Goal: Task Accomplishment & Management: Manage account settings

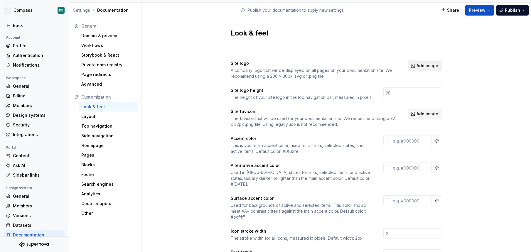
click at [425, 66] on span "Add image" at bounding box center [428, 66] width 22 height 6
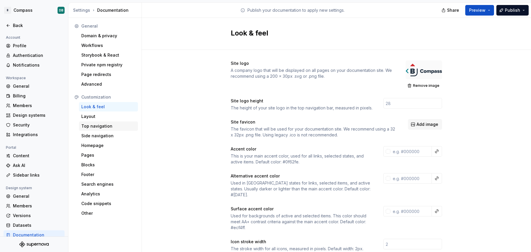
click at [98, 128] on div "Top navigation" at bounding box center [108, 126] width 54 height 6
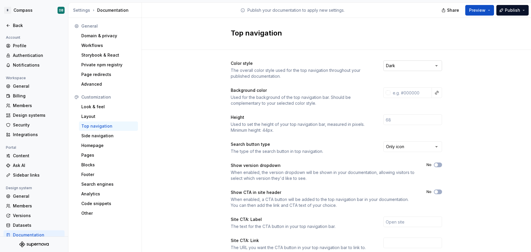
click at [437, 66] on html "B Compass DB Back Account Profile Authentication Notifications Workspace Genera…" at bounding box center [265, 126] width 531 height 252
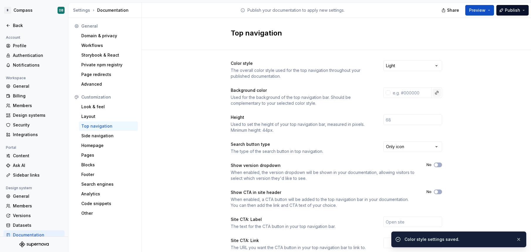
click at [437, 94] on button "button" at bounding box center [437, 93] width 8 height 8
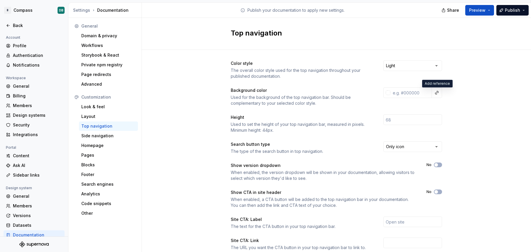
click at [413, 95] on html "B Compass DB Back Account Profile Authentication Notifications Workspace Genera…" at bounding box center [265, 126] width 531 height 252
click at [413, 95] on input "text" at bounding box center [411, 93] width 41 height 11
type input "#"
click at [408, 95] on input "text" at bounding box center [411, 93] width 41 height 11
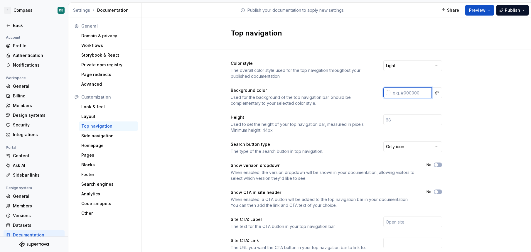
drag, startPoint x: 420, startPoint y: 92, endPoint x: 398, endPoint y: 93, distance: 21.8
click at [398, 93] on input "text" at bounding box center [411, 93] width 41 height 11
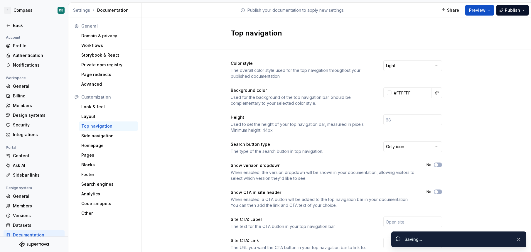
type input "#ffffffff"
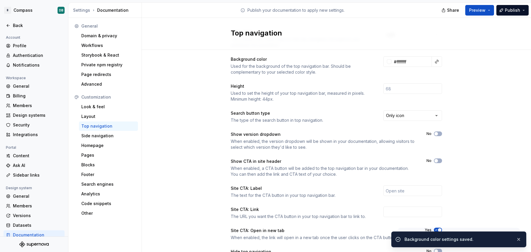
scroll to position [37, 0]
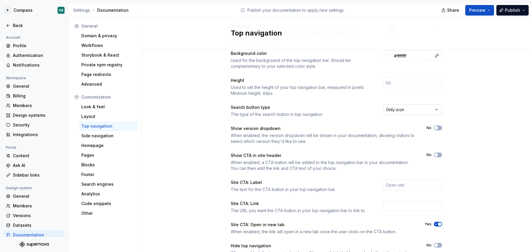
click at [438, 109] on html "B Compass DB Back Account Profile Authentication Notifications Workspace Genera…" at bounding box center [265, 126] width 531 height 252
click at [435, 111] on html "B Compass DB Back Account Profile Authentication Notifications Workspace Genera…" at bounding box center [265, 126] width 531 height 252
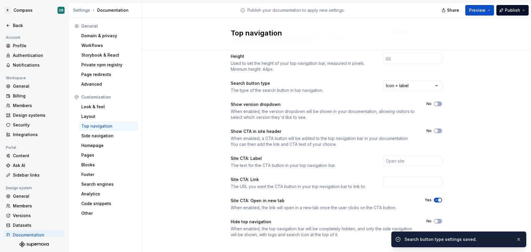
scroll to position [66, 0]
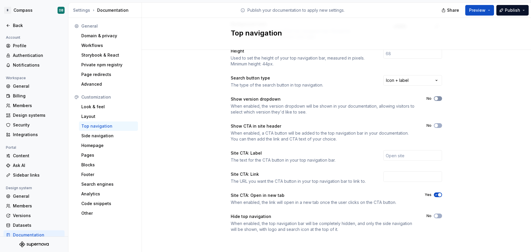
click at [437, 99] on span "button" at bounding box center [437, 99] width 4 height 4
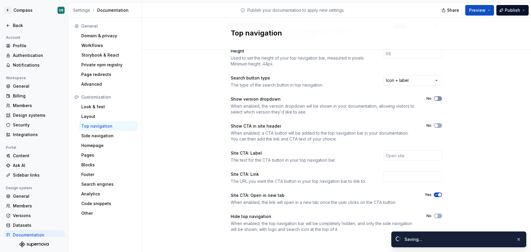
click at [437, 99] on span "button" at bounding box center [437, 99] width 4 height 4
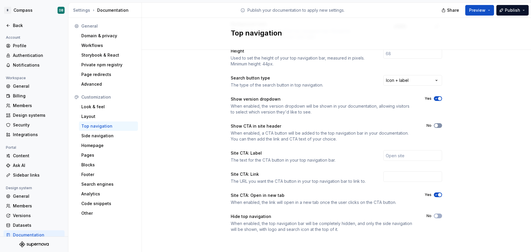
click at [437, 125] on span "button" at bounding box center [437, 126] width 4 height 4
drag, startPoint x: 409, startPoint y: 156, endPoint x: 380, endPoint y: 156, distance: 28.5
click at [380, 156] on div "Site CTA: Label The text for the CTA button in your top navigation bar." at bounding box center [337, 156] width 212 height 13
click at [391, 155] on input "text" at bounding box center [413, 155] width 59 height 11
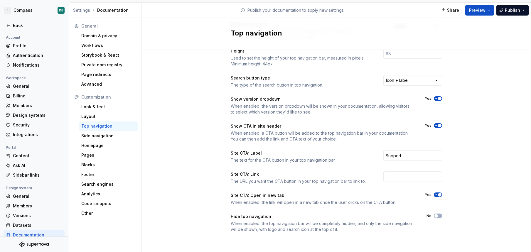
click at [474, 146] on div "Color style The overall color style used for the top navigation throughout your…" at bounding box center [337, 119] width 390 height 271
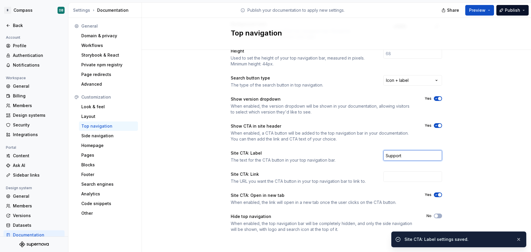
drag, startPoint x: 403, startPoint y: 157, endPoint x: 377, endPoint y: 155, distance: 26.6
click at [377, 155] on div "Site CTA: Label The text for the CTA button in your top navigation bar. Support" at bounding box center [337, 156] width 212 height 13
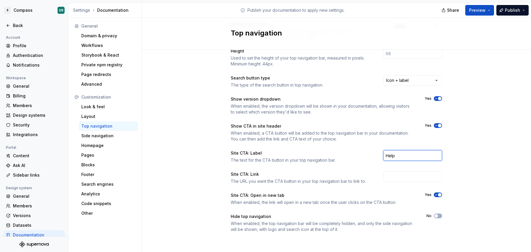
type input "Help"
click at [187, 156] on div "Color style The overall color style used for the top navigation throughout your…" at bounding box center [337, 119] width 390 height 271
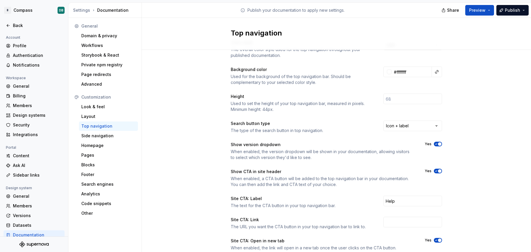
scroll to position [0, 0]
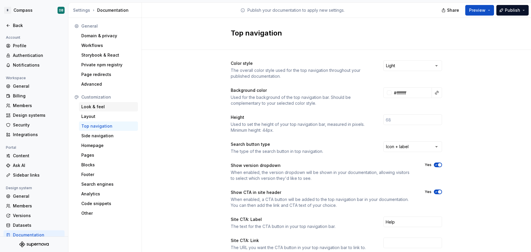
click at [101, 108] on div "Look & feel" at bounding box center [108, 107] width 54 height 6
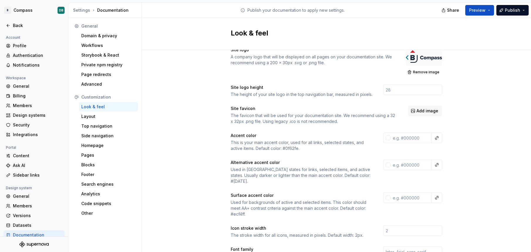
scroll to position [14, 0]
click at [410, 140] on input "text" at bounding box center [411, 137] width 41 height 11
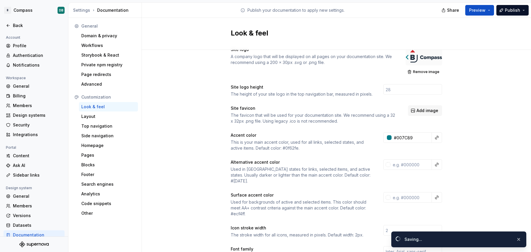
type input "#007c89ff"
click at [520, 240] on button "button" at bounding box center [519, 240] width 8 height 8
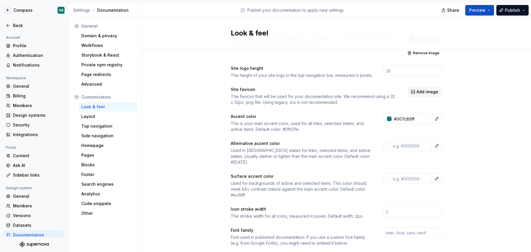
scroll to position [33, 0]
click at [410, 147] on input "text" at bounding box center [411, 145] width 41 height 11
click at [193, 178] on div "Site logo A company logo that will be displayed on all pages on your documentat…" at bounding box center [337, 239] width 390 height 444
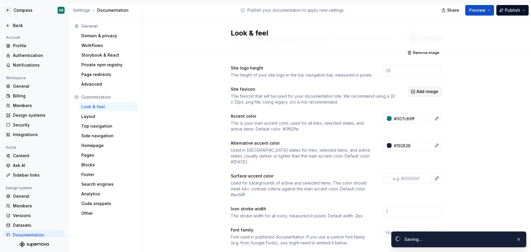
type input "#192838ff"
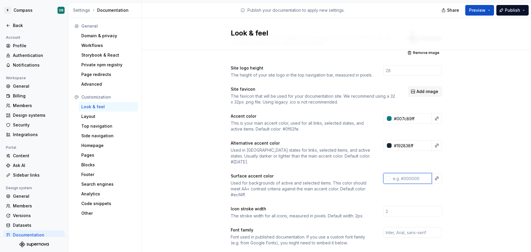
click at [408, 176] on input "text" at bounding box center [411, 178] width 41 height 11
type input "5"
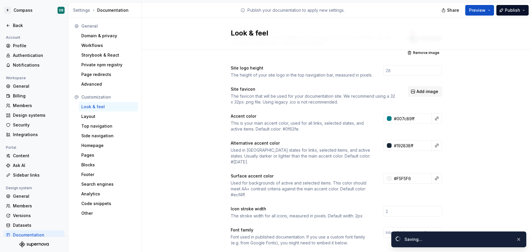
click at [210, 216] on div "Site logo A company logo that will be displayed on all pages on your documentat…" at bounding box center [337, 239] width 390 height 444
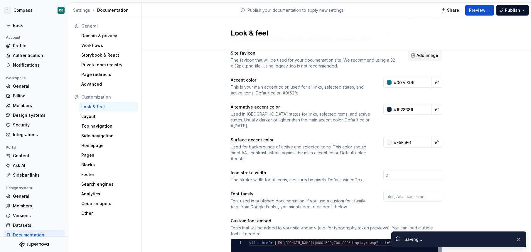
type input "#f5f5f6ff"
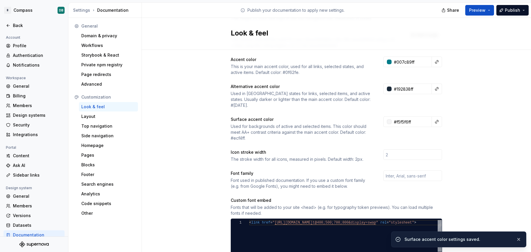
scroll to position [90, 0]
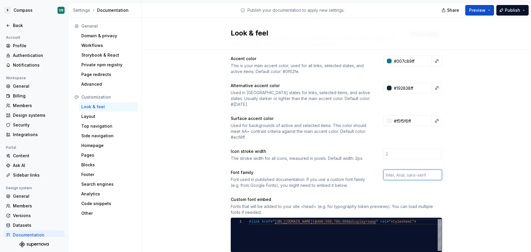
click at [394, 170] on input "text" at bounding box center [413, 175] width 59 height 11
type input "Public Sans"
click at [212, 175] on div "Site logo A company logo that will be displayed on all pages on your documentat…" at bounding box center [337, 181] width 390 height 444
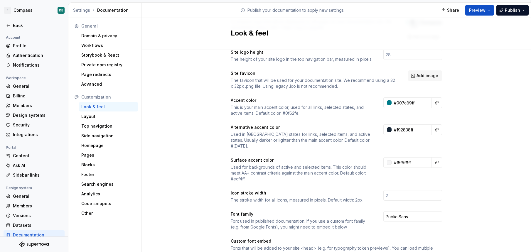
scroll to position [0, 0]
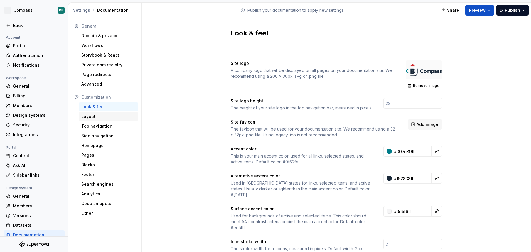
click at [92, 117] on div "Layout" at bounding box center [108, 117] width 54 height 6
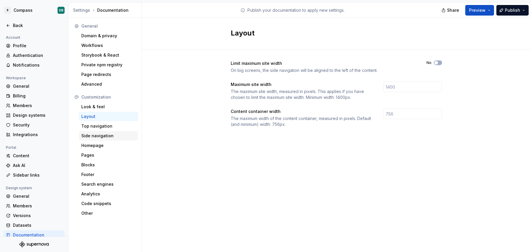
click at [105, 136] on div "Side navigation" at bounding box center [108, 136] width 54 height 6
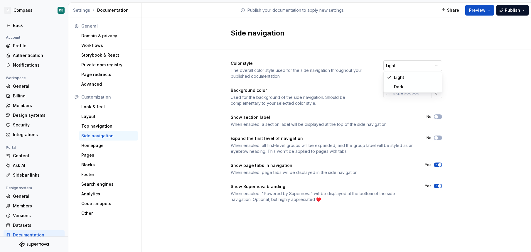
click at [438, 65] on html "B Compass DB Back Account Profile Authentication Notifications Workspace Genera…" at bounding box center [265, 126] width 531 height 252
click at [412, 94] on input "text" at bounding box center [411, 93] width 41 height 11
type input "#FFFFFFFF"
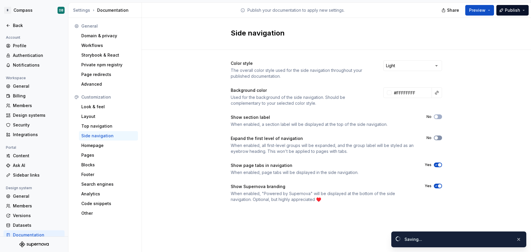
click at [437, 138] on span "button" at bounding box center [437, 138] width 4 height 4
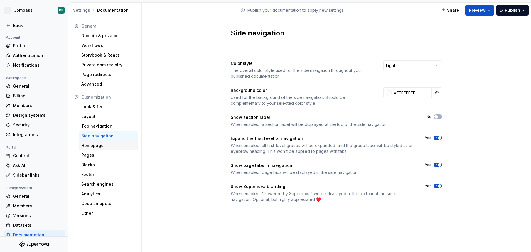
click at [94, 147] on div "Homepage" at bounding box center [108, 146] width 54 height 6
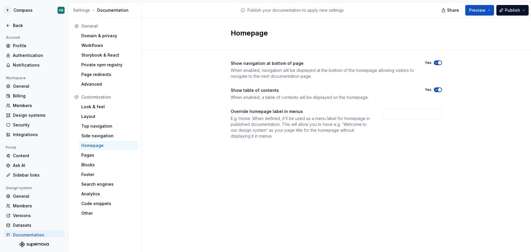
click at [440, 90] on span "button" at bounding box center [440, 90] width 4 height 4
click at [88, 156] on div "Pages" at bounding box center [108, 155] width 54 height 6
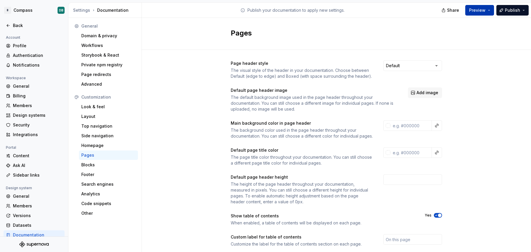
click at [479, 11] on span "Preview" at bounding box center [477, 10] width 16 height 6
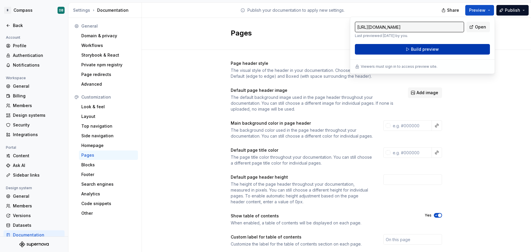
click at [419, 49] on span "Build preview" at bounding box center [425, 49] width 28 height 6
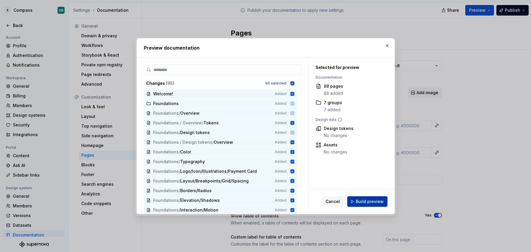
click at [365, 201] on span "Build preview" at bounding box center [370, 202] width 28 height 6
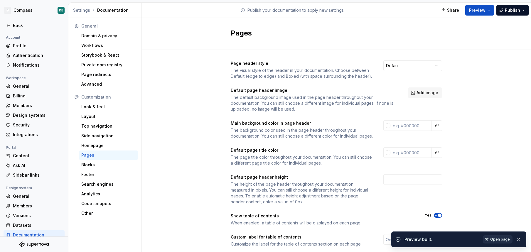
click at [499, 238] on span "Open page" at bounding box center [501, 239] width 20 height 5
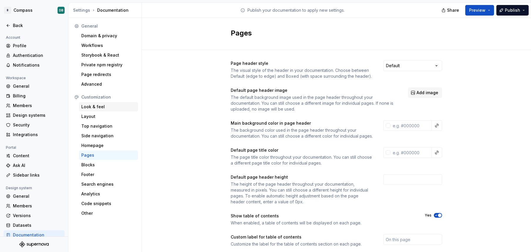
click at [95, 106] on div "Look & feel" at bounding box center [108, 107] width 54 height 6
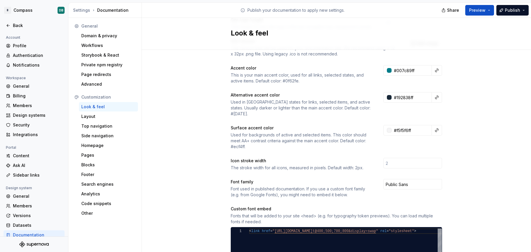
scroll to position [148, 0]
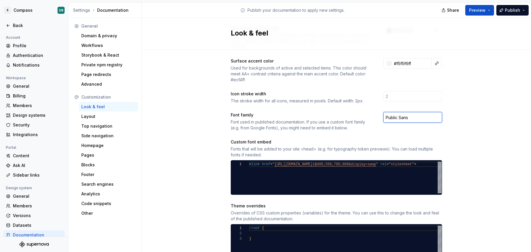
drag, startPoint x: 410, startPoint y: 113, endPoint x: 375, endPoint y: 110, distance: 35.7
click at [375, 112] on div "Font family Font used in published documentation. If you use a custom font fami…" at bounding box center [337, 121] width 212 height 19
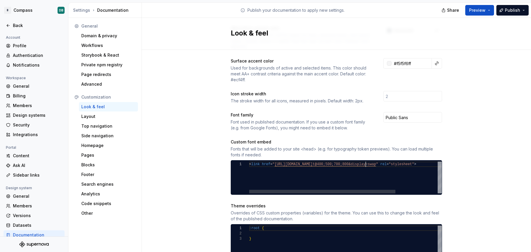
click at [367, 162] on div "< link href = " [URL][DOMAIN_NAME] t@400;500;700;800&display=swap " rel = "styl…" at bounding box center [373, 178] width 248 height 32
drag, startPoint x: 362, startPoint y: 159, endPoint x: 372, endPoint y: 159, distance: 10.0
click at [372, 162] on div "< link href = " [URL][DOMAIN_NAME] t@400;500;700;800&display=swap " rel = "styl…" at bounding box center [373, 178] width 248 height 32
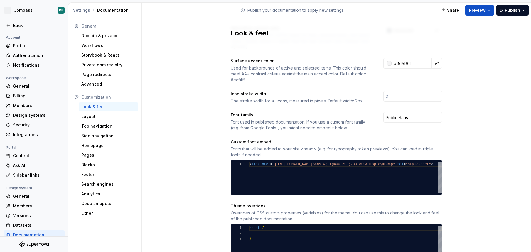
type textarea "**********"
click at [213, 167] on div "Site logo A company logo that will be displayed on all pages on your documentat…" at bounding box center [337, 124] width 390 height 444
drag, startPoint x: 414, startPoint y: 112, endPoint x: 377, endPoint y: 111, distance: 36.7
click at [377, 112] on div "Font family Font used in published documentation. If you use a custom font fami…" at bounding box center [337, 121] width 212 height 19
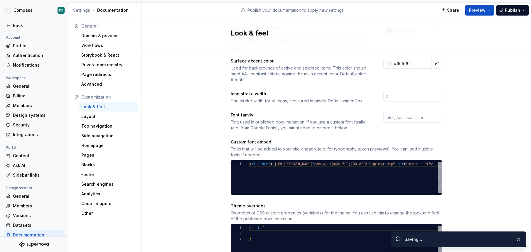
click at [191, 133] on div "Site logo A company logo that will be displayed on all pages on your documentat…" at bounding box center [337, 124] width 390 height 444
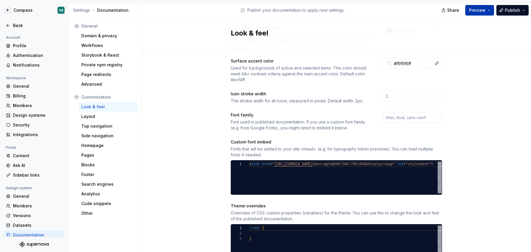
click at [478, 9] on span "Preview" at bounding box center [477, 10] width 16 height 6
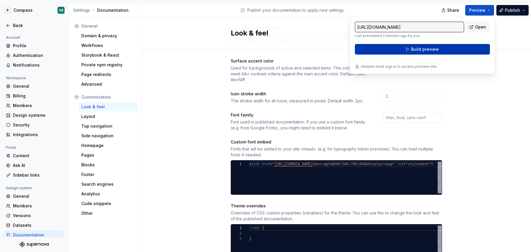
click at [418, 50] on span "Build preview" at bounding box center [425, 49] width 28 height 6
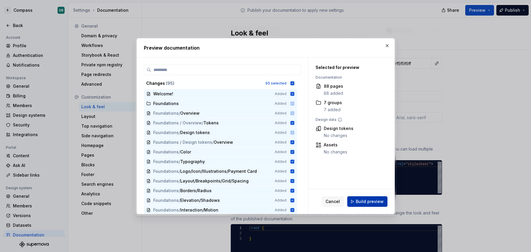
click at [360, 204] on span "Build preview" at bounding box center [370, 202] width 28 height 6
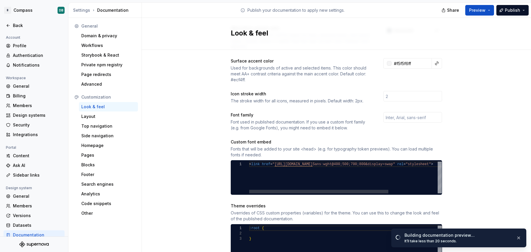
scroll to position [0, 128]
click at [377, 162] on div "< link href = " [URL][DOMAIN_NAME] Sans:wght@400;500;700;800&display=swap" rel …" at bounding box center [379, 178] width 261 height 32
type textarea "**********"
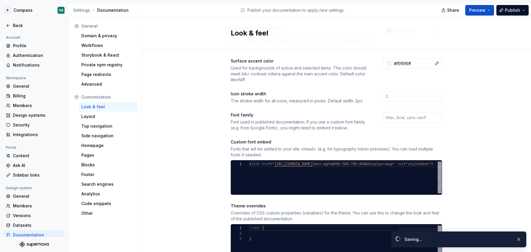
click at [182, 183] on div "Site logo A company logo that will be displayed on all pages on your documentat…" at bounding box center [337, 124] width 390 height 444
click at [475, 13] on span "Preview" at bounding box center [477, 10] width 16 height 6
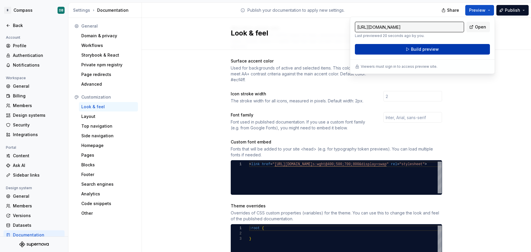
click at [419, 48] on span "Build preview" at bounding box center [425, 49] width 28 height 6
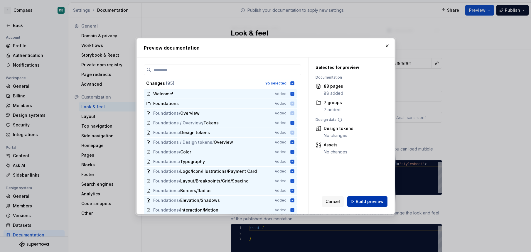
click at [365, 202] on span "Build preview" at bounding box center [370, 202] width 28 height 6
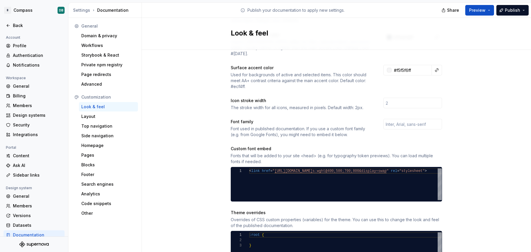
scroll to position [143, 0]
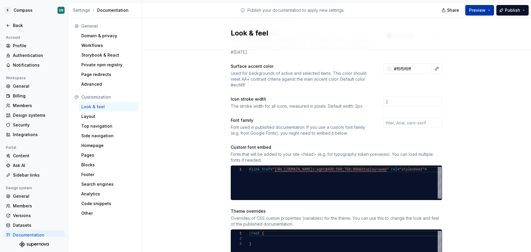
click at [491, 11] on button "Preview" at bounding box center [480, 10] width 29 height 11
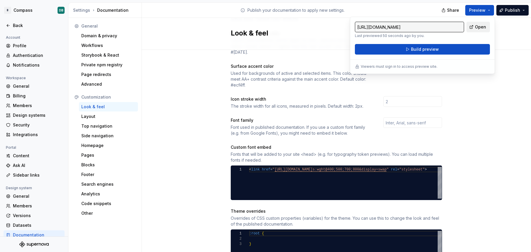
click at [477, 26] on span "Open" at bounding box center [480, 27] width 11 height 6
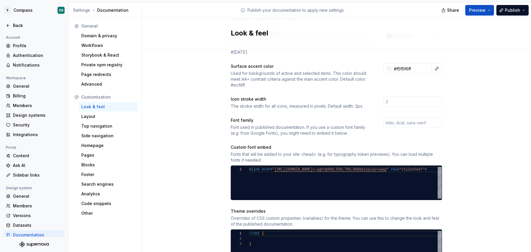
click at [100, 106] on div "Look & feel" at bounding box center [108, 107] width 54 height 6
click at [94, 107] on div "Look & feel" at bounding box center [108, 107] width 54 height 6
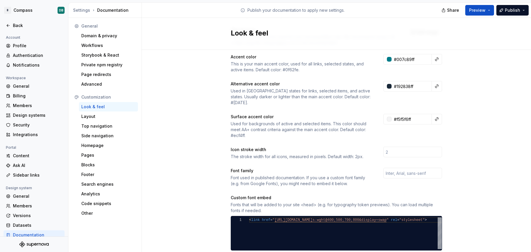
scroll to position [0, 0]
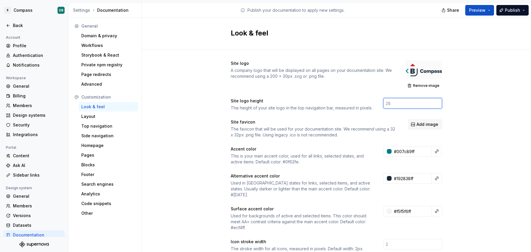
drag, startPoint x: 395, startPoint y: 104, endPoint x: 381, endPoint y: 104, distance: 13.2
click at [381, 104] on div "Site logo height The height of your site logo in the top navigation bar, measur…" at bounding box center [337, 104] width 212 height 13
type input "64"
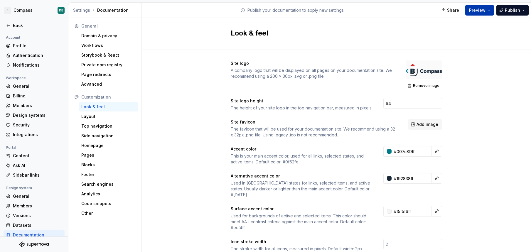
click at [490, 11] on button "Preview" at bounding box center [480, 10] width 29 height 11
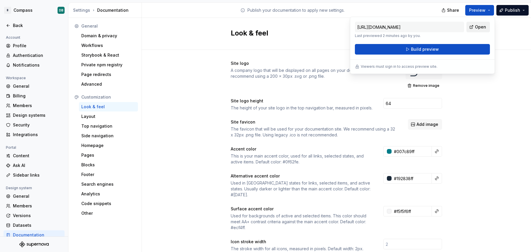
click at [480, 26] on span "Open" at bounding box center [480, 27] width 11 height 6
click at [424, 50] on span "Build preview" at bounding box center [425, 49] width 28 height 6
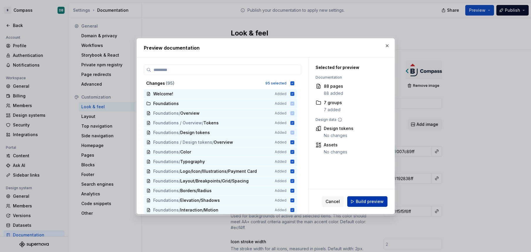
click at [369, 200] on span "Build preview" at bounding box center [370, 202] width 28 height 6
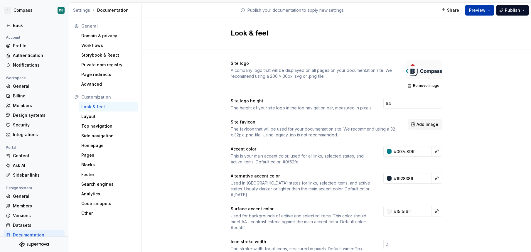
click at [489, 11] on button "Preview" at bounding box center [480, 10] width 29 height 11
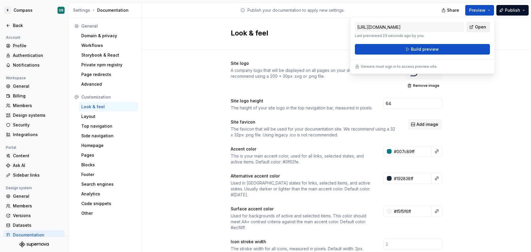
click at [482, 28] on span "Open" at bounding box center [480, 27] width 11 height 6
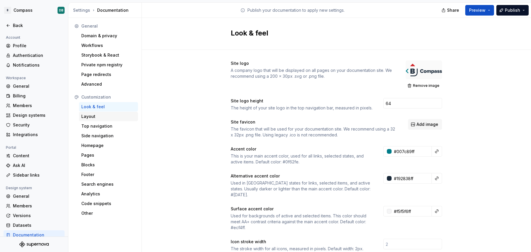
click at [90, 117] on div "Layout" at bounding box center [108, 117] width 54 height 6
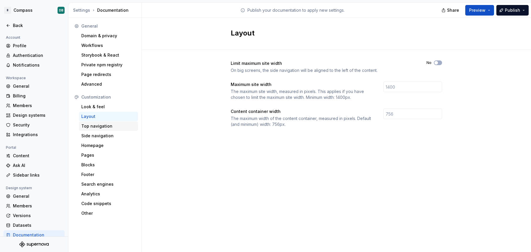
click at [88, 127] on div "Top navigation" at bounding box center [108, 126] width 54 height 6
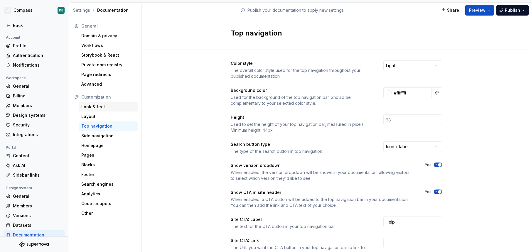
click at [98, 105] on div "Look & feel" at bounding box center [108, 107] width 54 height 6
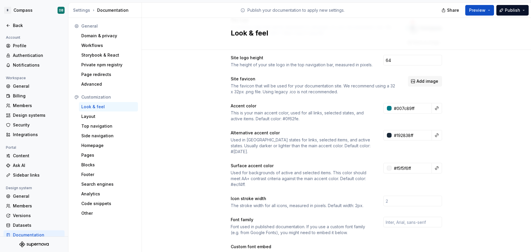
scroll to position [55, 0]
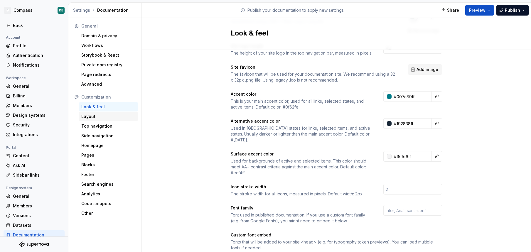
click at [95, 117] on div "Layout" at bounding box center [108, 117] width 54 height 6
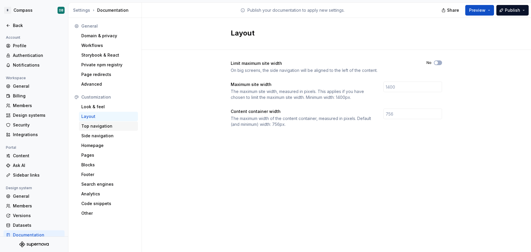
click at [109, 126] on div "Top navigation" at bounding box center [108, 126] width 54 height 6
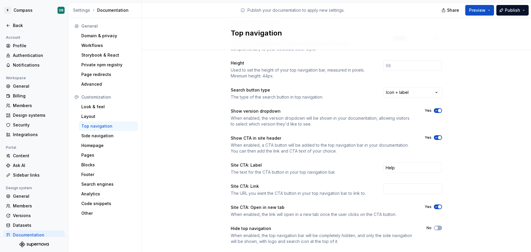
scroll to position [66, 0]
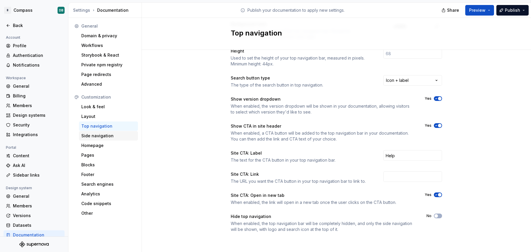
click at [88, 136] on div "Side navigation" at bounding box center [108, 136] width 54 height 6
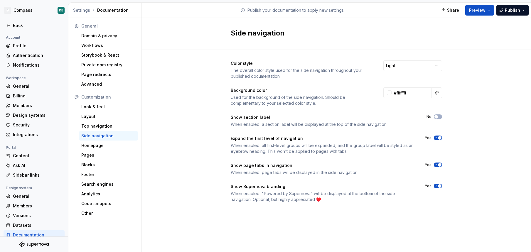
click at [440, 165] on span "button" at bounding box center [440, 165] width 4 height 4
click at [491, 10] on button "Preview" at bounding box center [480, 10] width 29 height 11
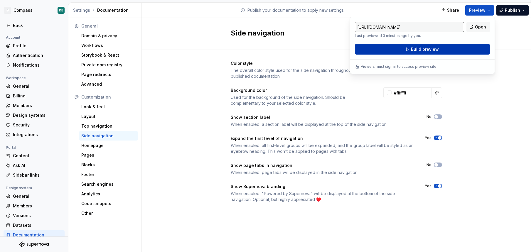
click at [449, 52] on button "Build preview" at bounding box center [422, 49] width 135 height 11
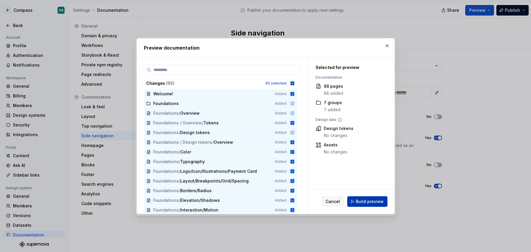
click at [364, 200] on span "Build preview" at bounding box center [370, 202] width 28 height 6
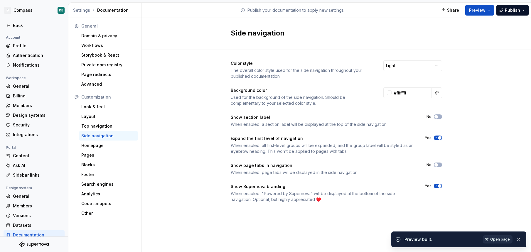
click at [500, 240] on span "Open page" at bounding box center [501, 239] width 20 height 5
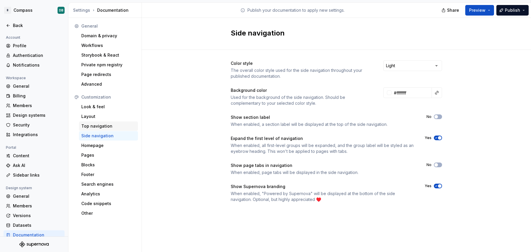
click at [94, 126] on div "Top navigation" at bounding box center [108, 126] width 54 height 6
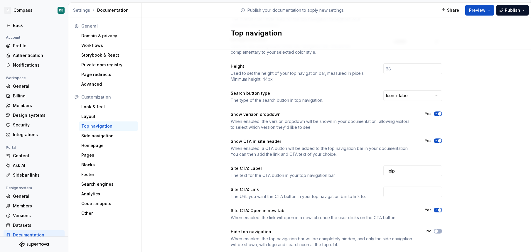
scroll to position [66, 0]
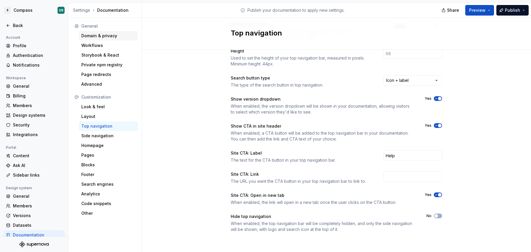
click at [93, 37] on div "Domain & privacy" at bounding box center [108, 36] width 54 height 6
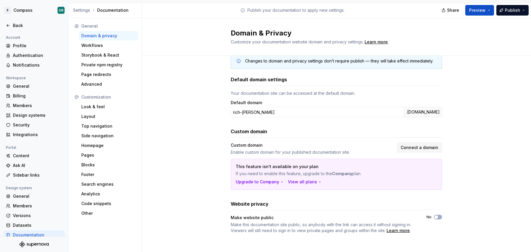
scroll to position [14, 0]
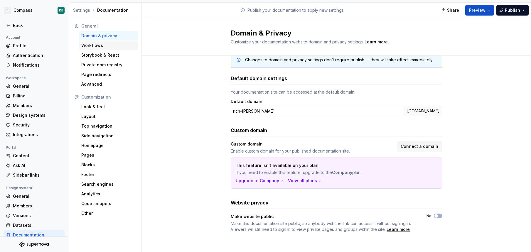
click at [92, 45] on div "Workflows" at bounding box center [108, 46] width 54 height 6
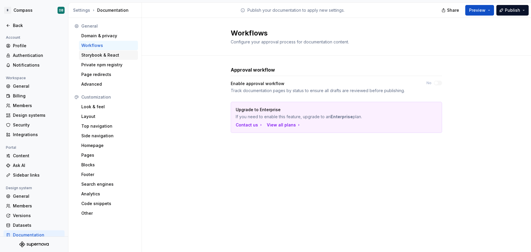
click at [113, 56] on div "Storybook & React" at bounding box center [108, 55] width 54 height 6
type textarea "*"
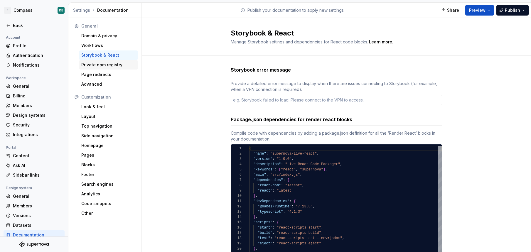
click at [107, 66] on div "Private npm registry" at bounding box center [108, 65] width 54 height 6
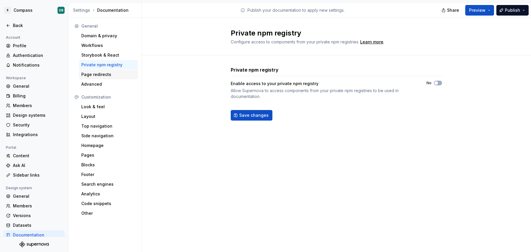
click at [95, 76] on div "Page redirects" at bounding box center [108, 75] width 54 height 6
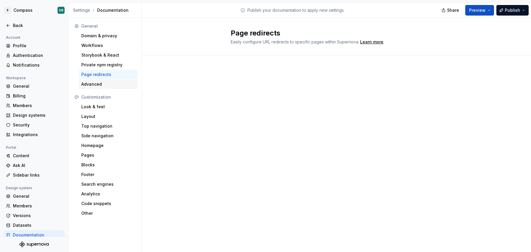
click at [94, 85] on div "Advanced" at bounding box center [108, 84] width 54 height 6
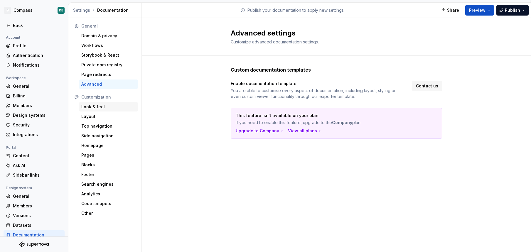
click at [95, 107] on div "Look & feel" at bounding box center [108, 107] width 54 height 6
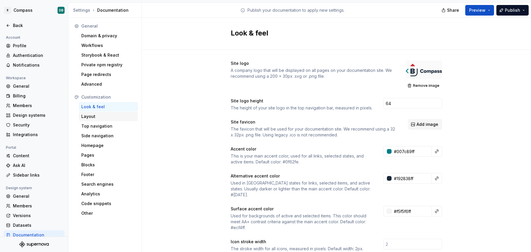
click at [92, 118] on div "Layout" at bounding box center [108, 117] width 54 height 6
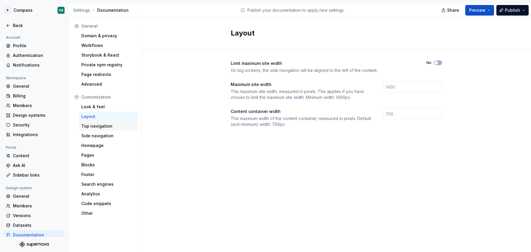
click at [104, 125] on div "Top navigation" at bounding box center [108, 126] width 54 height 6
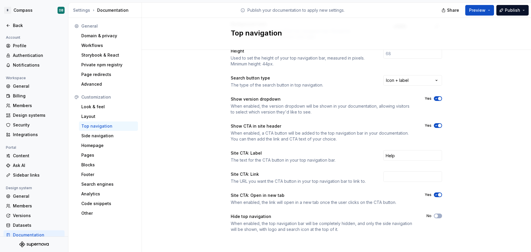
scroll to position [7, 0]
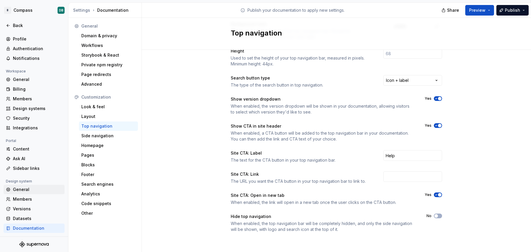
click at [22, 191] on div "General" at bounding box center [37, 190] width 49 height 6
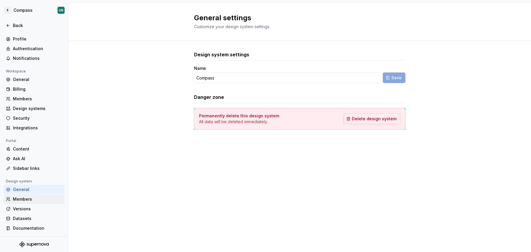
click at [26, 199] on div "Members" at bounding box center [37, 200] width 49 height 6
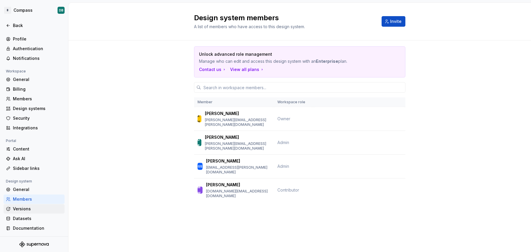
click at [24, 208] on div "Versions" at bounding box center [37, 209] width 49 height 6
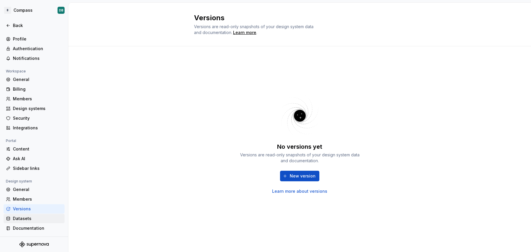
click at [23, 219] on div "Datasets" at bounding box center [37, 219] width 49 height 6
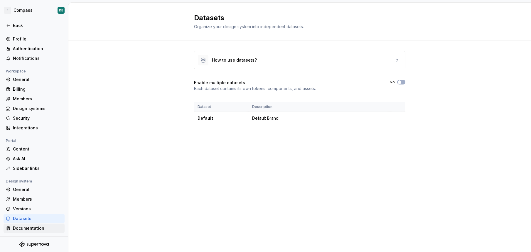
click at [28, 228] on div "Documentation" at bounding box center [37, 229] width 49 height 6
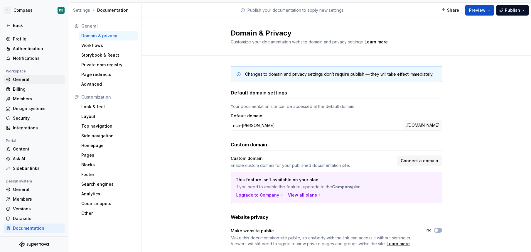
click at [21, 80] on div "General" at bounding box center [37, 80] width 49 height 6
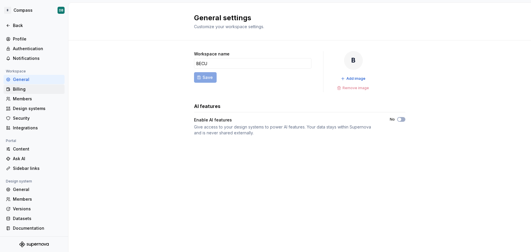
click at [18, 89] on div "Billing" at bounding box center [37, 89] width 49 height 6
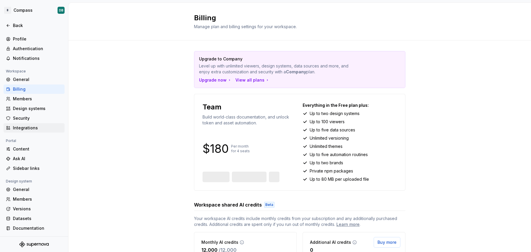
click at [22, 128] on div "Integrations" at bounding box center [37, 128] width 49 height 6
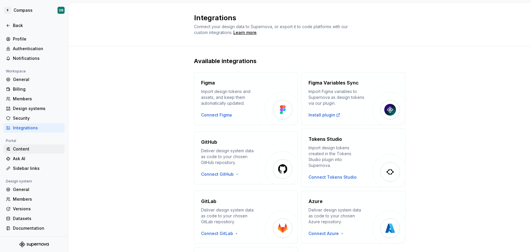
click at [22, 149] on div "Content" at bounding box center [37, 149] width 49 height 6
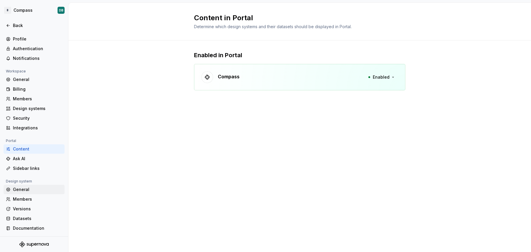
click at [18, 188] on div "General" at bounding box center [37, 190] width 49 height 6
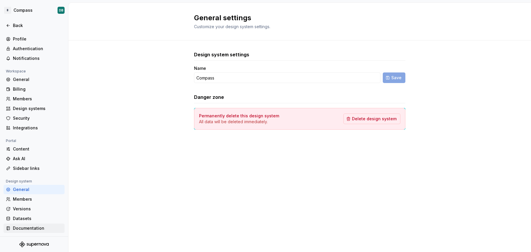
click at [20, 229] on div "Documentation" at bounding box center [37, 229] width 49 height 6
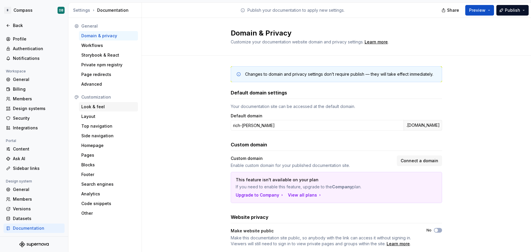
click at [95, 107] on div "Look & feel" at bounding box center [108, 107] width 54 height 6
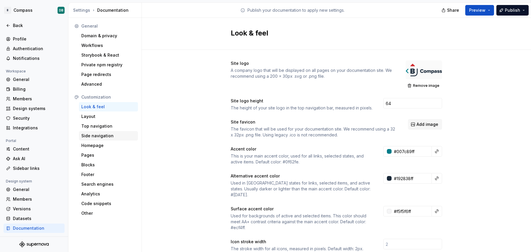
click at [97, 135] on div "Side navigation" at bounding box center [108, 136] width 54 height 6
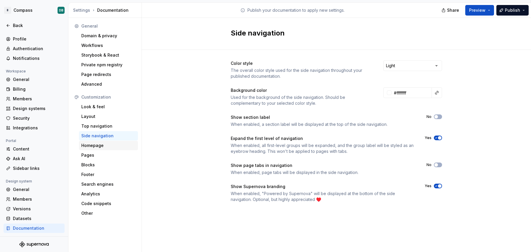
click at [98, 147] on div "Homepage" at bounding box center [108, 146] width 54 height 6
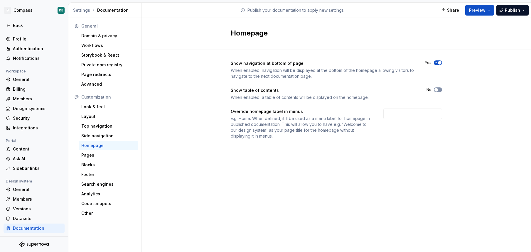
click at [437, 90] on span "button" at bounding box center [437, 90] width 4 height 4
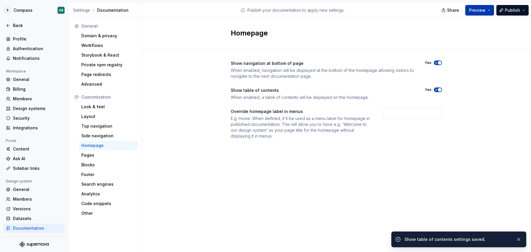
click at [490, 10] on button "Preview" at bounding box center [480, 10] width 29 height 11
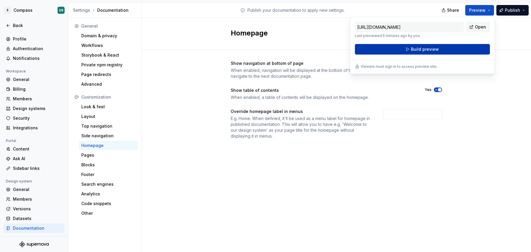
click at [438, 47] on button "Build preview" at bounding box center [422, 49] width 135 height 11
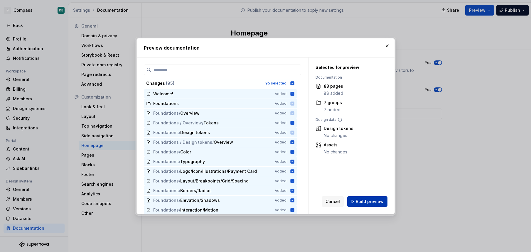
click at [371, 201] on span "Build preview" at bounding box center [370, 202] width 28 height 6
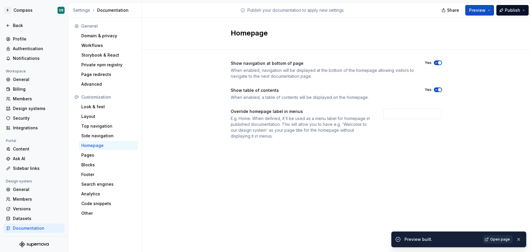
click at [499, 241] on span "Open page" at bounding box center [501, 239] width 20 height 5
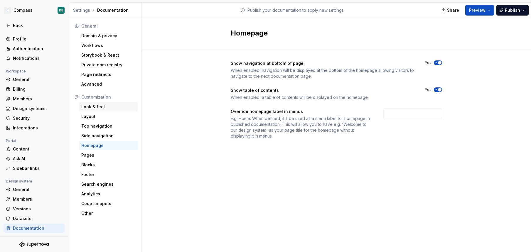
click at [95, 108] on div "Look & feel" at bounding box center [108, 107] width 54 height 6
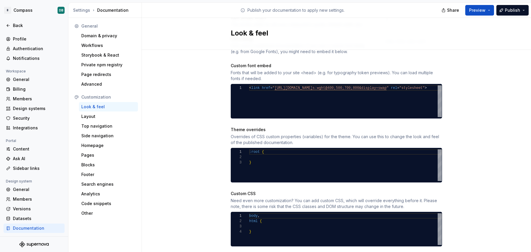
scroll to position [233, 0]
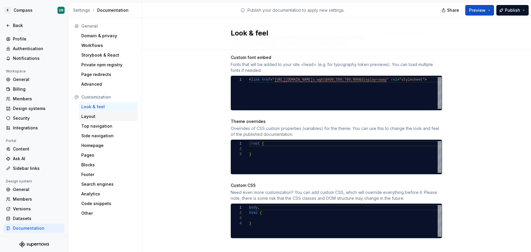
click at [88, 117] on div "Layout" at bounding box center [108, 117] width 54 height 6
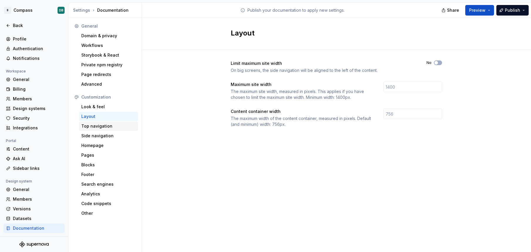
click at [95, 127] on div "Top navigation" at bounding box center [108, 126] width 54 height 6
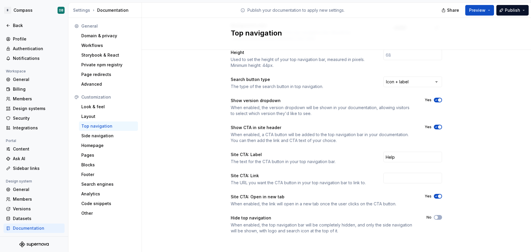
scroll to position [66, 0]
click at [436, 217] on span "button" at bounding box center [437, 216] width 4 height 4
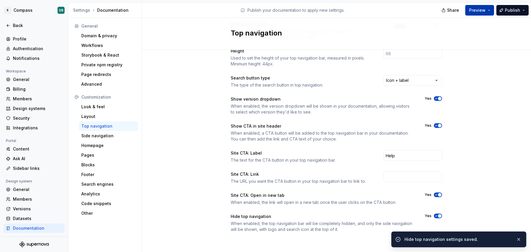
click at [489, 12] on button "Preview" at bounding box center [480, 10] width 29 height 11
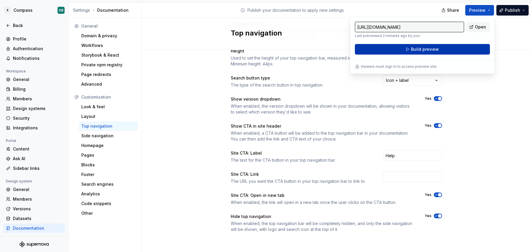
click at [420, 49] on span "Build preview" at bounding box center [425, 49] width 28 height 6
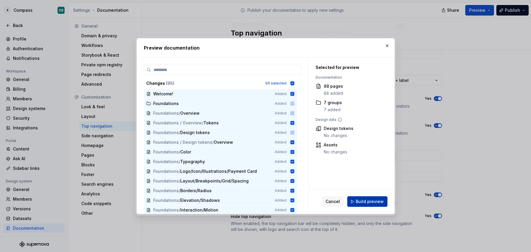
click at [365, 202] on span "Build preview" at bounding box center [370, 202] width 28 height 6
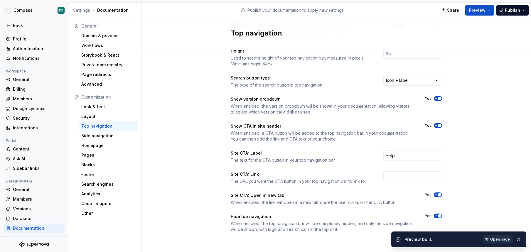
click at [499, 240] on span "Open page" at bounding box center [501, 239] width 20 height 5
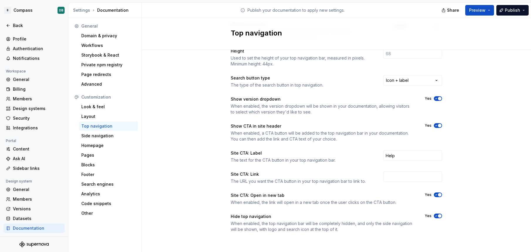
click at [440, 215] on span "button" at bounding box center [440, 216] width 4 height 4
click at [89, 135] on div "Side navigation" at bounding box center [108, 136] width 54 height 6
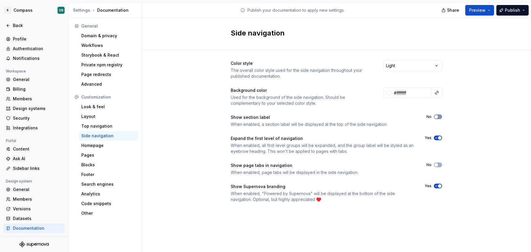
click at [437, 117] on span "button" at bounding box center [437, 117] width 4 height 4
click at [439, 138] on span "button" at bounding box center [440, 138] width 4 height 4
click at [491, 11] on button "Preview" at bounding box center [480, 10] width 29 height 11
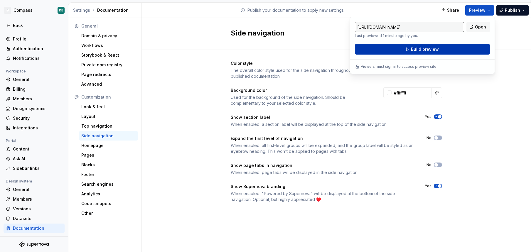
click at [425, 50] on span "Build preview" at bounding box center [425, 49] width 28 height 6
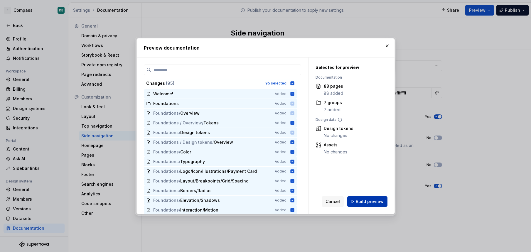
click at [375, 202] on span "Build preview" at bounding box center [370, 202] width 28 height 6
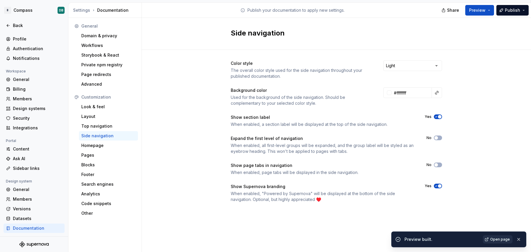
click at [495, 240] on span "Open page" at bounding box center [501, 239] width 20 height 5
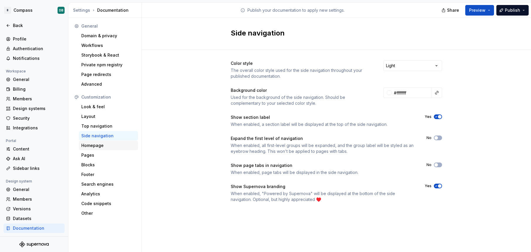
click at [97, 146] on div "Homepage" at bounding box center [108, 146] width 54 height 6
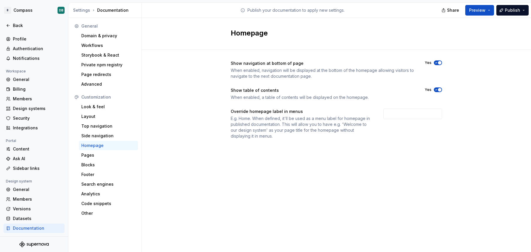
click at [439, 90] on span "button" at bounding box center [440, 90] width 4 height 4
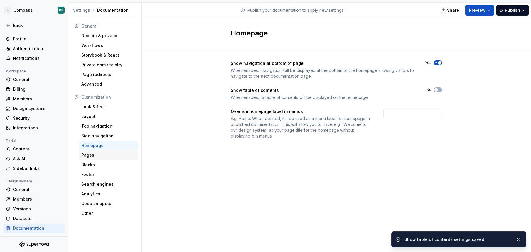
click at [88, 156] on div "Pages" at bounding box center [108, 155] width 54 height 6
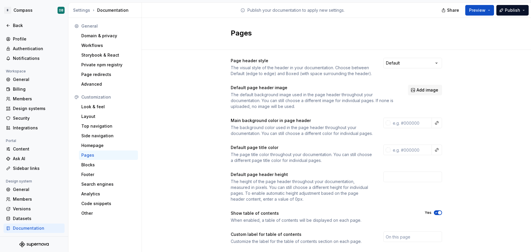
scroll to position [2, 0]
click at [437, 63] on html "B Compass DB Back Account Profile Authentication Notifications Workspace Genera…" at bounding box center [265, 126] width 531 height 252
click at [436, 63] on html "B Compass DB Back Account Profile Authentication Notifications Workspace Genera…" at bounding box center [265, 126] width 531 height 252
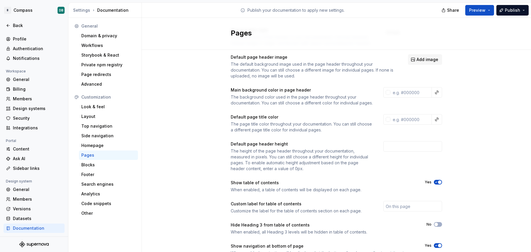
scroll to position [34, 0]
click at [410, 124] on input "text" at bounding box center [411, 119] width 41 height 11
paste input "0D1723"
click at [199, 156] on div "Page header style The visual style of the header in your documentation. Choose …" at bounding box center [337, 150] width 390 height 268
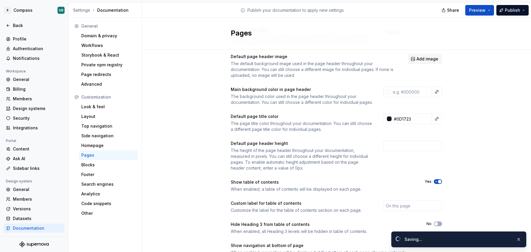
type input "#0d1723ff"
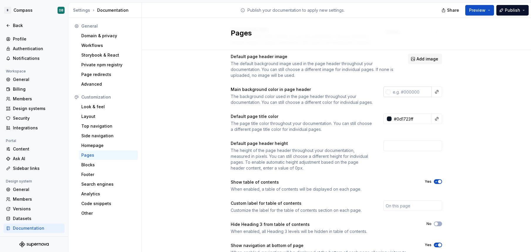
click at [408, 92] on input "text" at bounding box center [411, 92] width 41 height 11
type input "F"
click at [206, 157] on div "Page header style The visual style of the header in your documentation. Choose …" at bounding box center [337, 150] width 390 height 268
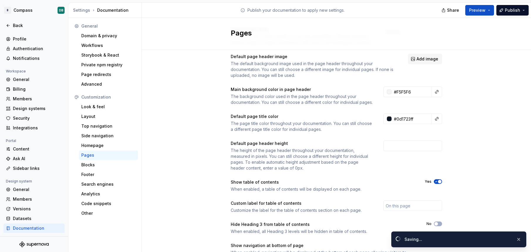
type input "#f5f5f6ff"
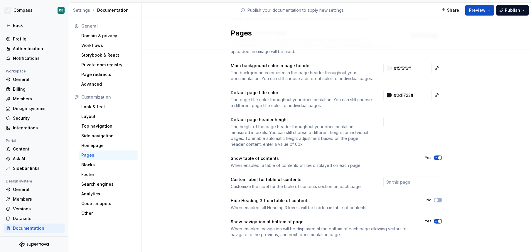
scroll to position [69, 0]
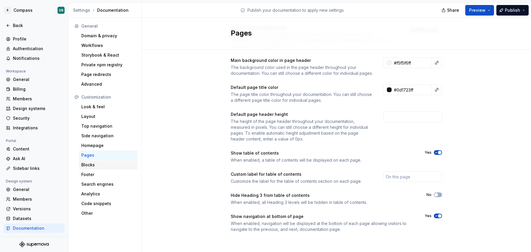
click at [87, 165] on div "Blocks" at bounding box center [108, 165] width 54 height 6
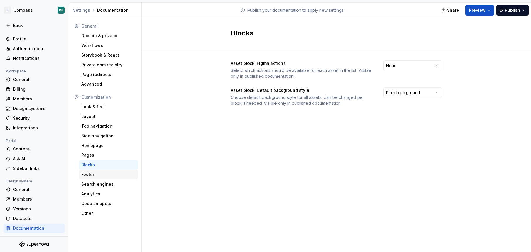
click at [91, 174] on div "Footer" at bounding box center [108, 175] width 54 height 6
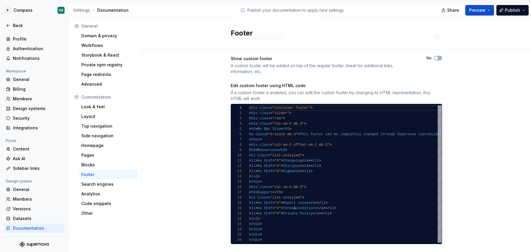
scroll to position [59, 0]
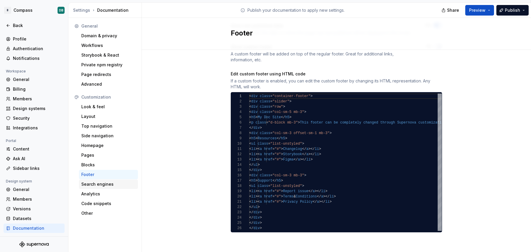
click at [100, 185] on div "Search engines" at bounding box center [108, 185] width 54 height 6
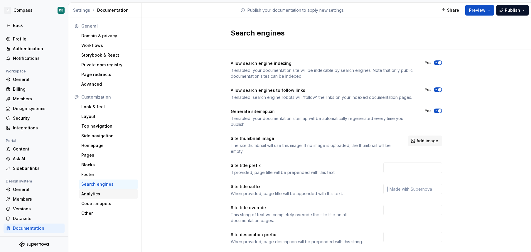
click at [93, 195] on div "Analytics" at bounding box center [108, 194] width 54 height 6
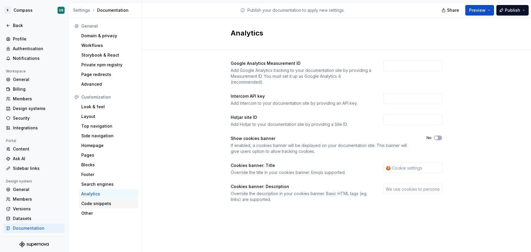
click at [96, 203] on div "Code snippets" at bounding box center [108, 204] width 54 height 6
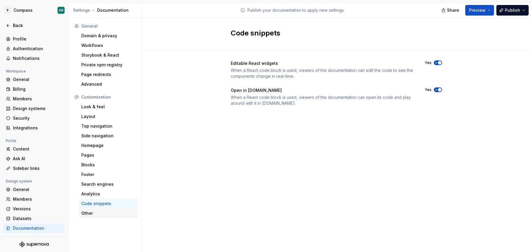
click at [90, 212] on div "Other" at bounding box center [108, 214] width 54 height 6
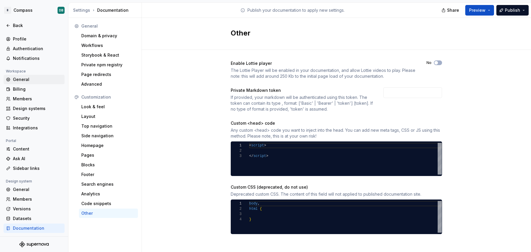
click at [19, 79] on div "General" at bounding box center [37, 80] width 49 height 6
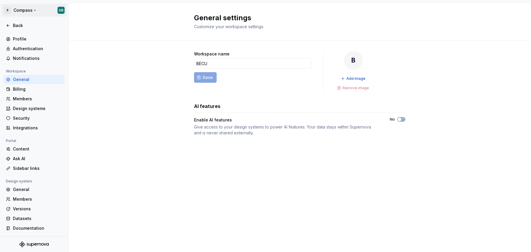
click at [25, 10] on html "B Compass DB Back Account Profile Authentication Notifications Workspace Genera…" at bounding box center [265, 126] width 531 height 252
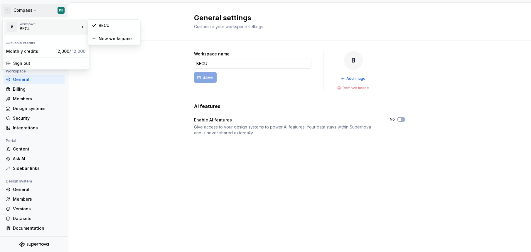
click at [24, 28] on div "BECU" at bounding box center [45, 29] width 50 height 6
click at [105, 25] on div "BECU" at bounding box center [118, 26] width 38 height 6
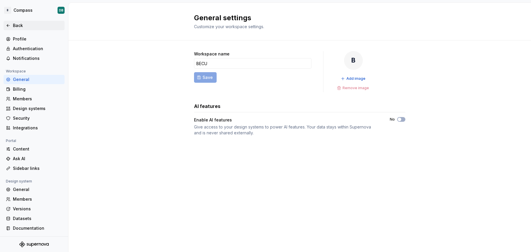
click at [8, 26] on icon at bounding box center [8, 25] width 5 height 5
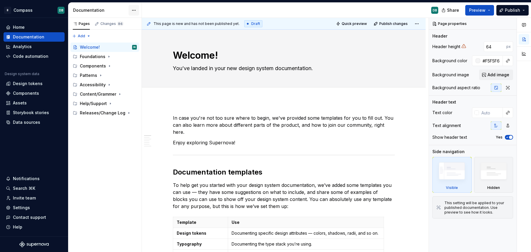
click at [134, 11] on html "B Compass DB Home Documentation Analytics Code automation Design system data De…" at bounding box center [265, 126] width 531 height 252
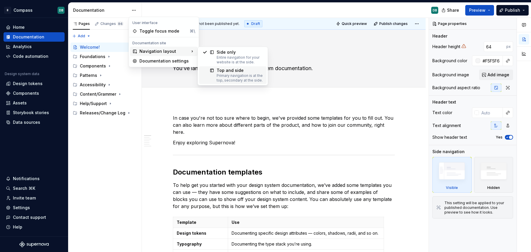
click at [223, 71] on div "Top and side" at bounding box center [240, 71] width 46 height 6
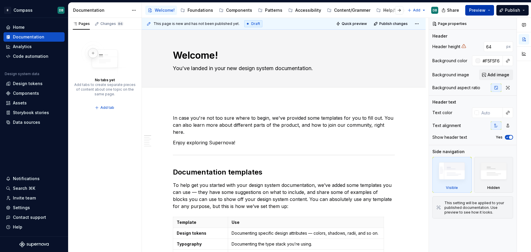
click at [491, 9] on button "Preview" at bounding box center [480, 10] width 29 height 11
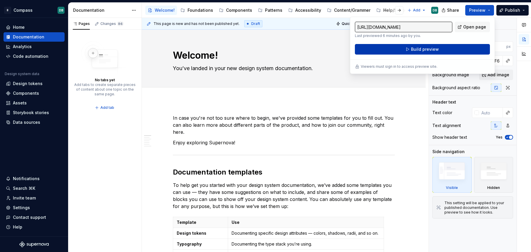
click at [431, 48] on span "Build preview" at bounding box center [425, 49] width 28 height 6
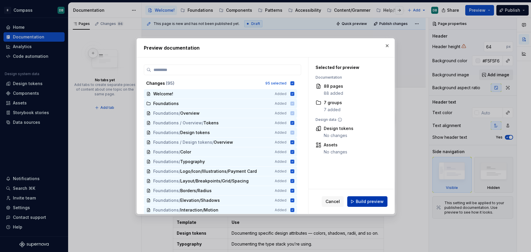
click at [366, 200] on span "Build preview" at bounding box center [370, 202] width 28 height 6
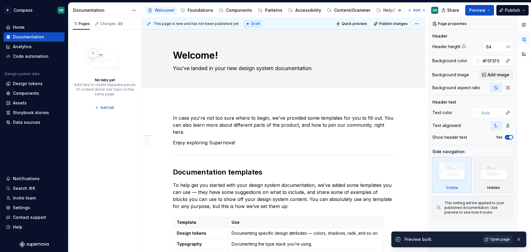
click at [498, 240] on span "Open page" at bounding box center [501, 239] width 20 height 5
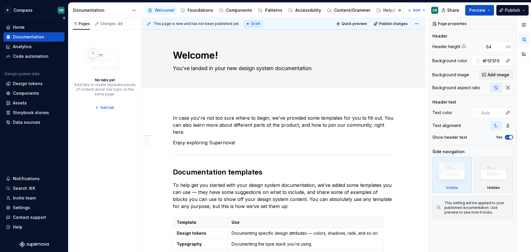
click at [35, 35] on div "Documentation" at bounding box center [28, 37] width 31 height 6
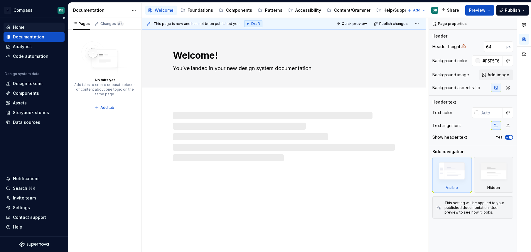
click at [21, 27] on div "Home" at bounding box center [19, 27] width 12 height 6
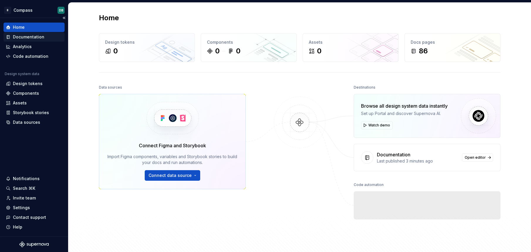
click at [21, 39] on div "Documentation" at bounding box center [28, 37] width 31 height 6
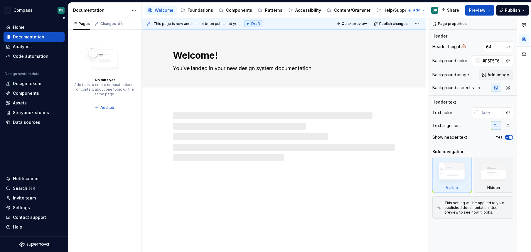
type textarea "*"
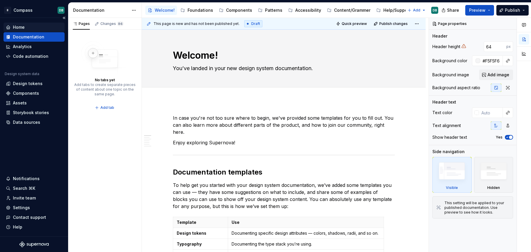
click at [20, 28] on div "Home" at bounding box center [19, 27] width 12 height 6
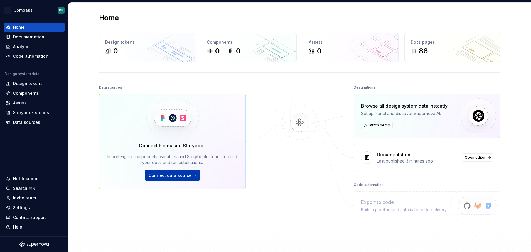
click at [170, 177] on span "Connect data source" at bounding box center [170, 176] width 43 height 6
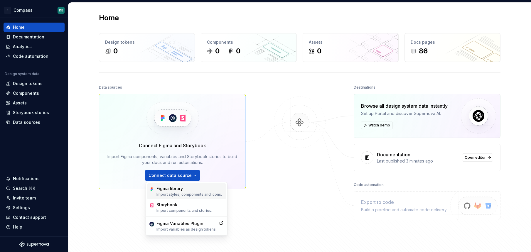
click at [169, 189] on div "Figma library" at bounding box center [190, 189] width 66 height 6
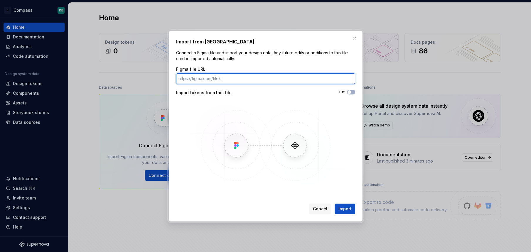
click at [188, 80] on input "Figma file URL" at bounding box center [265, 78] width 179 height 11
paste input "[URL][DOMAIN_NAME]"
type input "[URL][DOMAIN_NAME]"
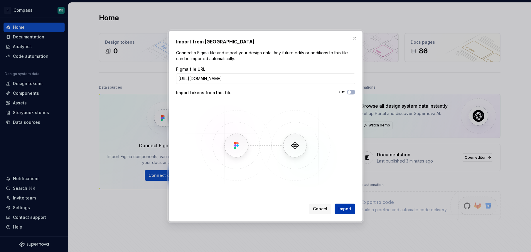
click at [343, 208] on span "Import" at bounding box center [345, 209] width 13 height 6
click at [355, 38] on button "button" at bounding box center [355, 38] width 8 height 8
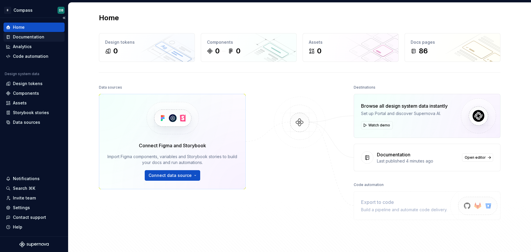
click at [30, 38] on div "Documentation" at bounding box center [28, 37] width 31 height 6
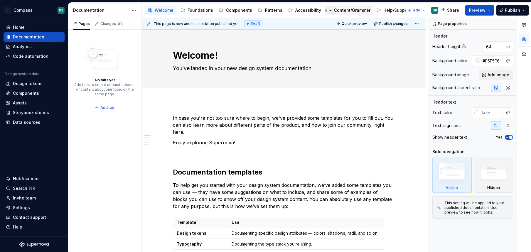
click at [327, 11] on button "Page tree" at bounding box center [330, 10] width 7 height 7
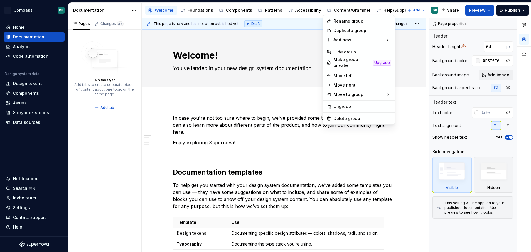
click at [409, 62] on html "B Compass DB Home Documentation Analytics Code automation Design system data De…" at bounding box center [265, 126] width 531 height 252
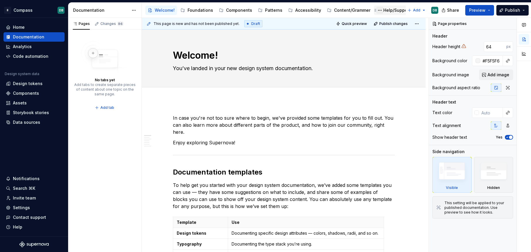
click at [377, 11] on button "Page tree" at bounding box center [380, 10] width 7 height 7
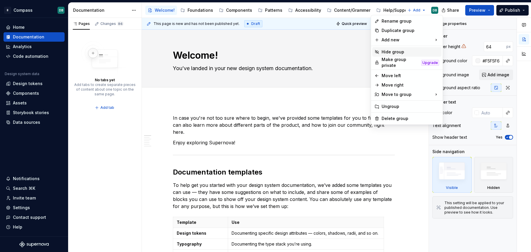
click at [393, 53] on div "Hide group" at bounding box center [411, 52] width 58 height 6
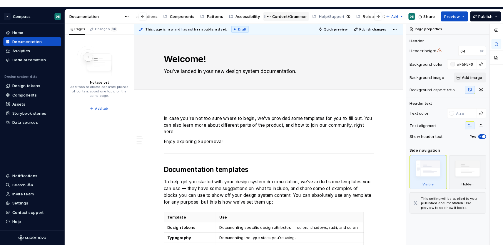
scroll to position [0, 63]
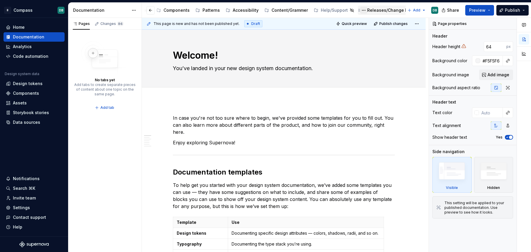
click at [360, 11] on button "Page tree" at bounding box center [363, 10] width 7 height 7
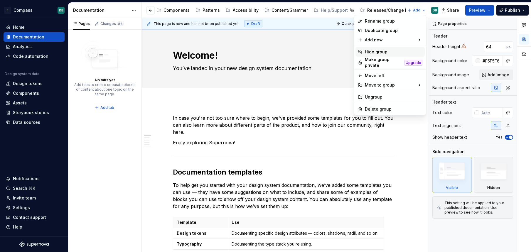
click at [370, 53] on div "Hide group" at bounding box center [394, 52] width 58 height 6
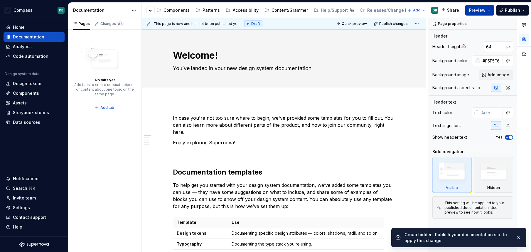
click at [491, 9] on button "Preview" at bounding box center [480, 10] width 29 height 11
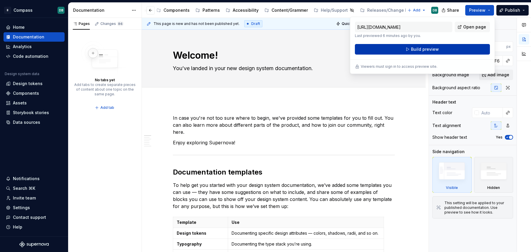
click at [432, 51] on span "Build preview" at bounding box center [425, 49] width 28 height 6
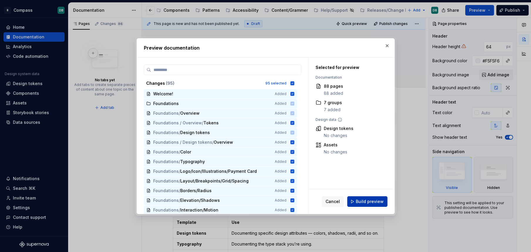
click at [368, 202] on span "Build preview" at bounding box center [370, 202] width 28 height 6
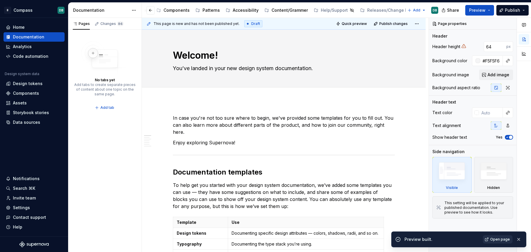
click at [501, 239] on span "Open page" at bounding box center [501, 239] width 20 height 5
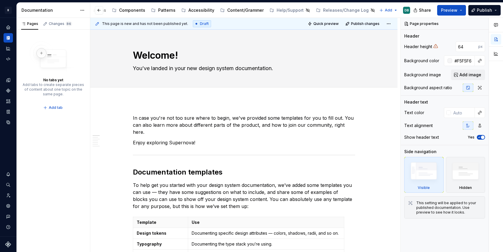
scroll to position [0, 46]
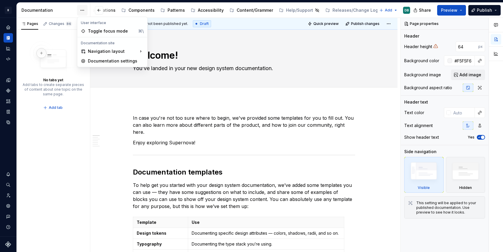
click at [81, 10] on html "B Compass DB Design system data Documentation Accessibility guide for tree Page…" at bounding box center [251, 126] width 503 height 252
click at [100, 61] on div "Documentation settings" at bounding box center [116, 61] width 56 height 6
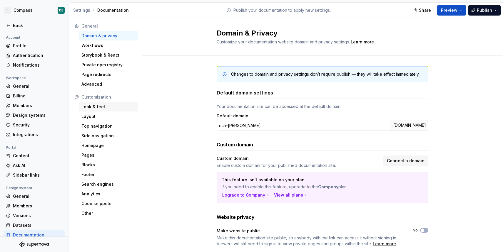
click at [88, 106] on div "Look & feel" at bounding box center [108, 107] width 54 height 6
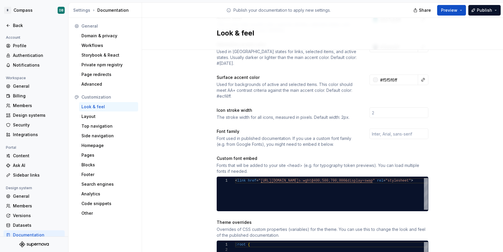
scroll to position [132, 0]
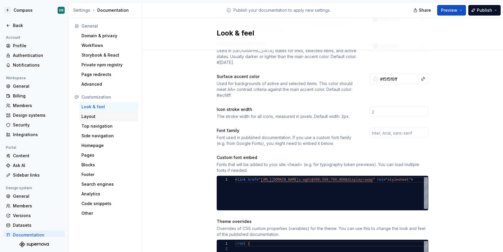
click at [87, 119] on div "Layout" at bounding box center [108, 117] width 54 height 6
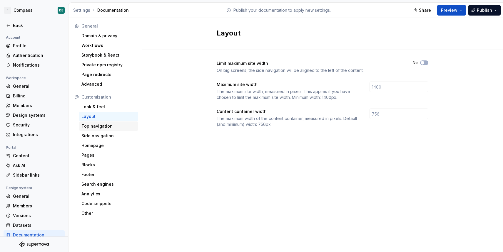
click at [95, 126] on div "Top navigation" at bounding box center [108, 126] width 54 height 6
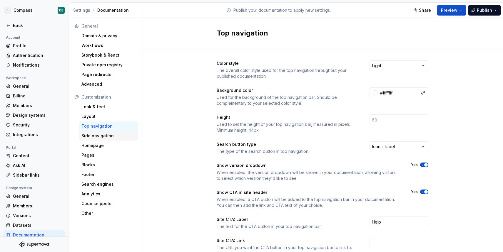
click at [96, 135] on div "Side navigation" at bounding box center [108, 136] width 54 height 6
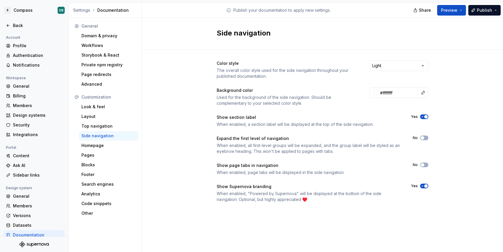
click at [425, 118] on span "button" at bounding box center [426, 117] width 4 height 4
click at [462, 11] on button "Preview" at bounding box center [451, 10] width 29 height 11
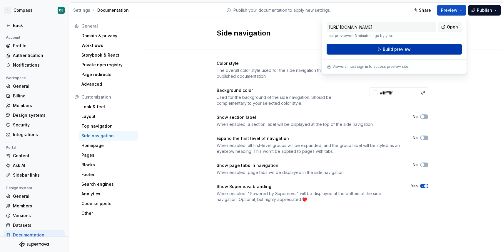
click at [408, 48] on span "Build preview" at bounding box center [397, 49] width 28 height 6
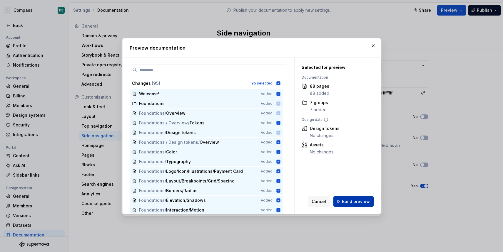
click at [350, 203] on span "Build preview" at bounding box center [356, 202] width 28 height 6
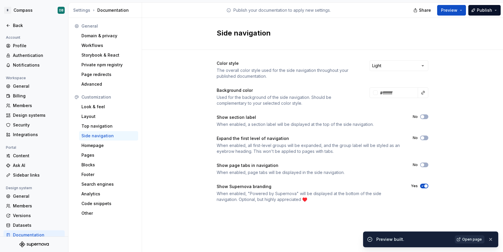
click at [469, 239] on span "Open page" at bounding box center [472, 239] width 20 height 5
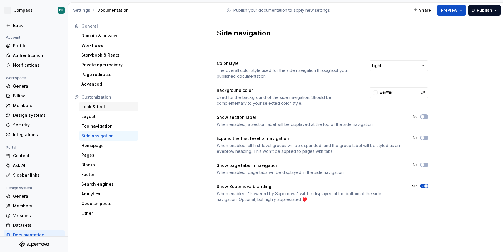
click at [86, 108] on div "Look & feel" at bounding box center [108, 107] width 54 height 6
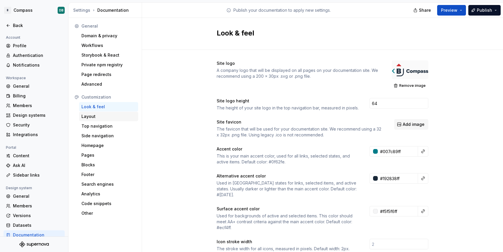
click at [91, 114] on div "Layout" at bounding box center [108, 117] width 54 height 6
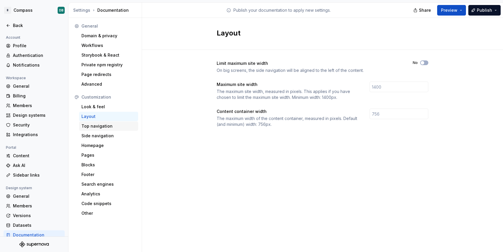
click at [94, 126] on div "Top navigation" at bounding box center [108, 126] width 54 height 6
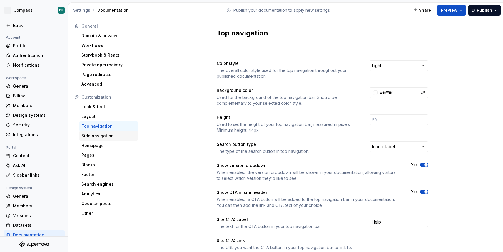
click at [91, 137] on div "Side navigation" at bounding box center [108, 136] width 54 height 6
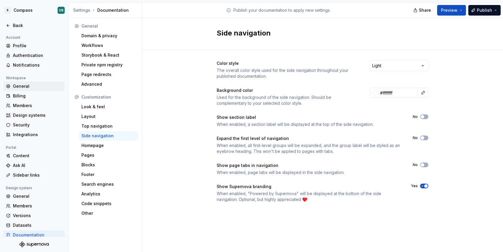
click at [21, 88] on div "General" at bounding box center [37, 86] width 49 height 6
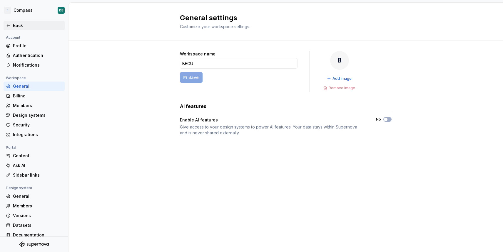
click at [19, 23] on div "Back" at bounding box center [37, 26] width 49 height 6
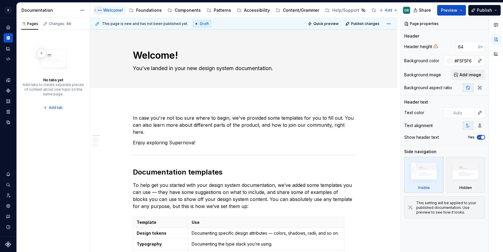
click at [99, 10] on button "Page tree" at bounding box center [99, 10] width 7 height 7
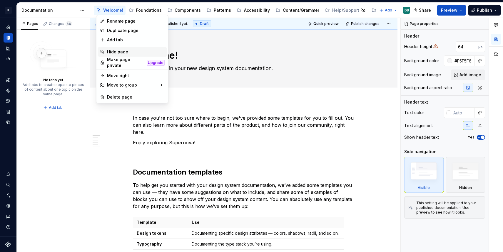
click at [115, 52] on div "Hide page" at bounding box center [136, 52] width 58 height 6
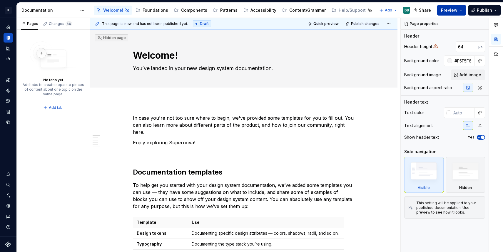
click at [461, 11] on button "Preview" at bounding box center [451, 10] width 29 height 11
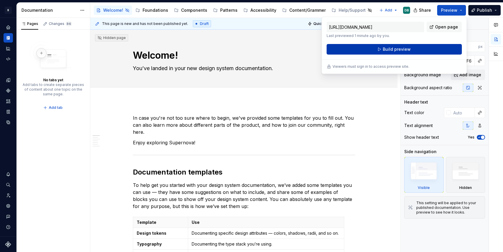
click at [400, 51] on span "Build preview" at bounding box center [397, 49] width 28 height 6
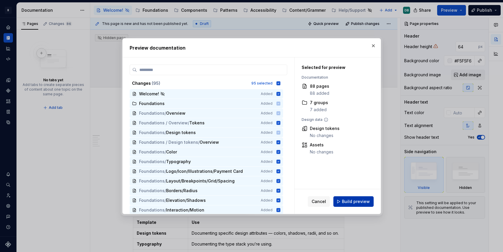
click at [353, 202] on span "Build preview" at bounding box center [356, 202] width 28 height 6
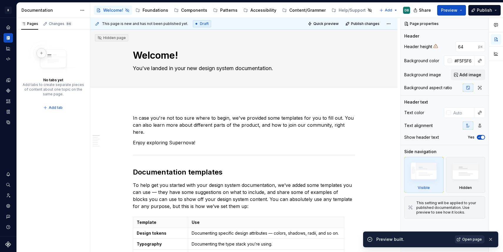
click at [468, 239] on span "Open page" at bounding box center [472, 239] width 20 height 5
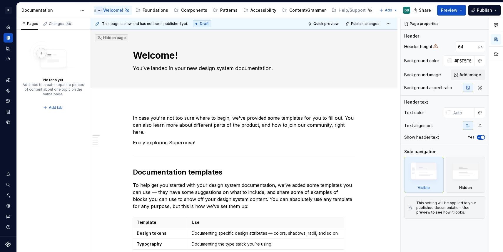
click at [98, 11] on button "Page tree" at bounding box center [99, 10] width 7 height 7
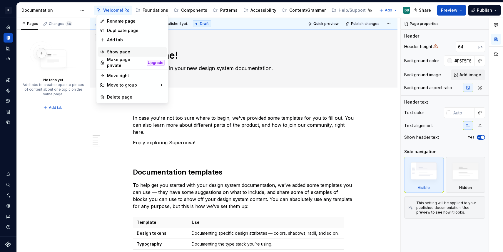
click at [118, 52] on div "Show page" at bounding box center [136, 52] width 58 height 6
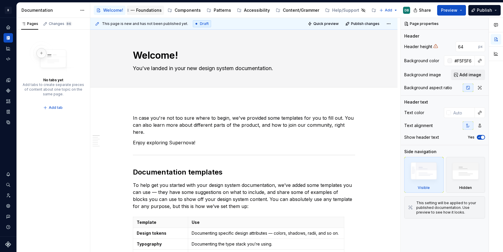
click at [142, 9] on div "Foundations" at bounding box center [149, 10] width 26 height 6
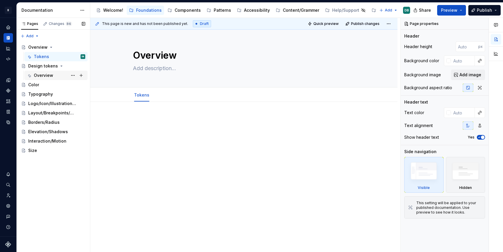
click at [47, 75] on div "Overview" at bounding box center [43, 76] width 19 height 6
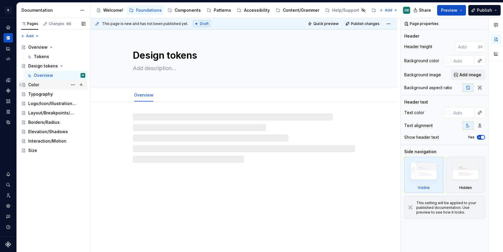
click at [35, 86] on div "Color" at bounding box center [33, 85] width 11 height 6
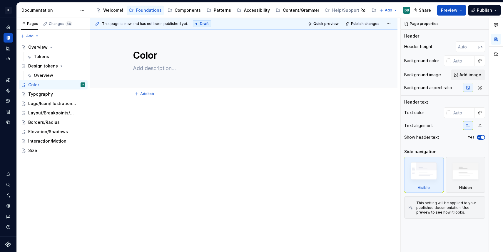
type textarea "*"
click at [146, 95] on span "Add tab" at bounding box center [147, 94] width 14 height 5
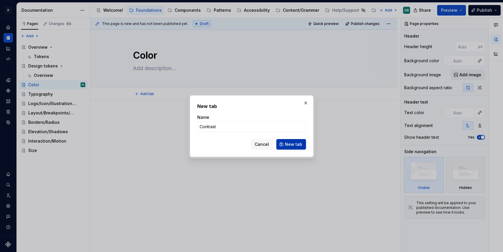
type input "Contrast"
click at [296, 147] on span "New tab" at bounding box center [293, 145] width 17 height 6
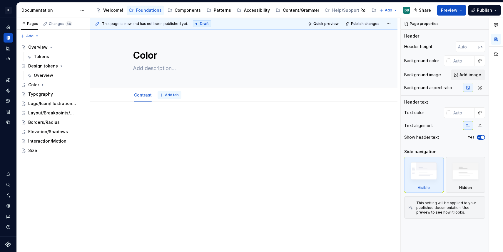
click at [167, 95] on span "Add tab" at bounding box center [172, 95] width 14 height 5
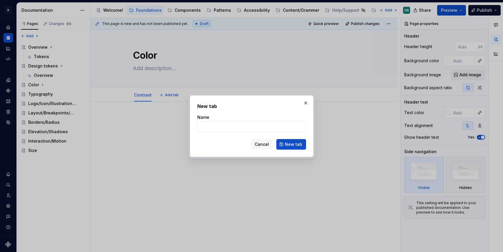
type textarea "*"
type input "Tokens"
click at [296, 144] on span "New tab" at bounding box center [293, 145] width 17 height 6
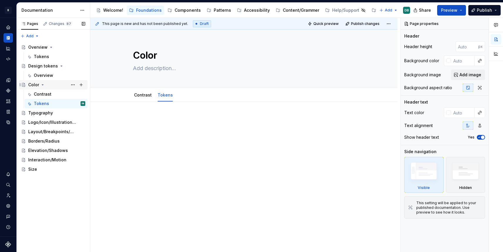
click at [34, 85] on div "Color" at bounding box center [33, 85] width 11 height 6
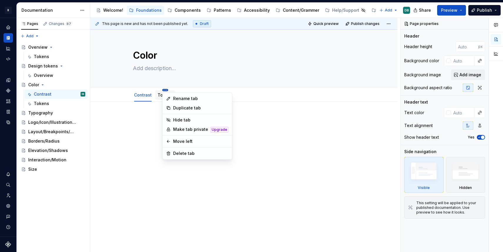
click at [135, 92] on html "B Compass DB Design system data Documentation Accessibility guide for tree Page…" at bounding box center [251, 126] width 503 height 252
click at [180, 142] on div "Move left" at bounding box center [200, 142] width 55 height 6
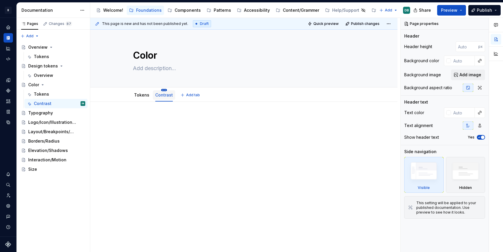
click at [164, 90] on html "B Compass DB Design system data Documentation Accessibility guide for tree Page…" at bounding box center [251, 126] width 503 height 252
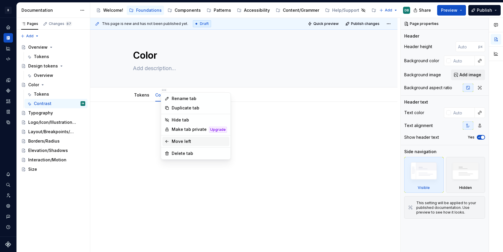
click at [176, 140] on div "Move left" at bounding box center [199, 142] width 55 height 6
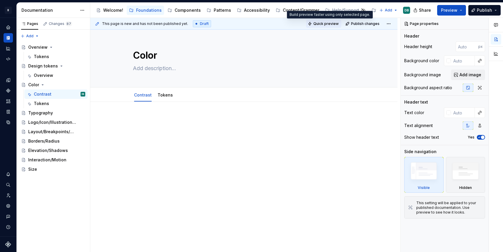
click at [329, 25] on span "Quick preview" at bounding box center [325, 23] width 25 height 5
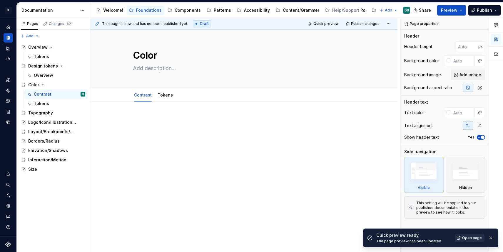
click at [472, 237] on span "Open page" at bounding box center [472, 238] width 20 height 5
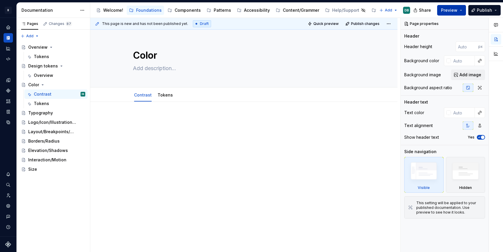
click at [461, 10] on button "Preview" at bounding box center [451, 10] width 29 height 11
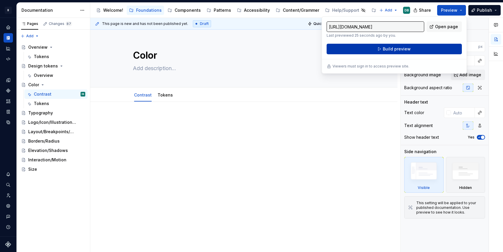
click at [399, 46] on span "Build preview" at bounding box center [397, 49] width 28 height 6
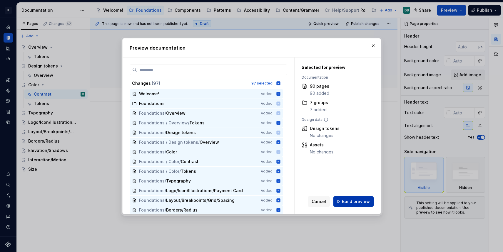
click at [354, 200] on span "Build preview" at bounding box center [356, 202] width 28 height 6
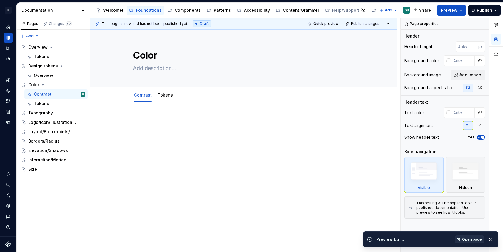
click at [472, 239] on span "Open page" at bounding box center [472, 239] width 20 height 5
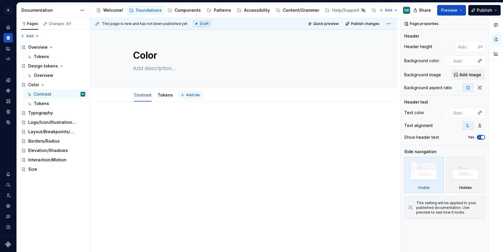
click at [189, 96] on span "Add tab" at bounding box center [193, 95] width 14 height 5
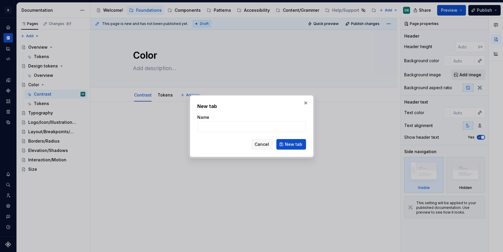
type textarea "*"
type input "Usage"
click at [295, 145] on span "New tab" at bounding box center [293, 145] width 17 height 6
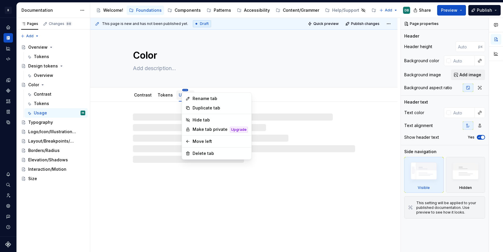
click at [144, 90] on html "B Compass DB Design system data Documentation Accessibility guide for tree Page…" at bounding box center [251, 126] width 503 height 252
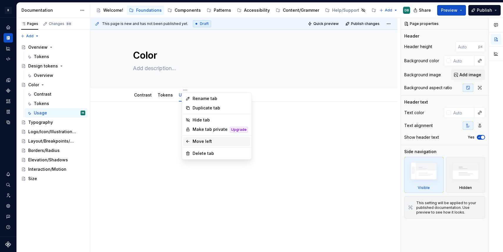
click at [201, 143] on div "Move left" at bounding box center [219, 142] width 55 height 6
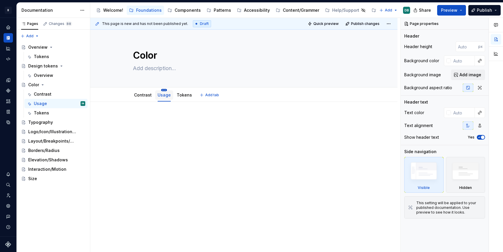
click at [164, 90] on html "B Compass DB Design system data Documentation Accessibility guide for tree Page…" at bounding box center [251, 126] width 503 height 252
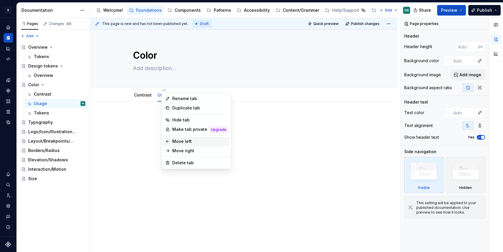
click at [176, 142] on div "Move left" at bounding box center [199, 142] width 55 height 6
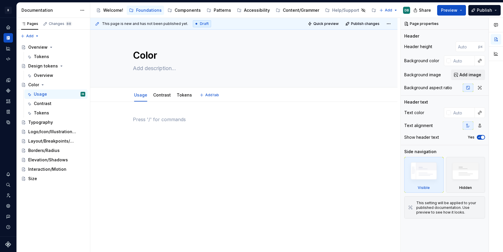
click at [141, 141] on div at bounding box center [244, 130] width 222 height 29
click at [38, 122] on div "Typography" at bounding box center [40, 123] width 25 height 6
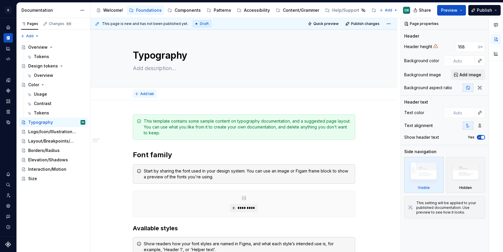
type textarea "*"
click at [145, 95] on span "Add tab" at bounding box center [147, 94] width 14 height 5
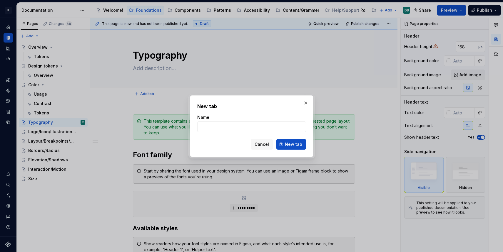
type input "U"
type textarea "*"
type input "Usage"
click at [294, 147] on button "New tab" at bounding box center [291, 144] width 30 height 11
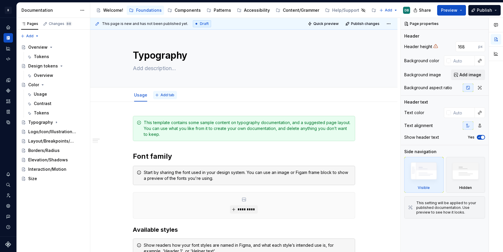
click at [168, 96] on span "Add tab" at bounding box center [167, 95] width 14 height 5
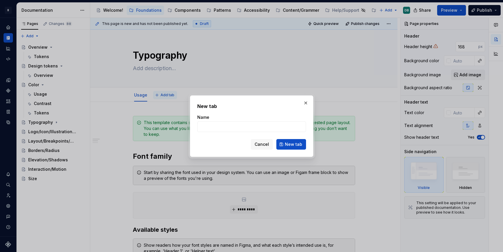
type textarea "*"
type input "Tokens"
click at [298, 145] on span "New tab" at bounding box center [293, 145] width 17 height 6
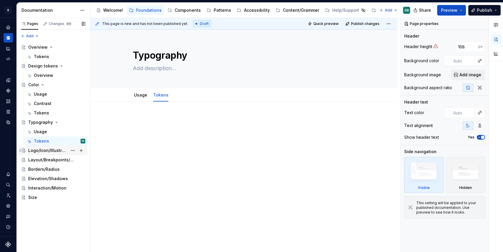
click at [49, 151] on div "Logo/Icon/Illustrations/Payment Card" at bounding box center [47, 151] width 39 height 6
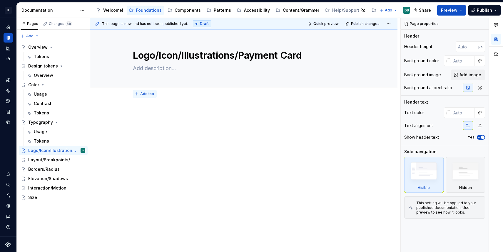
click at [144, 94] on span "Add tab" at bounding box center [147, 94] width 14 height 5
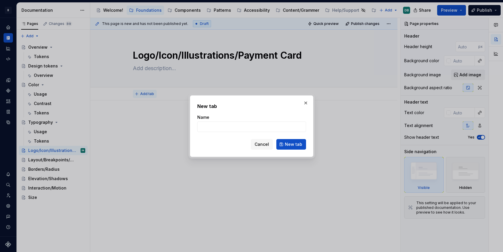
type textarea "*"
type input "Usage"
click at [299, 145] on span "New tab" at bounding box center [293, 145] width 17 height 6
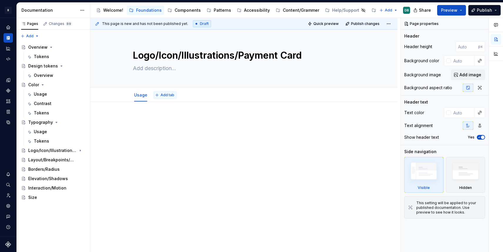
click at [166, 95] on span "Add tab" at bounding box center [167, 95] width 14 height 5
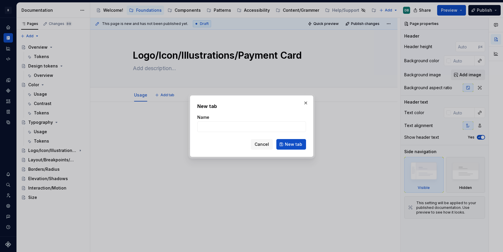
type textarea "*"
type input "Tokens"
click at [297, 146] on span "New tab" at bounding box center [293, 145] width 17 height 6
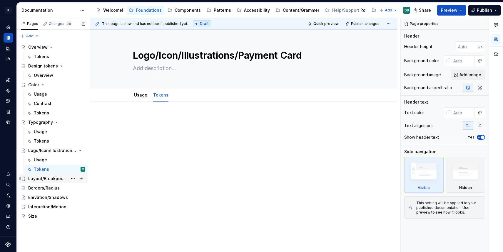
click at [49, 180] on div "Layout/Breakpoints/Grid/Spacing" at bounding box center [47, 179] width 39 height 6
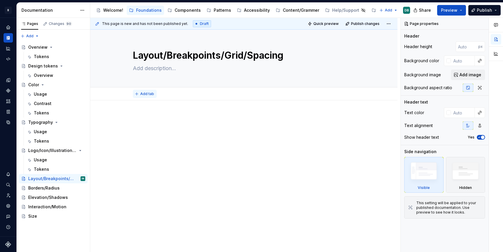
type textarea "*"
click at [145, 95] on span "Add tab" at bounding box center [147, 94] width 14 height 5
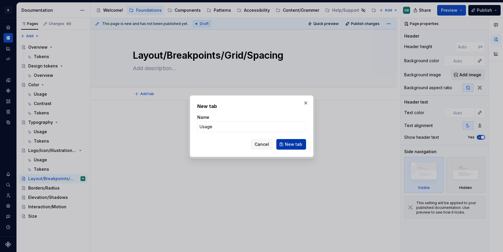
type input "Usage"
click at [295, 145] on span "New tab" at bounding box center [293, 145] width 17 height 6
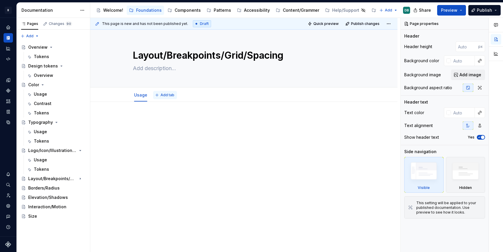
click at [169, 94] on span "Add tab" at bounding box center [167, 95] width 14 height 5
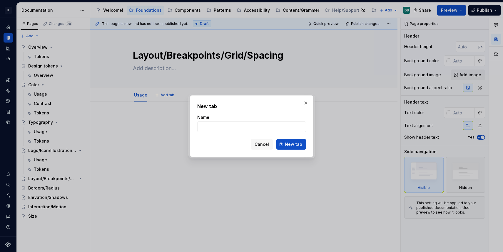
type textarea "*"
type input "Tokens"
click at [290, 145] on span "New tab" at bounding box center [293, 145] width 17 height 6
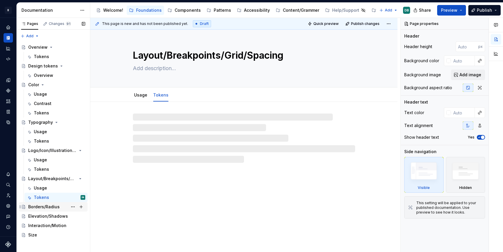
click at [43, 209] on div "Borders/Radius" at bounding box center [43, 207] width 31 height 6
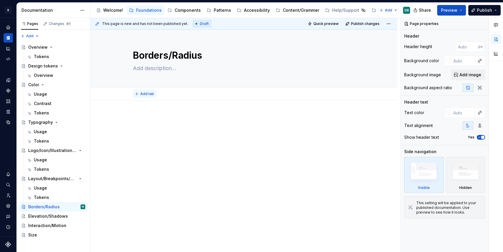
type textarea "*"
click at [146, 93] on span "Add tab" at bounding box center [147, 94] width 14 height 5
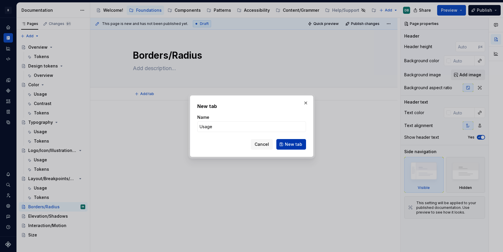
type input "Usage"
click at [291, 145] on span "New tab" at bounding box center [293, 145] width 17 height 6
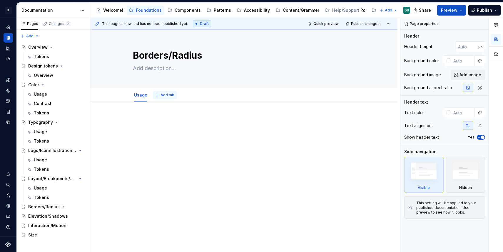
click at [165, 95] on span "Add tab" at bounding box center [167, 95] width 14 height 5
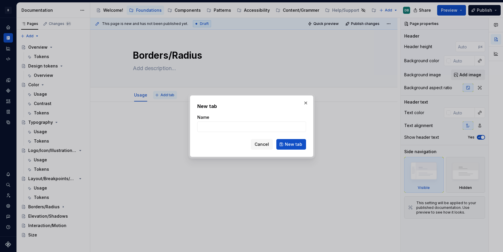
type textarea "*"
type input "Tokens"
click at [293, 144] on span "New tab" at bounding box center [293, 145] width 17 height 6
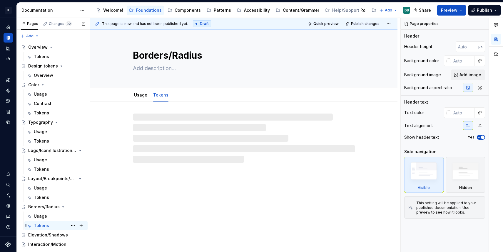
scroll to position [5, 0]
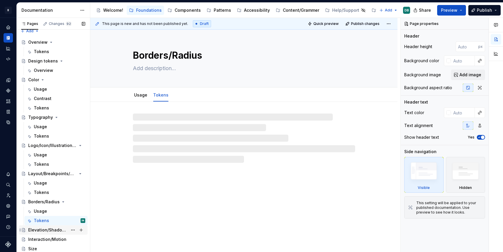
click at [53, 231] on div "Elevation/Shadows" at bounding box center [47, 230] width 39 height 6
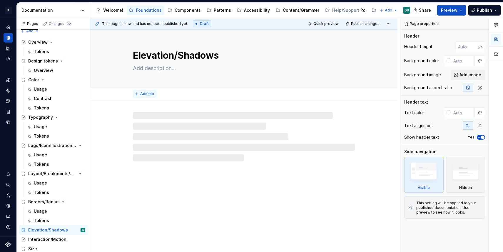
click at [143, 94] on span "Add tab" at bounding box center [147, 94] width 14 height 5
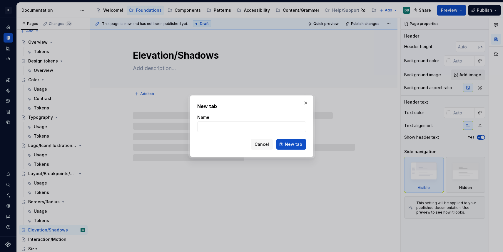
type textarea "*"
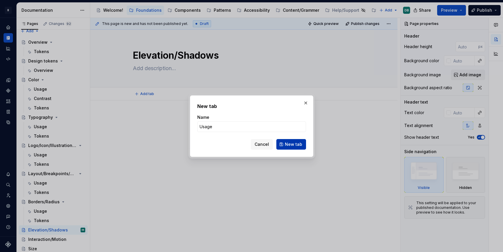
type input "Usage"
click at [291, 145] on span "New tab" at bounding box center [293, 145] width 17 height 6
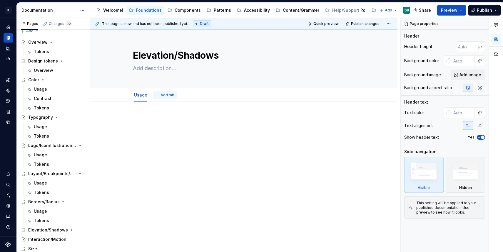
click at [165, 95] on span "Add tab" at bounding box center [167, 95] width 14 height 5
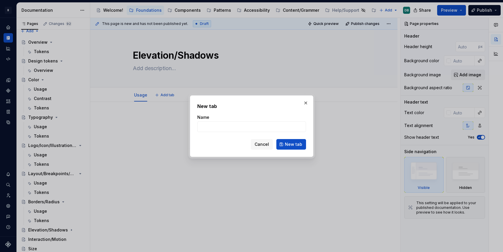
type textarea "*"
type input "Tokens"
click at [294, 145] on span "New tab" at bounding box center [293, 145] width 17 height 6
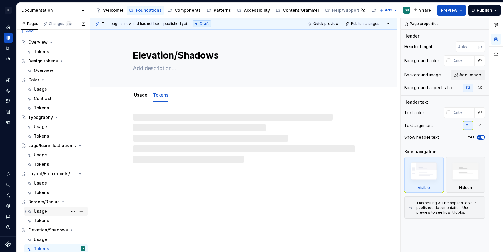
scroll to position [24, 0]
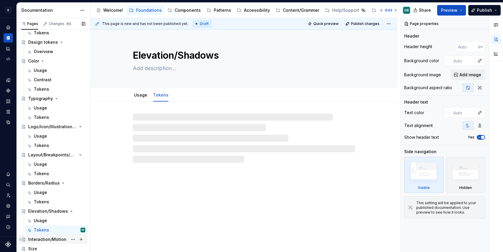
click at [51, 238] on div "Interaction/Motion" at bounding box center [47, 240] width 38 height 6
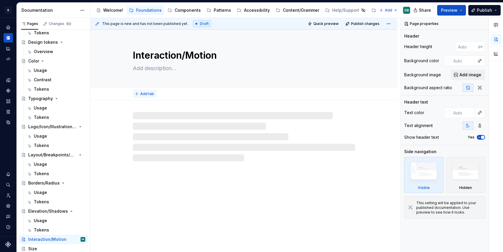
click at [146, 92] on span "Add tab" at bounding box center [147, 94] width 14 height 5
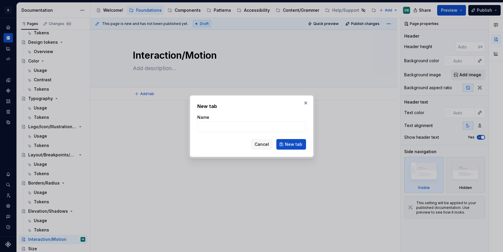
type textarea "*"
type input "Usage"
type textarea "*"
type input "Usage"
click at [293, 146] on span "New tab" at bounding box center [293, 145] width 17 height 6
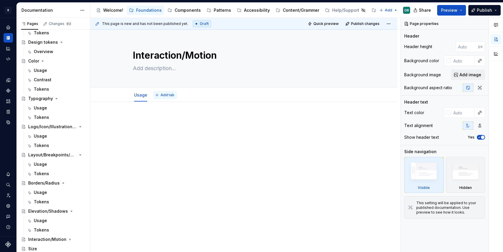
click at [165, 95] on span "Add tab" at bounding box center [167, 95] width 14 height 5
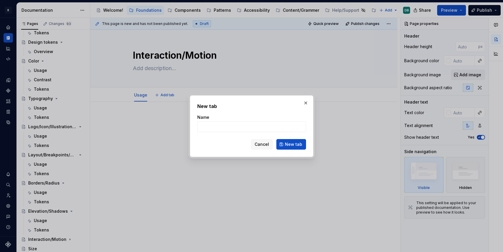
type textarea "*"
type input "Tokens"
click at [296, 145] on span "New tab" at bounding box center [293, 145] width 17 height 6
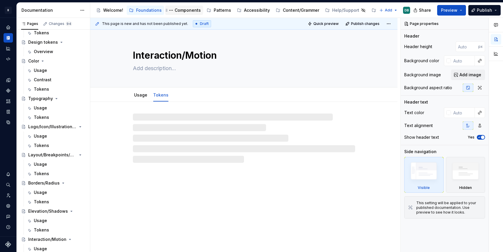
click at [182, 9] on div "Components" at bounding box center [188, 10] width 26 height 6
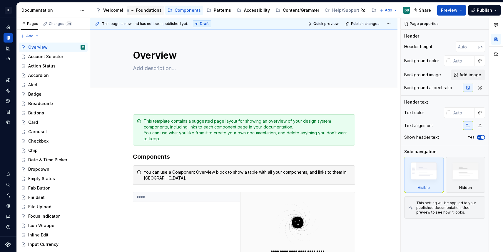
click at [144, 13] on div "Foundations" at bounding box center [149, 10] width 26 height 6
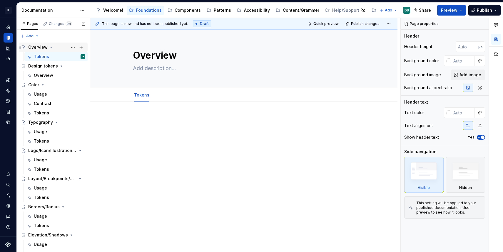
click at [38, 47] on div "Overview" at bounding box center [37, 47] width 19 height 6
click at [462, 9] on button "Preview" at bounding box center [451, 10] width 29 height 11
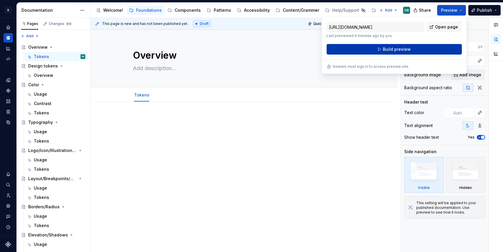
click at [395, 49] on span "Build preview" at bounding box center [397, 49] width 28 height 6
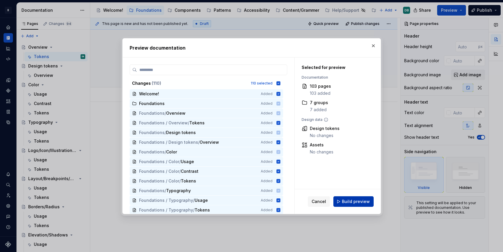
click at [354, 201] on span "Build preview" at bounding box center [356, 202] width 28 height 6
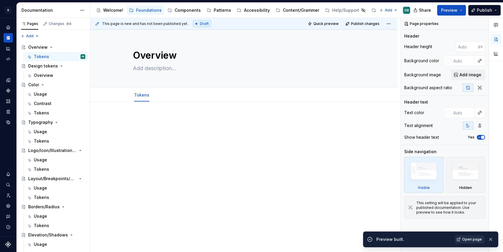
click at [467, 240] on span "Open page" at bounding box center [472, 239] width 20 height 5
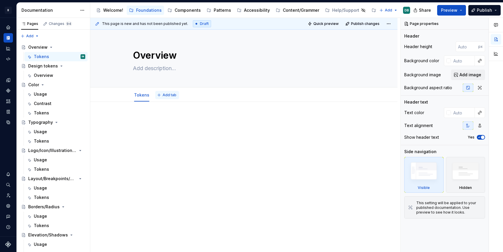
click at [170, 96] on span "Add tab" at bounding box center [169, 95] width 14 height 5
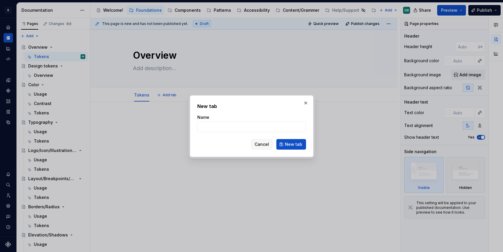
type textarea "*"
type input "Overview"
click at [293, 144] on span "New tab" at bounding box center [293, 145] width 17 height 6
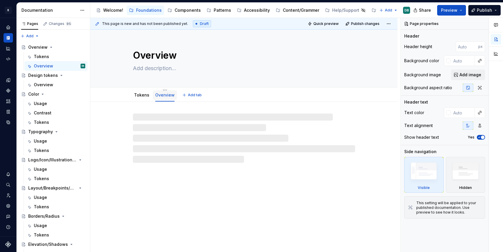
click at [165, 96] on link "Overview" at bounding box center [164, 95] width 19 height 5
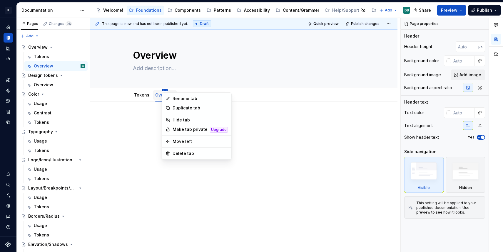
click at [164, 90] on html "B Compass DB Design system data Documentation Accessibility guide for tree Page…" at bounding box center [251, 126] width 503 height 252
click at [178, 142] on div "Move left" at bounding box center [199, 142] width 55 height 6
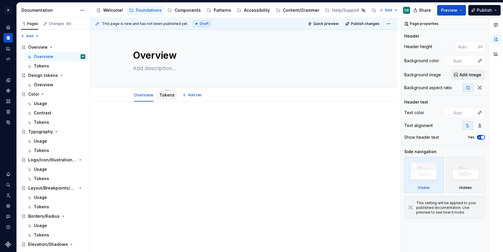
click at [162, 96] on link "Tokens" at bounding box center [166, 95] width 15 height 5
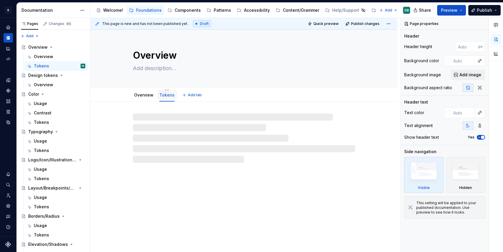
click at [161, 96] on link "Tokens" at bounding box center [166, 95] width 15 height 5
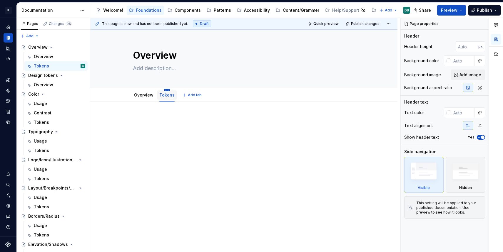
click at [167, 90] on html "B Compass DB Design system data Documentation Accessibility guide for tree Page…" at bounding box center [251, 126] width 503 height 252
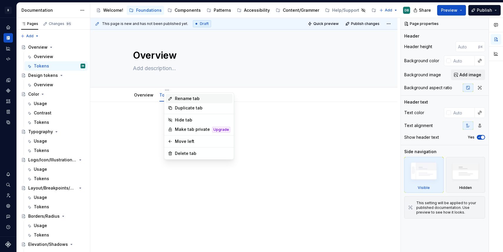
type textarea "*"
click at [177, 99] on div "Rename tab" at bounding box center [202, 99] width 55 height 6
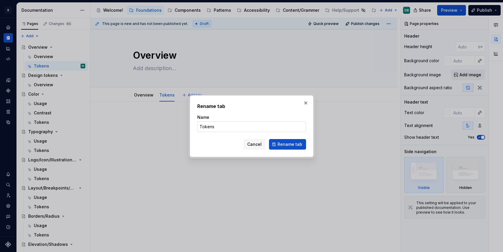
click at [200, 127] on input "Tokens" at bounding box center [251, 127] width 109 height 11
type input "Design Tokens"
click at [291, 145] on span "Rename tab" at bounding box center [289, 145] width 25 height 6
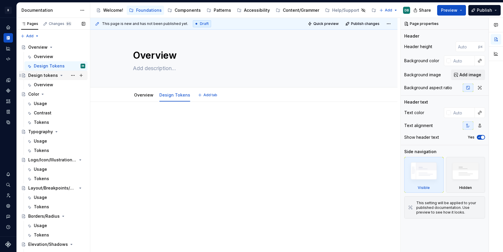
click at [41, 75] on div "Design tokens" at bounding box center [43, 76] width 30 height 6
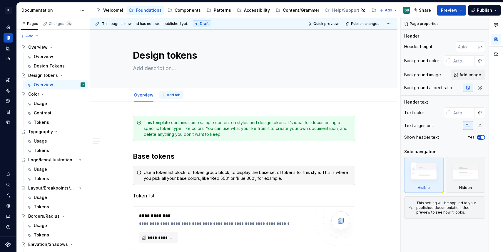
type textarea "*"
click at [172, 96] on span "Add tab" at bounding box center [174, 95] width 14 height 5
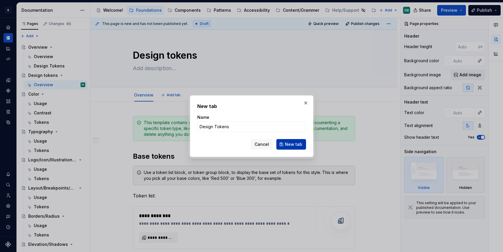
type input "Design Tokens"
click at [292, 144] on span "New tab" at bounding box center [293, 145] width 17 height 6
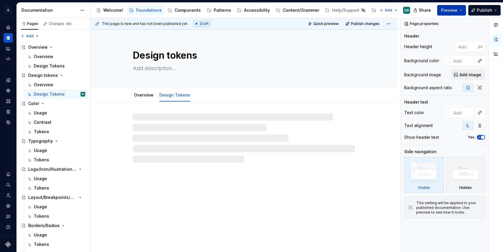
click at [460, 10] on button "Preview" at bounding box center [451, 10] width 29 height 11
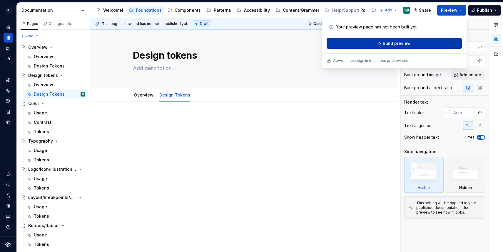
click at [400, 42] on span "Build preview" at bounding box center [397, 44] width 28 height 6
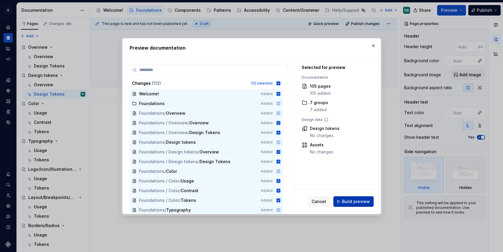
click at [357, 201] on span "Build preview" at bounding box center [356, 202] width 28 height 6
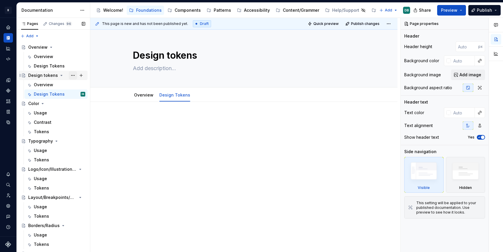
click at [71, 75] on button "Page tree" at bounding box center [73, 75] width 8 height 8
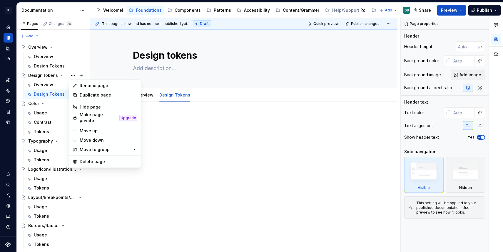
click at [206, 158] on html "B Compass DB Design system data Documentation Accessibility guide for tree Page…" at bounding box center [251, 126] width 503 height 252
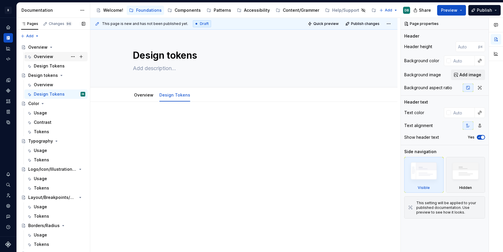
click at [40, 56] on div "Overview" at bounding box center [43, 57] width 19 height 6
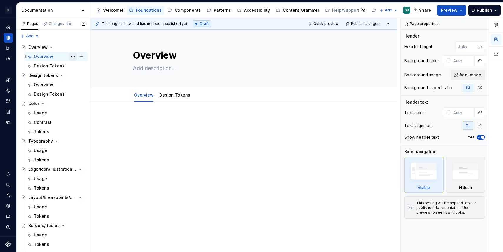
click at [72, 58] on button "Page tree" at bounding box center [73, 57] width 8 height 8
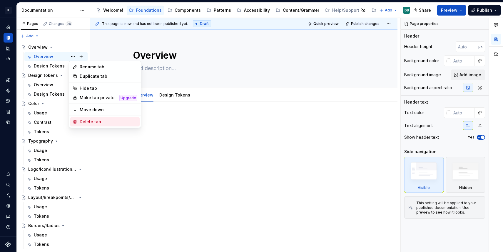
click at [88, 124] on div "Delete tab" at bounding box center [109, 122] width 58 height 6
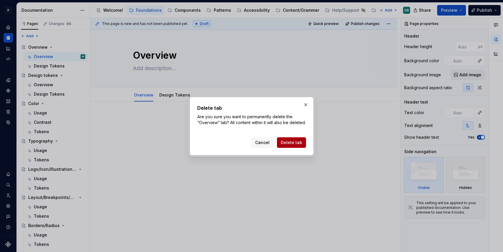
click at [286, 146] on span "Delete tab" at bounding box center [291, 143] width 21 height 6
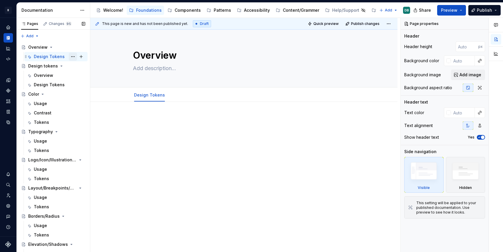
click at [72, 57] on button "Page tree" at bounding box center [73, 57] width 8 height 8
click at [72, 57] on div "Pages Changes 95 Add Accessibility guide for tree Page tree. Navigate the tree …" at bounding box center [52, 136] width 73 height 237
click at [0, 0] on button "Page tree" at bounding box center [0, 0] width 0 height 0
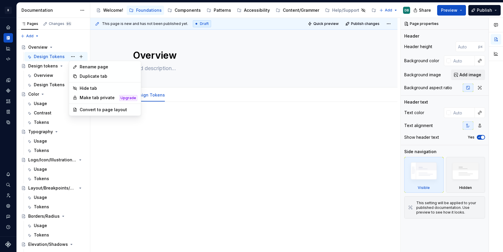
click at [151, 135] on html "B Compass DB Design system data Documentation Accessibility guide for tree Page…" at bounding box center [251, 126] width 503 height 252
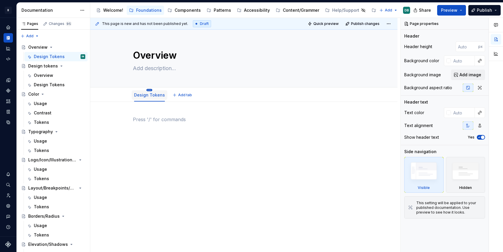
click at [150, 90] on html "B Compass DB Design system data Documentation Accessibility guide for tree Page…" at bounding box center [251, 126] width 503 height 252
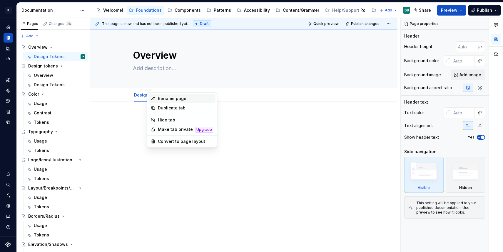
click at [165, 97] on div "Rename page" at bounding box center [185, 99] width 55 height 6
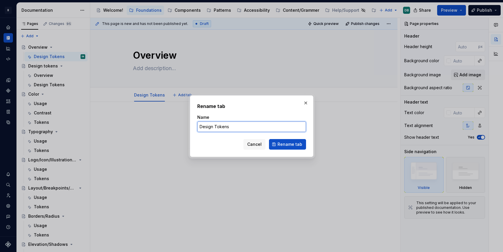
drag, startPoint x: 232, startPoint y: 127, endPoint x: 192, endPoint y: 127, distance: 40.0
click at [192, 127] on div "Rename tab Name Design Tokens Cancel Rename tab" at bounding box center [251, 126] width 123 height 62
click at [256, 143] on span "Cancel" at bounding box center [254, 145] width 14 height 6
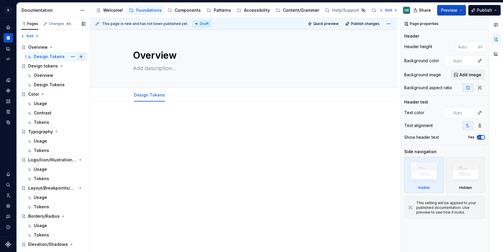
click at [83, 56] on button "Page tree" at bounding box center [81, 57] width 8 height 8
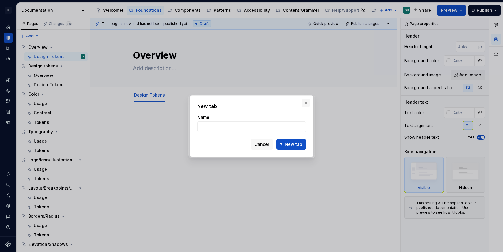
click at [303, 103] on button "button" at bounding box center [305, 103] width 8 height 8
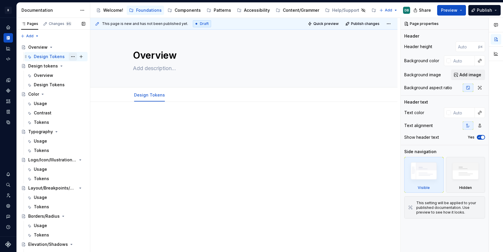
click at [72, 57] on button "Page tree" at bounding box center [73, 57] width 8 height 8
click at [154, 96] on html "B Compass DB Design system data Documentation Accessibility guide for tree Page…" at bounding box center [251, 126] width 503 height 252
click at [149, 94] on link "Design Tokens" at bounding box center [149, 95] width 31 height 5
click at [149, 95] on link "Design Tokens" at bounding box center [149, 95] width 31 height 5
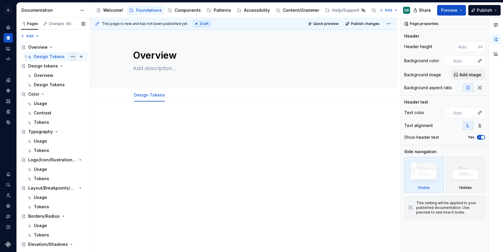
click at [73, 56] on button "Page tree" at bounding box center [73, 57] width 8 height 8
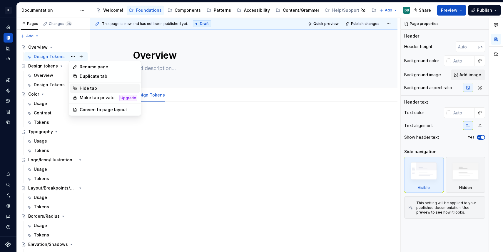
type textarea "*"
click at [96, 68] on div "Rename page" at bounding box center [109, 67] width 58 height 6
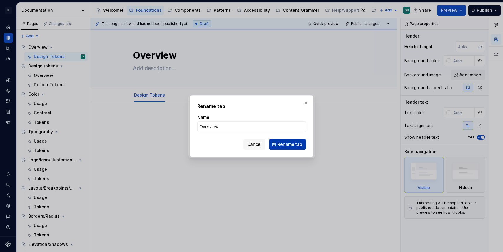
type input "Overview"
click at [290, 144] on span "Rename tab" at bounding box center [289, 145] width 25 height 6
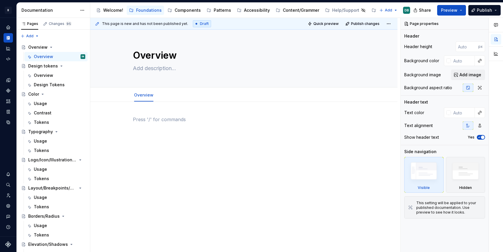
click at [157, 137] on div at bounding box center [244, 127] width 222 height 22
click at [72, 75] on button "Page tree" at bounding box center [73, 75] width 8 height 8
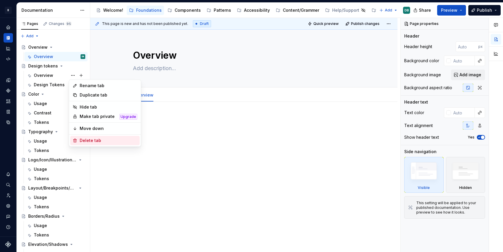
click at [88, 141] on div "Delete tab" at bounding box center [109, 141] width 58 height 6
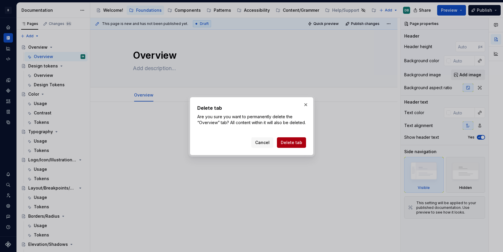
click at [286, 146] on span "Delete tab" at bounding box center [291, 143] width 21 height 6
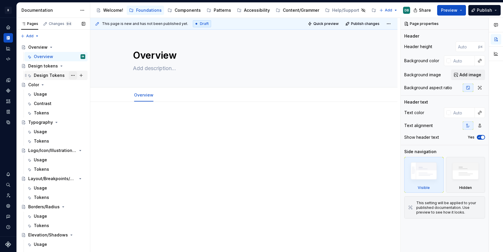
click at [73, 76] on button "Page tree" at bounding box center [73, 75] width 8 height 8
click at [173, 126] on html "B Compass DB Design system data Documentation Accessibility guide for tree Page…" at bounding box center [251, 126] width 503 height 252
click at [462, 10] on button "Preview" at bounding box center [451, 10] width 29 height 11
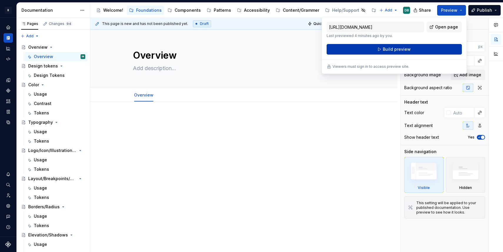
click at [401, 50] on span "Build preview" at bounding box center [397, 49] width 28 height 6
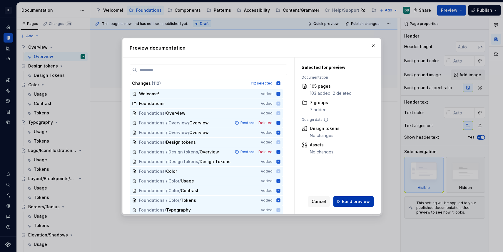
click at [353, 202] on span "Build preview" at bounding box center [356, 202] width 28 height 6
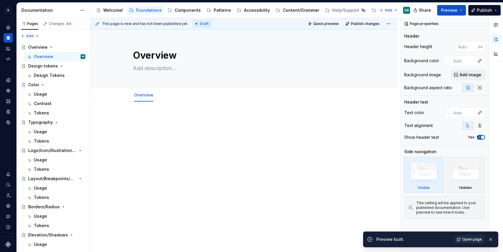
click at [471, 240] on span "Open page" at bounding box center [472, 239] width 20 height 5
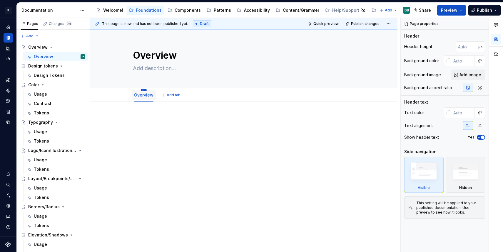
click at [147, 90] on html "B Compass DB Design system data Documentation Accessibility guide for tree Page…" at bounding box center [251, 126] width 503 height 252
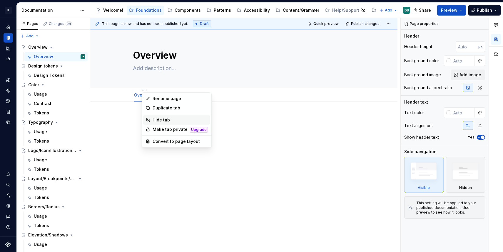
click at [157, 122] on div "Hide tab" at bounding box center [179, 120] width 55 height 6
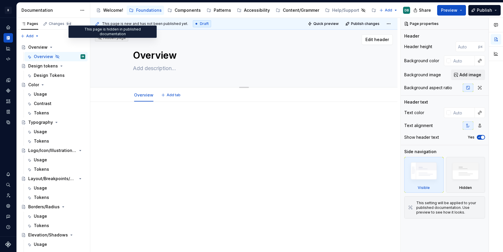
click at [100, 38] on icon at bounding box center [99, 38] width 5 height 5
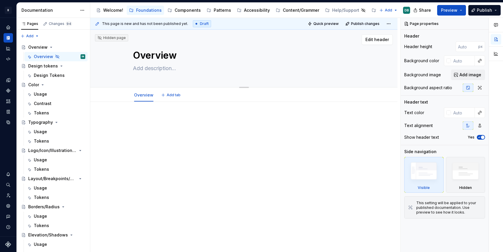
click at [106, 38] on div "Hidden page" at bounding box center [111, 38] width 28 height 5
click at [56, 57] on icon "Page tree" at bounding box center [58, 57] width 4 height 4
click at [71, 56] on button "Page tree" at bounding box center [73, 57] width 8 height 8
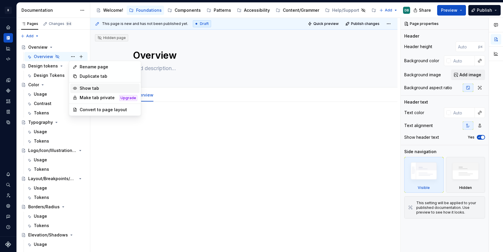
click at [98, 89] on div "Show tab" at bounding box center [109, 88] width 58 height 6
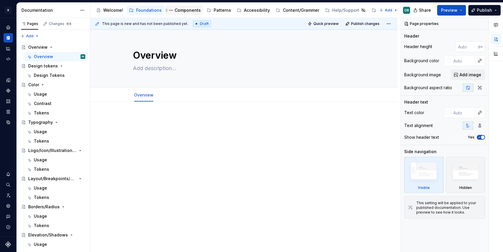
click at [181, 11] on div "Components" at bounding box center [188, 10] width 26 height 6
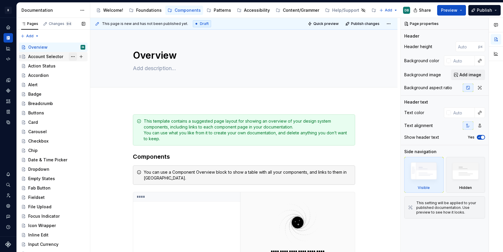
click at [72, 57] on button "Page tree" at bounding box center [73, 57] width 8 height 8
click at [43, 58] on div "Pages Changes 94 Add Accessibility guide for tree Page tree. Navigate the tree …" at bounding box center [52, 136] width 73 height 237
click at [48, 57] on div "Account Selector" at bounding box center [45, 57] width 35 height 6
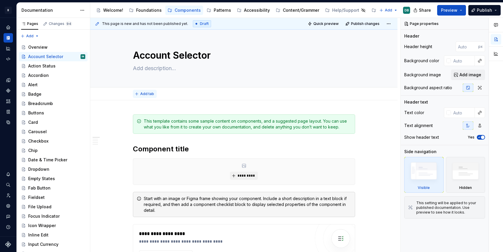
click at [145, 95] on span "Add tab" at bounding box center [147, 94] width 14 height 5
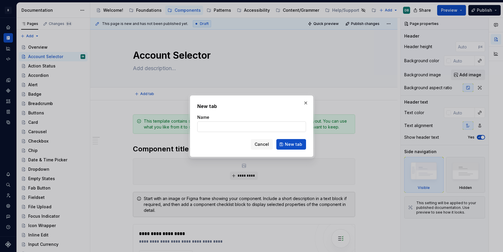
type textarea "*"
type input "Usage"
click at [305, 103] on button "button" at bounding box center [305, 103] width 8 height 8
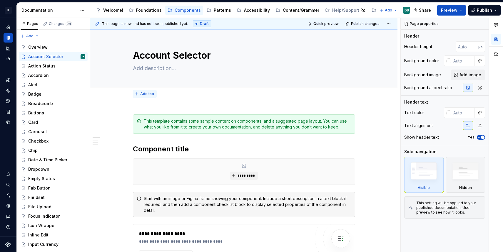
click at [148, 93] on span "Add tab" at bounding box center [147, 94] width 14 height 5
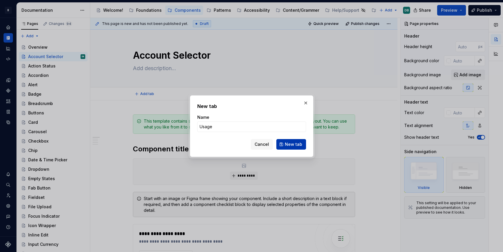
type input "Usage"
click at [292, 144] on span "New tab" at bounding box center [293, 145] width 17 height 6
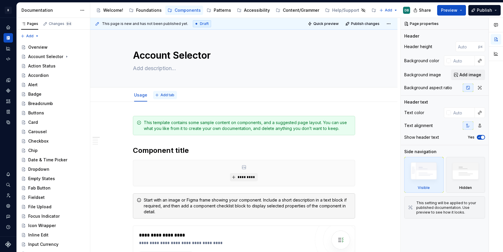
click at [167, 95] on span "Add tab" at bounding box center [167, 95] width 14 height 5
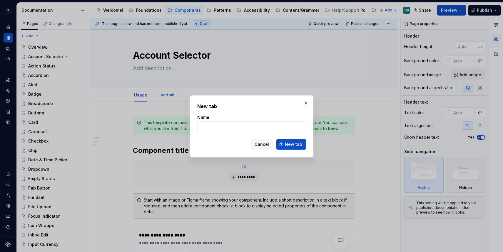
type textarea "*"
drag, startPoint x: 229, startPoint y: 128, endPoint x: 192, endPoint y: 126, distance: 37.4
click at [192, 126] on div "New tab Name Accessibility Cancel New tab" at bounding box center [251, 126] width 123 height 62
type input "Accessibility"
click at [298, 142] on span "New tab" at bounding box center [293, 145] width 17 height 6
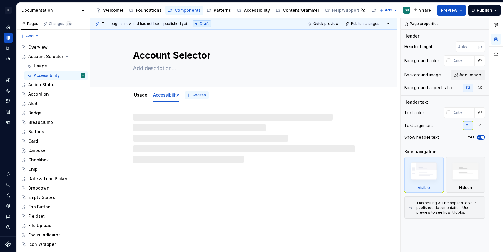
click at [194, 95] on span "Add tab" at bounding box center [199, 95] width 14 height 5
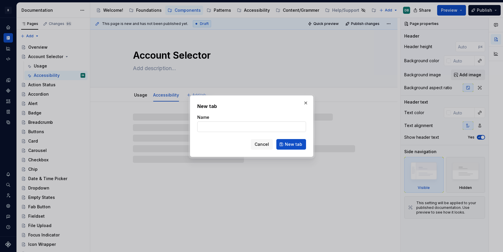
type textarea "*"
type input "C"
type textarea "*"
type input "Cod"
type textarea "*"
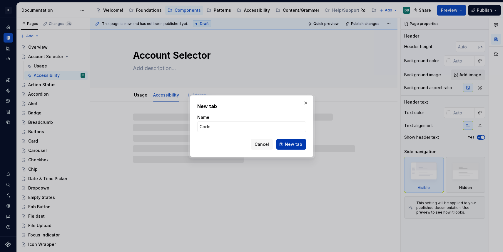
type input "Code"
click at [291, 143] on span "New tab" at bounding box center [293, 145] width 17 height 6
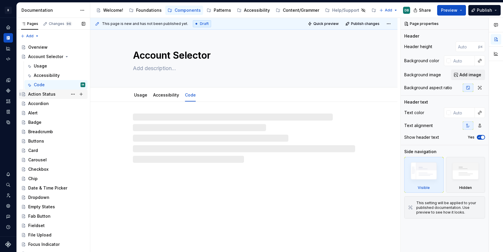
click at [41, 95] on div "Action Status" at bounding box center [41, 94] width 27 height 6
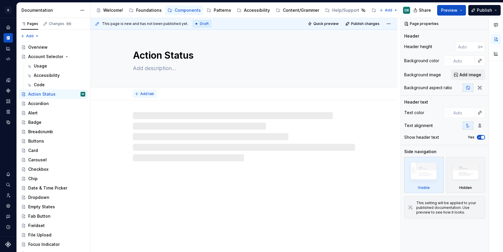
click at [145, 94] on span "Add tab" at bounding box center [147, 94] width 14 height 5
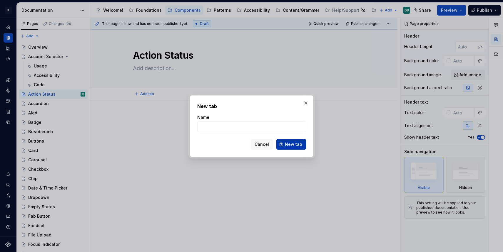
click at [290, 145] on span "New tab" at bounding box center [293, 145] width 17 height 6
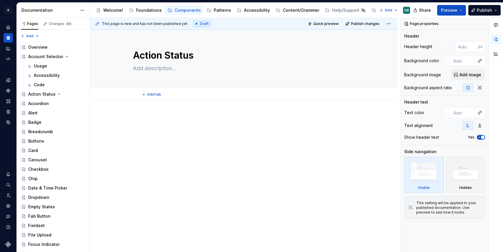
type textarea "*"
click at [153, 96] on span "Add tab" at bounding box center [154, 94] width 14 height 5
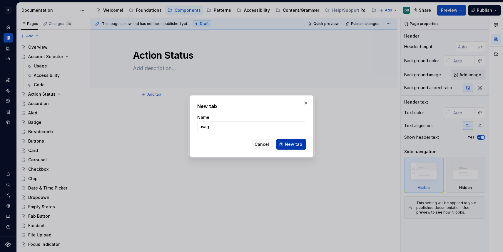
type input "usage"
type textarea "*"
type input "Usage"
click at [293, 145] on span "New tab" at bounding box center [293, 145] width 17 height 6
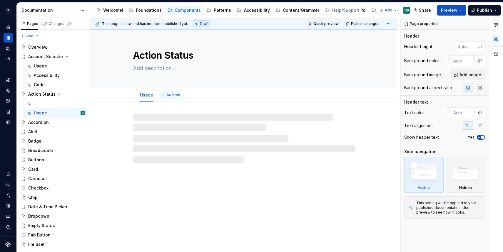
click at [174, 95] on span "Add tab" at bounding box center [173, 95] width 14 height 5
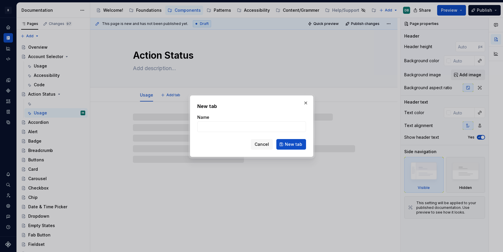
type textarea "*"
type input "A"
type textarea "*"
type input "Accessibility"
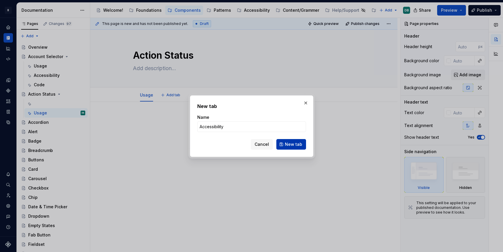
click at [294, 145] on span "New tab" at bounding box center [293, 145] width 17 height 6
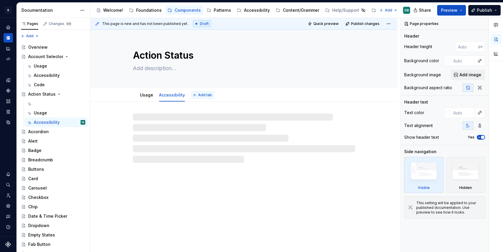
click at [202, 95] on span "Add tab" at bounding box center [205, 95] width 14 height 5
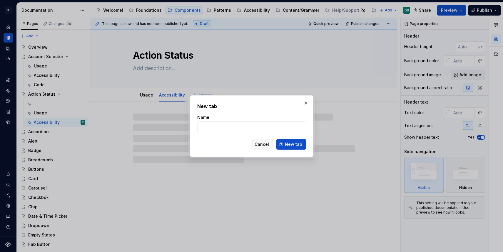
type textarea "*"
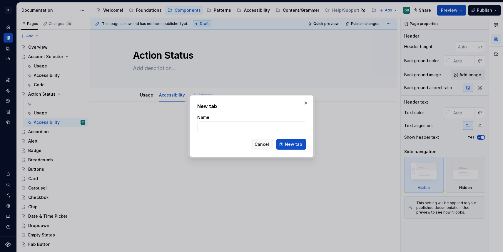
type input "C"
type textarea "*"
type input "Code"
click at [299, 143] on span "New tab" at bounding box center [293, 145] width 17 height 6
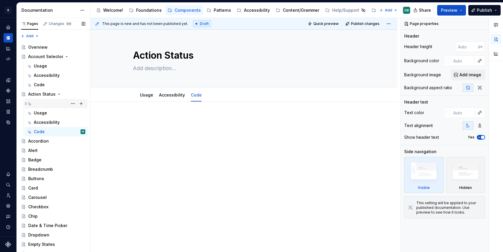
click at [31, 103] on icon "Page tree" at bounding box center [29, 103] width 5 height 5
click at [40, 113] on div "Usage" at bounding box center [40, 113] width 13 height 6
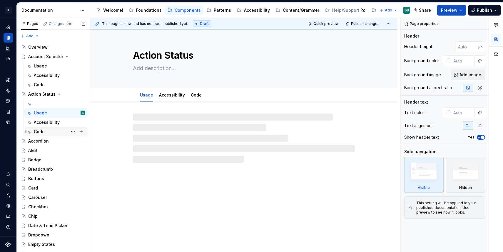
click at [38, 132] on div "Code" at bounding box center [39, 132] width 11 height 6
click at [75, 104] on button "Page tree" at bounding box center [73, 104] width 8 height 8
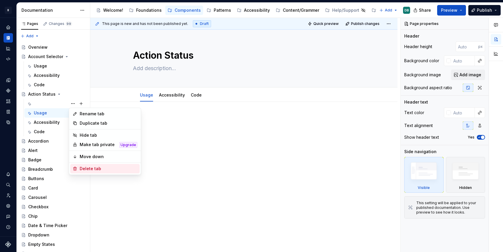
click at [83, 167] on div "Delete tab" at bounding box center [109, 169] width 58 height 6
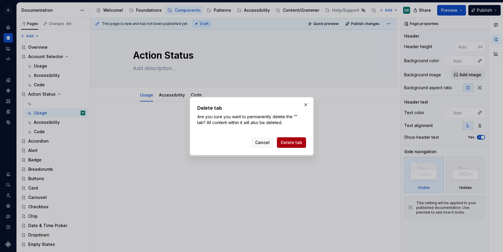
click at [289, 142] on span "Delete tab" at bounding box center [291, 143] width 21 height 6
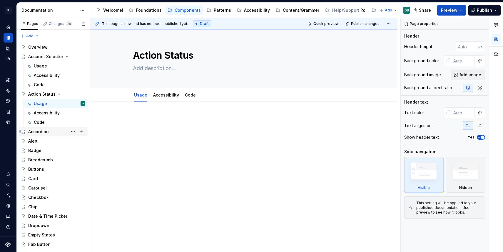
click at [40, 132] on div "Accordion" at bounding box center [38, 132] width 21 height 6
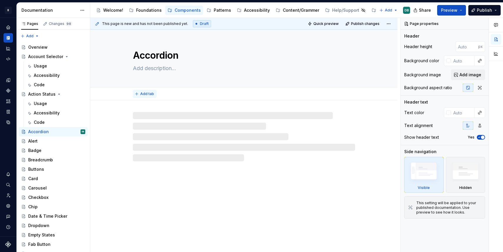
click at [142, 95] on span "Add tab" at bounding box center [147, 94] width 14 height 5
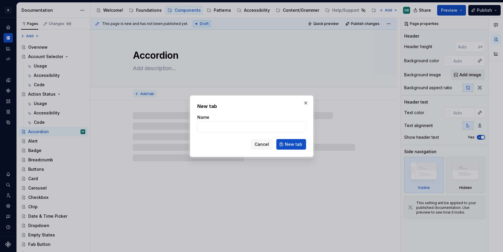
type textarea "*"
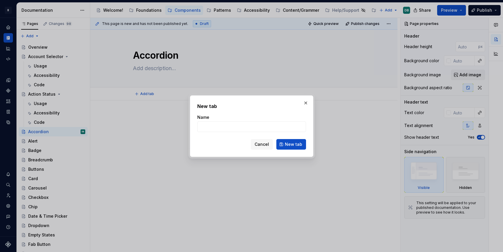
type input "U"
type textarea "*"
type input "Usage"
type textarea "*"
click at [293, 145] on span "New tab" at bounding box center [293, 145] width 17 height 6
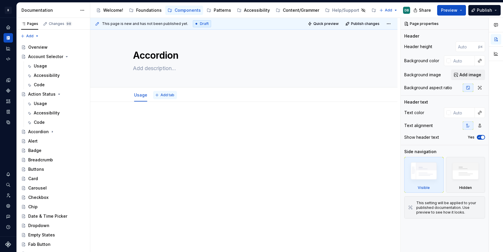
click at [167, 96] on span "Add tab" at bounding box center [167, 95] width 14 height 5
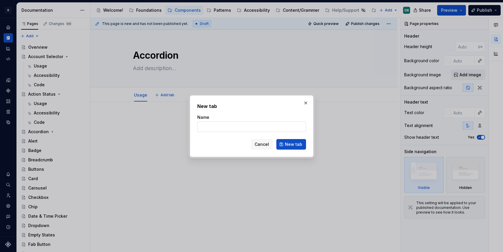
type textarea "*"
type input "A"
type textarea "*"
type input "Accessibility"
click at [293, 144] on span "New tab" at bounding box center [293, 145] width 17 height 6
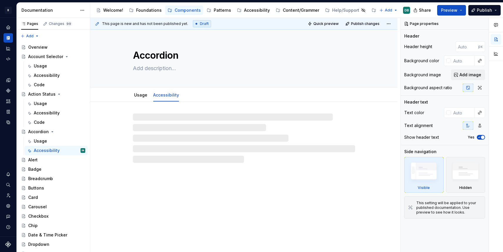
type textarea "*"
click at [199, 95] on span "Add tab" at bounding box center [199, 95] width 14 height 5
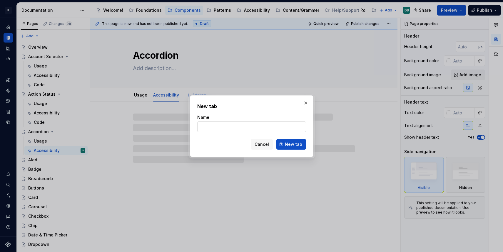
type input "C"
type textarea "*"
type input "Code"
click at [294, 144] on span "New tab" at bounding box center [293, 145] width 17 height 6
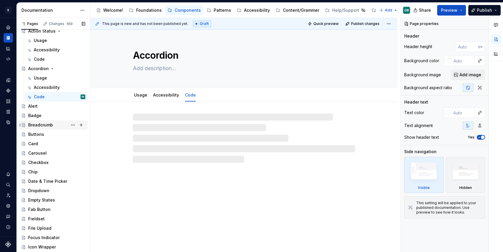
scroll to position [69, 0]
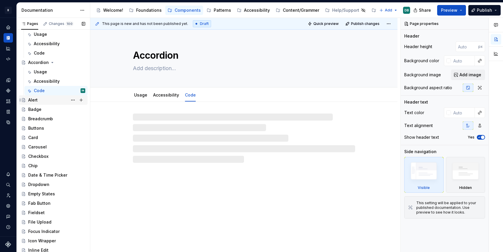
click at [40, 101] on div "Alert" at bounding box center [56, 100] width 57 height 8
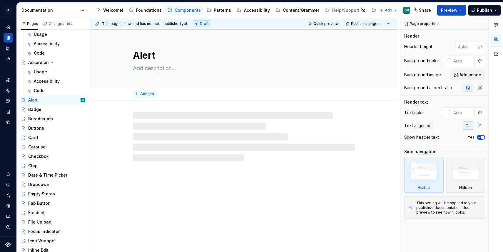
type textarea "*"
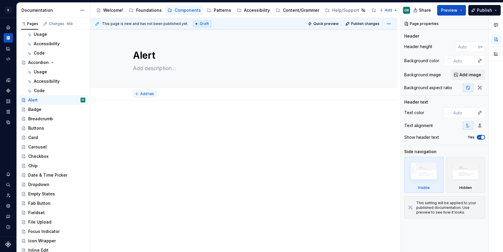
click at [142, 94] on span "Add tab" at bounding box center [147, 94] width 14 height 5
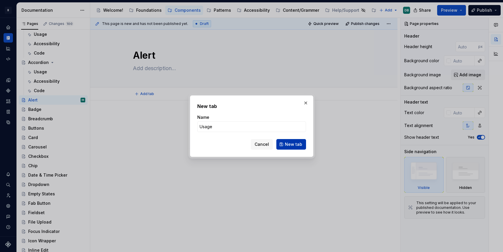
type input "Usage"
click at [293, 142] on span "New tab" at bounding box center [293, 145] width 17 height 6
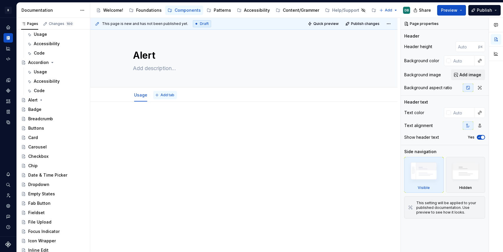
click at [167, 97] on span "Add tab" at bounding box center [167, 95] width 14 height 5
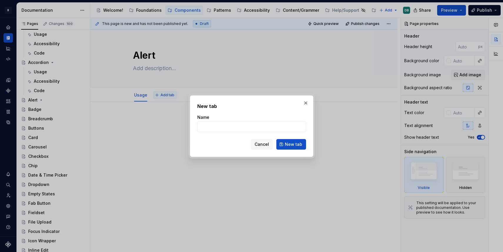
type textarea "*"
type input "A"
type textarea "*"
type input "Accessibility"
click at [299, 145] on span "New tab" at bounding box center [293, 145] width 17 height 6
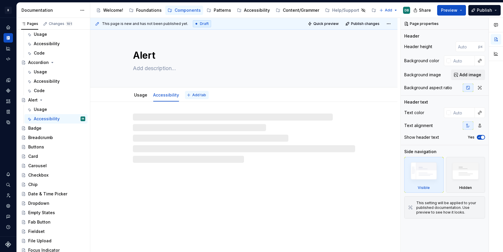
click at [197, 95] on span "Add tab" at bounding box center [199, 95] width 14 height 5
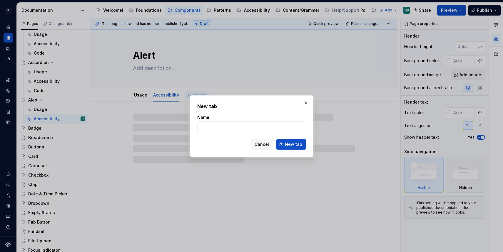
type textarea "*"
type input "Code"
click at [296, 147] on span "New tab" at bounding box center [293, 145] width 17 height 6
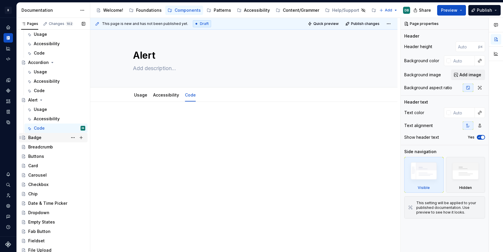
click at [37, 137] on div "Badge" at bounding box center [34, 138] width 13 height 6
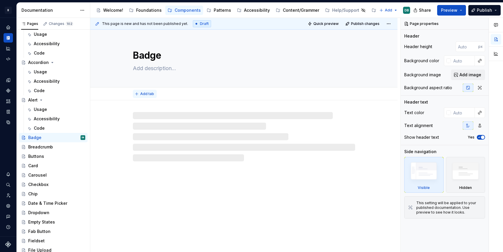
click at [145, 95] on span "Add tab" at bounding box center [147, 94] width 14 height 5
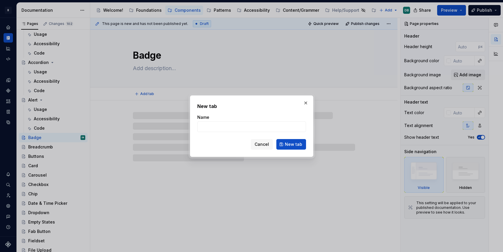
type textarea "*"
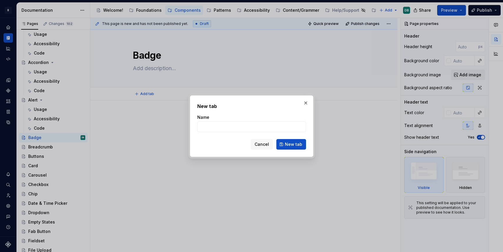
type input "U"
type textarea "*"
type input "Usage"
click at [293, 145] on span "New tab" at bounding box center [293, 145] width 17 height 6
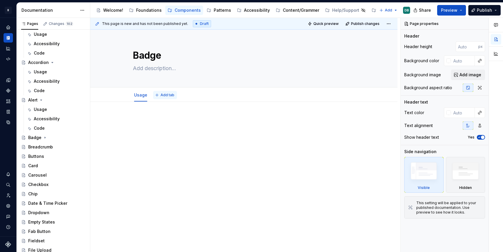
click at [169, 97] on span "Add tab" at bounding box center [167, 95] width 14 height 5
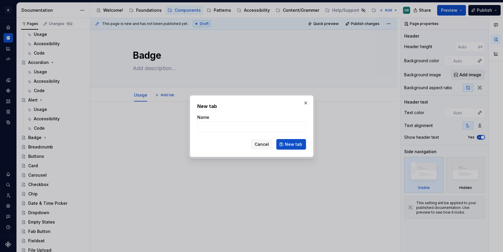
type textarea "*"
type input "A"
type textarea "*"
type input "Accessibility"
click at [297, 144] on span "New tab" at bounding box center [293, 145] width 17 height 6
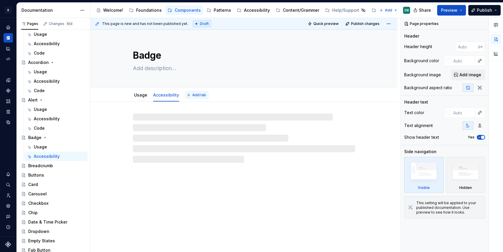
click at [197, 95] on span "Add tab" at bounding box center [199, 95] width 14 height 5
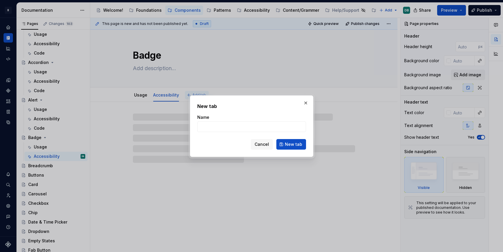
type textarea "*"
type input "C"
type textarea "*"
type input "Code"
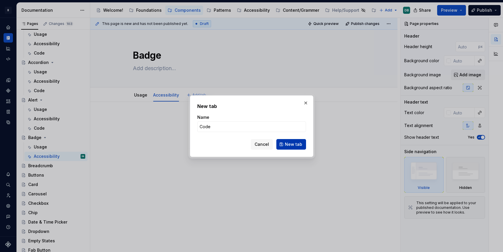
click at [294, 144] on span "New tab" at bounding box center [293, 145] width 17 height 6
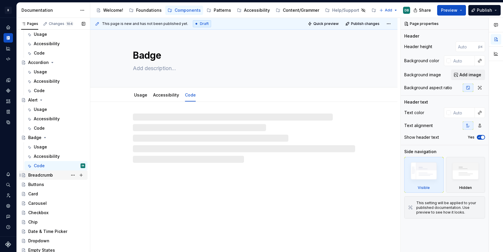
click at [48, 176] on div "Breadcrumb" at bounding box center [40, 175] width 25 height 6
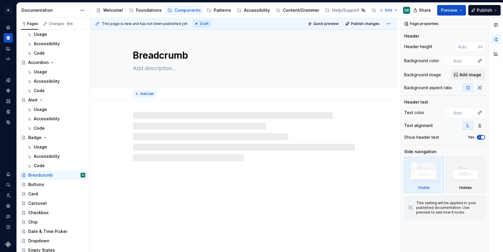
click at [143, 95] on span "Add tab" at bounding box center [147, 94] width 14 height 5
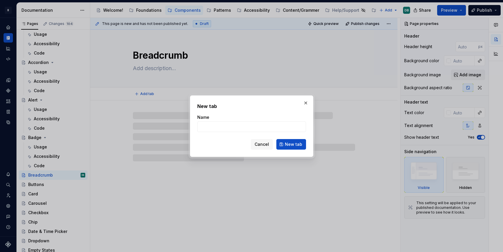
type textarea "*"
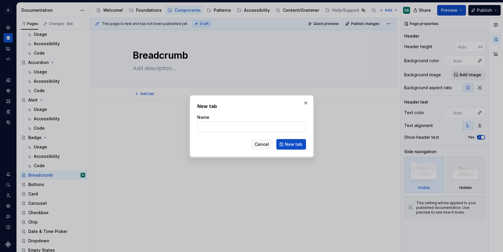
type input "U"
type textarea "*"
type input "Usage"
click at [293, 144] on span "New tab" at bounding box center [293, 145] width 17 height 6
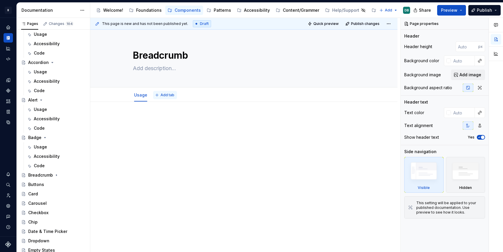
click at [168, 96] on span "Add tab" at bounding box center [167, 95] width 14 height 5
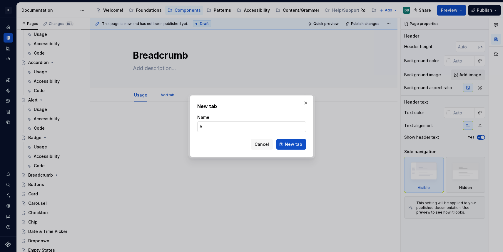
type textarea "*"
type input "A"
type textarea "*"
type input "Accessibility"
click at [295, 145] on span "New tab" at bounding box center [293, 145] width 17 height 6
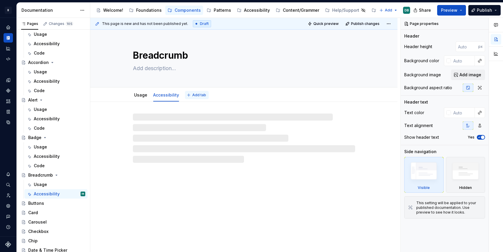
click at [196, 95] on span "Add tab" at bounding box center [199, 95] width 14 height 5
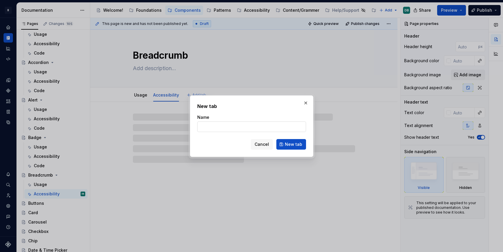
type textarea "*"
type input "C"
type textarea "*"
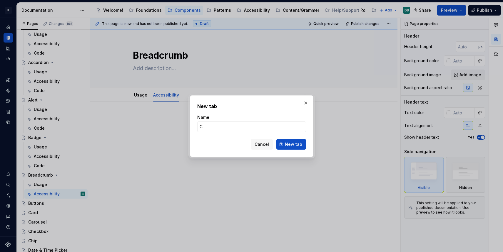
type input "Code"
click at [297, 146] on span "New tab" at bounding box center [293, 145] width 17 height 6
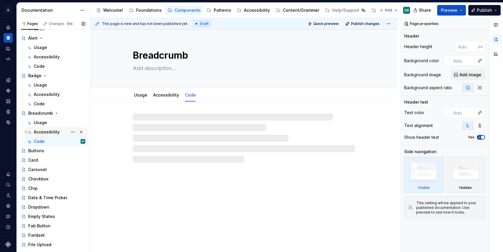
scroll to position [137, 0]
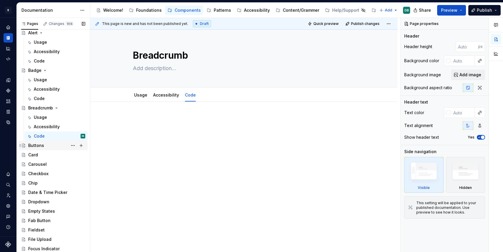
click at [35, 147] on div "Buttons" at bounding box center [36, 146] width 16 height 6
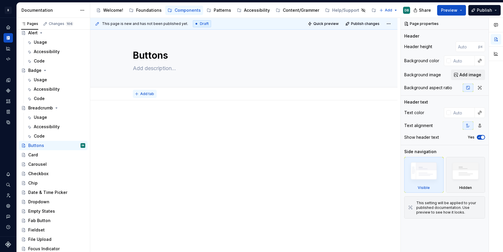
click at [143, 94] on span "Add tab" at bounding box center [147, 94] width 14 height 5
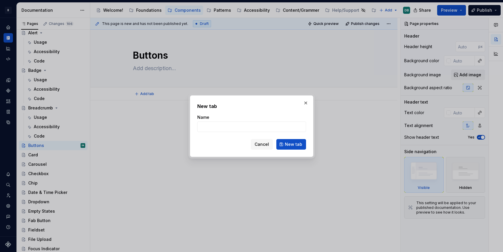
type textarea "*"
type input "U"
type textarea "*"
type input "Usage"
click at [292, 146] on span "New tab" at bounding box center [293, 145] width 17 height 6
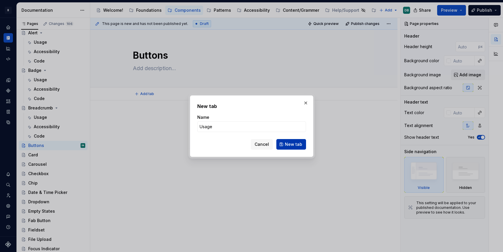
type textarea "*"
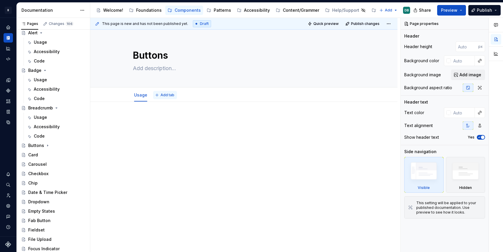
click at [168, 96] on span "Add tab" at bounding box center [167, 95] width 14 height 5
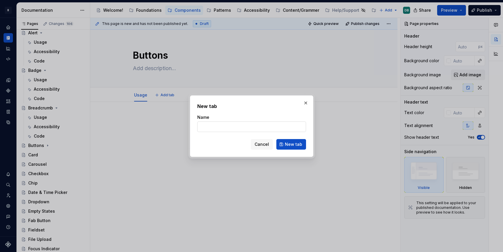
type input "A"
type textarea "*"
type input "Accessibility"
click at [291, 141] on button "New tab" at bounding box center [291, 144] width 30 height 11
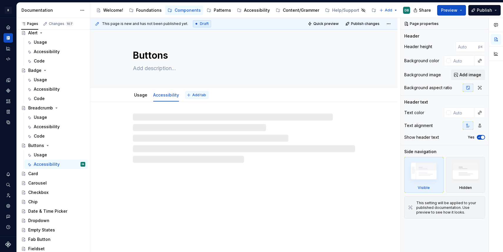
click at [198, 95] on span "Add tab" at bounding box center [199, 95] width 14 height 5
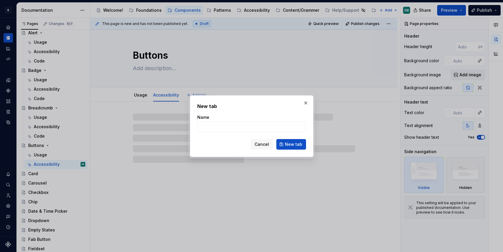
type textarea "*"
type input "C"
type textarea "*"
type input "Code"
click at [294, 144] on span "New tab" at bounding box center [293, 145] width 17 height 6
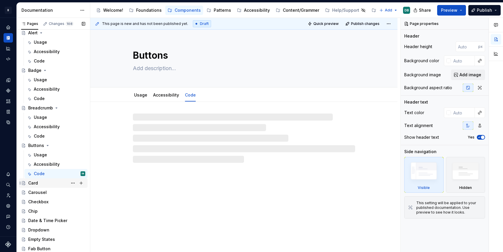
click at [38, 182] on div "Card" at bounding box center [56, 183] width 57 height 8
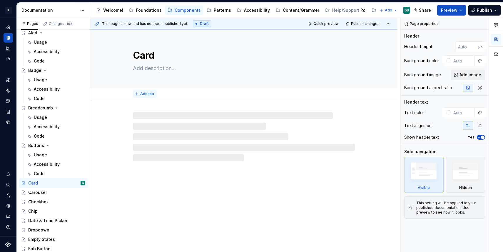
type textarea "*"
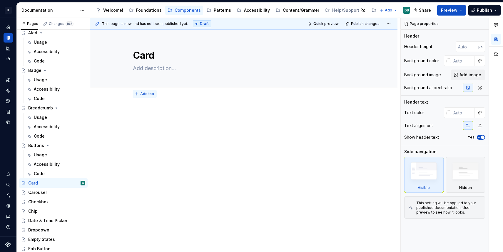
click at [143, 98] on button "Add tab" at bounding box center [145, 94] width 24 height 8
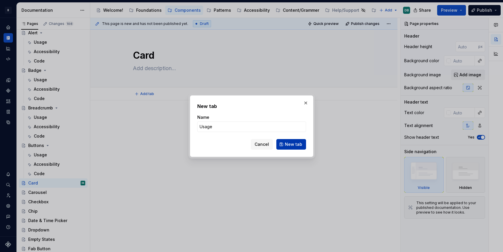
type input "Usage"
click at [293, 145] on span "New tab" at bounding box center [293, 145] width 17 height 6
type textarea "*"
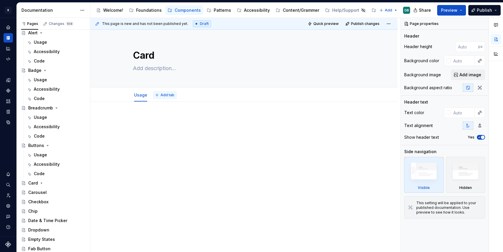
click at [164, 95] on span "Add tab" at bounding box center [167, 95] width 14 height 5
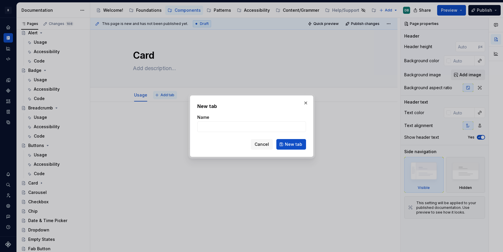
type input "A"
type textarea "*"
type input "Accessibility"
click at [293, 145] on span "New tab" at bounding box center [293, 145] width 17 height 6
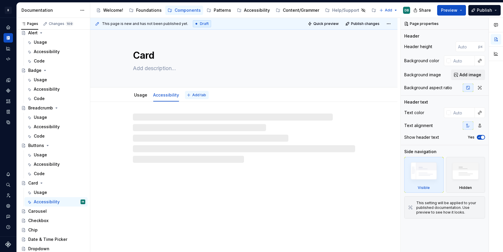
click at [193, 95] on span "Add tab" at bounding box center [199, 95] width 14 height 5
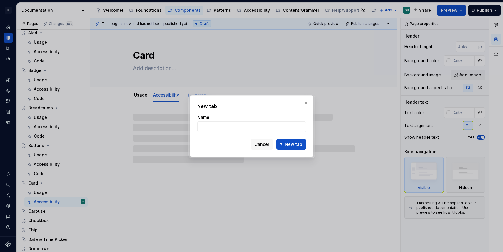
type textarea "*"
type input "C"
type textarea "*"
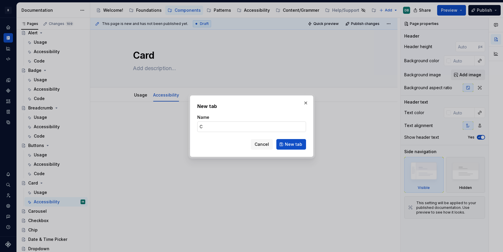
type input "Code"
click at [295, 144] on span "New tab" at bounding box center [293, 145] width 17 height 6
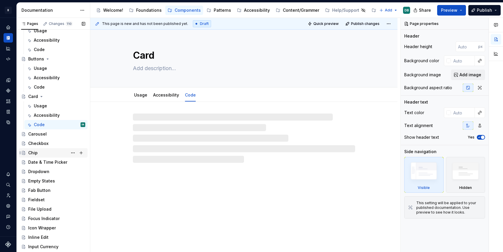
scroll to position [224, 0]
click at [34, 133] on div "Carousel" at bounding box center [37, 134] width 19 height 6
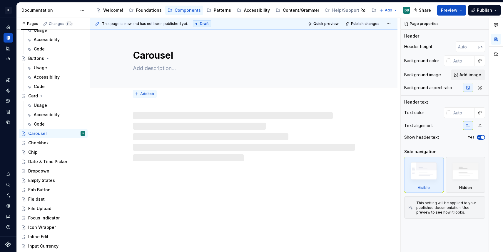
click at [145, 94] on span "Add tab" at bounding box center [147, 94] width 14 height 5
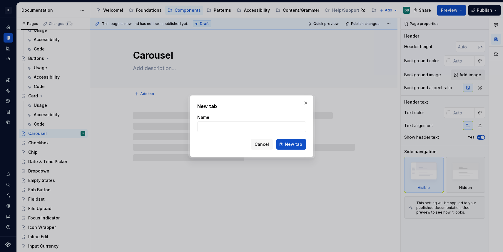
type textarea "*"
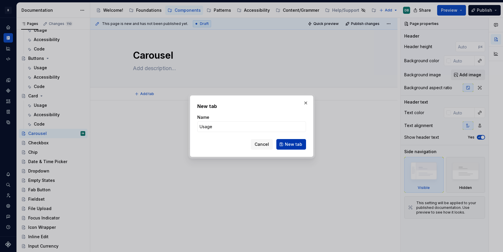
type input "Usage"
click at [293, 145] on span "New tab" at bounding box center [293, 145] width 17 height 6
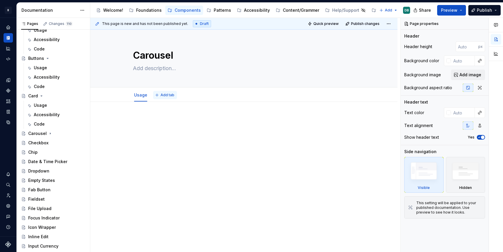
type textarea "*"
click at [170, 95] on span "Add tab" at bounding box center [167, 95] width 14 height 5
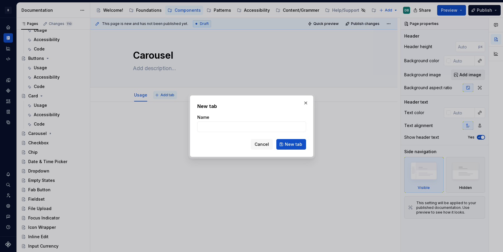
type input "A"
type textarea "*"
type input "Accessibility"
click at [295, 146] on span "New tab" at bounding box center [293, 145] width 17 height 6
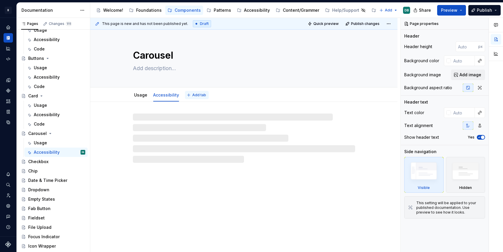
click at [195, 95] on span "Add tab" at bounding box center [199, 95] width 14 height 5
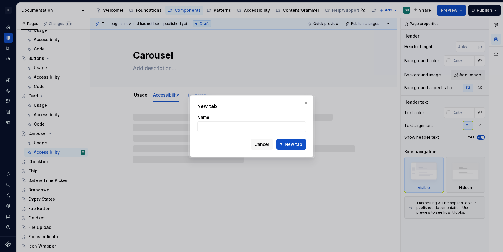
type textarea "*"
type input "C"
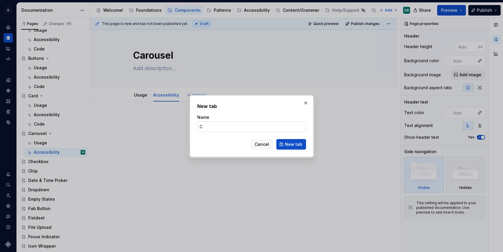
type textarea "*"
type input "Code"
click at [295, 144] on span "New tab" at bounding box center [293, 145] width 17 height 6
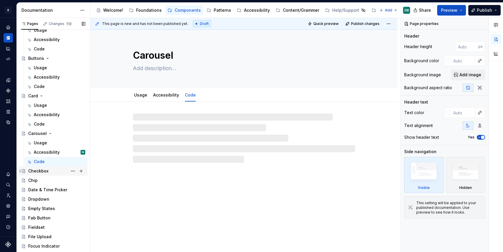
click at [41, 171] on div "Checkbox" at bounding box center [38, 171] width 20 height 6
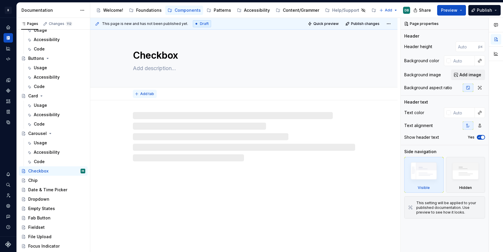
click at [146, 94] on span "Add tab" at bounding box center [147, 94] width 14 height 5
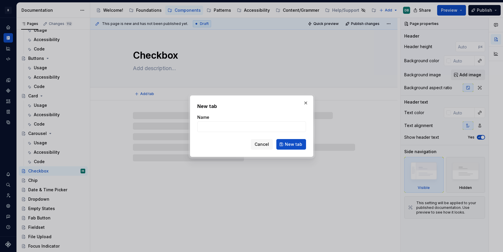
type textarea "*"
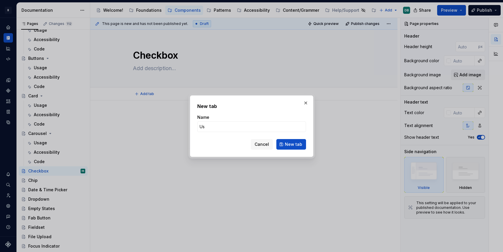
type input "Usa"
type textarea "*"
type input "Usage"
click at [298, 144] on span "New tab" at bounding box center [293, 145] width 17 height 6
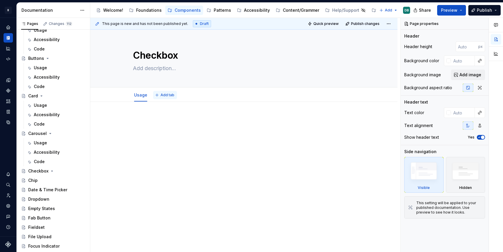
type textarea "*"
click at [167, 95] on span "Add tab" at bounding box center [167, 95] width 14 height 5
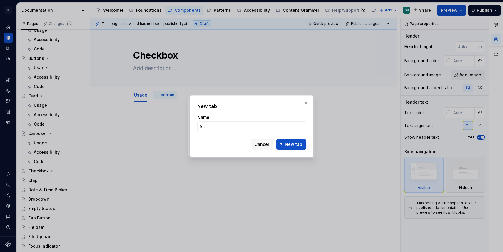
type input "Acc"
type textarea "*"
type input "Accessibility"
click at [290, 144] on span "New tab" at bounding box center [293, 145] width 17 height 6
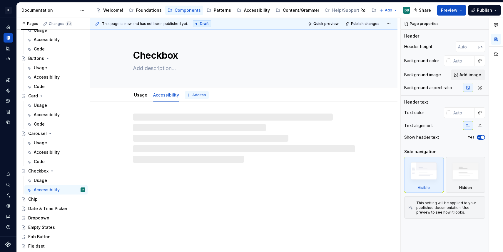
click at [196, 93] on span "Add tab" at bounding box center [199, 95] width 14 height 5
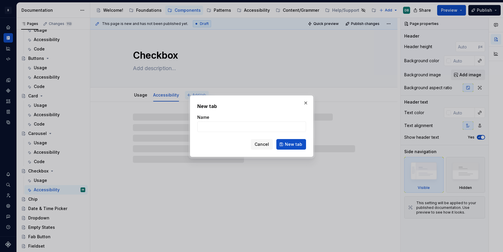
type textarea "*"
type input "C"
type textarea "*"
type input "Code"
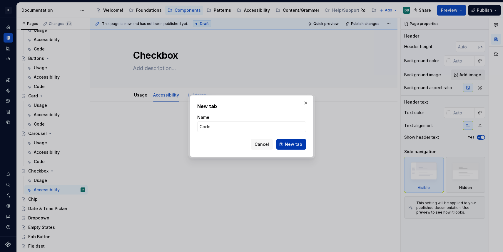
click at [294, 146] on span "New tab" at bounding box center [293, 145] width 17 height 6
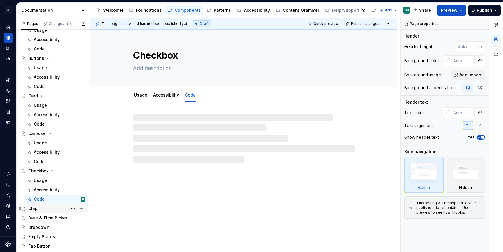
click at [42, 210] on div "Chip" at bounding box center [56, 209] width 57 height 8
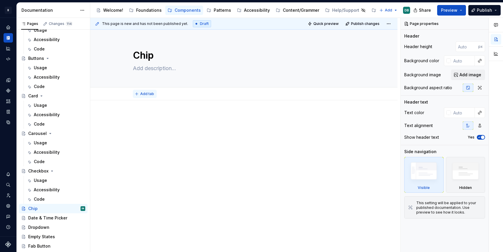
type textarea "*"
click at [146, 95] on span "Add tab" at bounding box center [147, 94] width 14 height 5
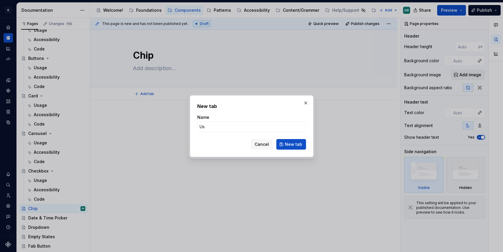
type input "Usa"
type textarea "*"
type input "Usage"
click at [296, 144] on span "New tab" at bounding box center [293, 145] width 17 height 6
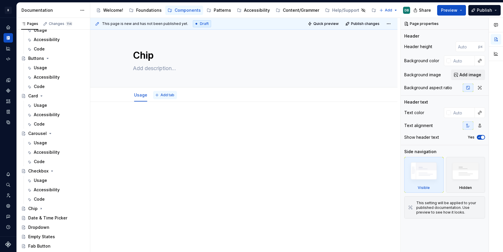
click at [166, 95] on span "Add tab" at bounding box center [167, 95] width 14 height 5
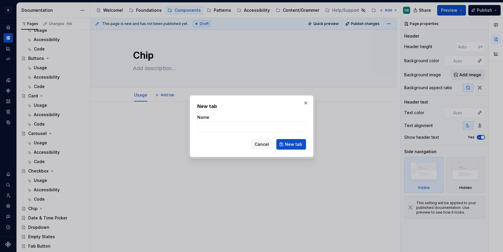
type textarea "*"
type input "Ac"
type textarea "*"
type input "Accessibility"
click at [298, 146] on span "New tab" at bounding box center [293, 145] width 17 height 6
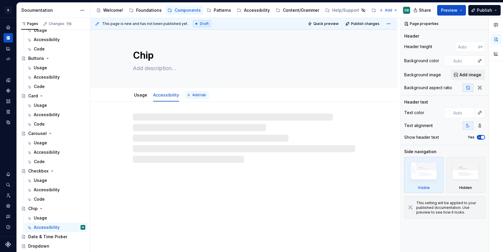
click at [198, 96] on span "Add tab" at bounding box center [199, 95] width 14 height 5
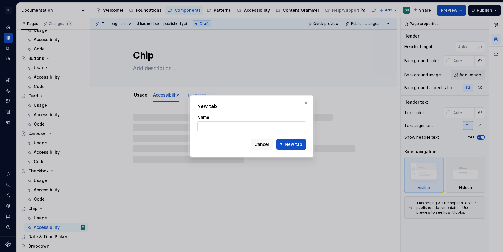
type textarea "*"
type input "C"
type textarea "*"
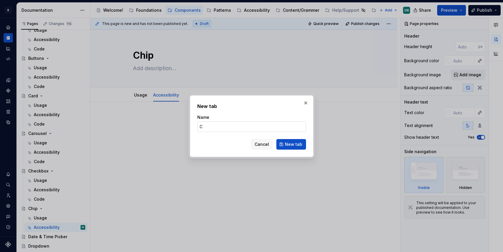
type input "Code"
click at [291, 145] on span "New tab" at bounding box center [293, 145] width 17 height 6
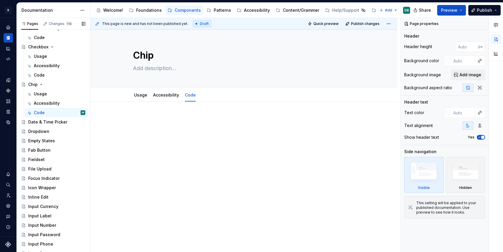
scroll to position [336, 0]
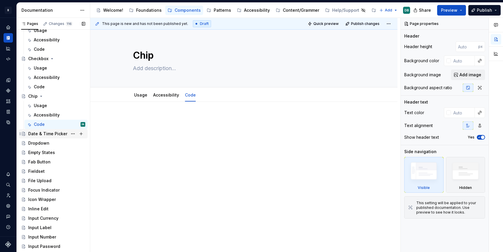
click at [45, 136] on div "Date & Time Picker" at bounding box center [47, 134] width 39 height 6
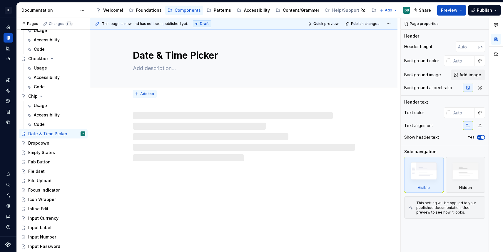
click at [145, 93] on span "Add tab" at bounding box center [147, 94] width 14 height 5
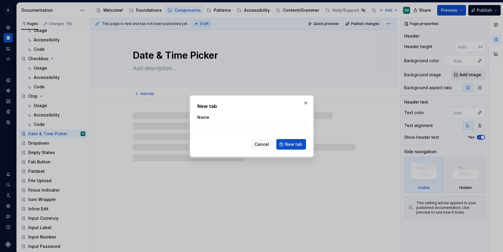
type textarea "*"
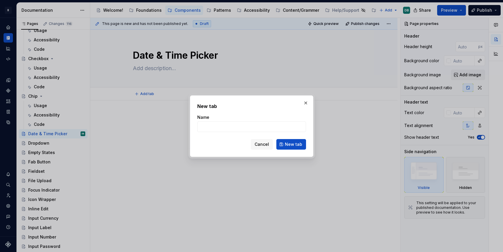
type input "U"
type textarea "*"
type input "Usage"
click at [293, 145] on span "New tab" at bounding box center [293, 145] width 17 height 6
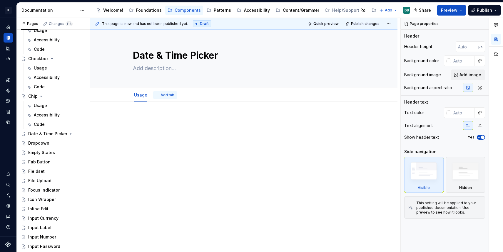
click at [165, 95] on span "Add tab" at bounding box center [167, 95] width 14 height 5
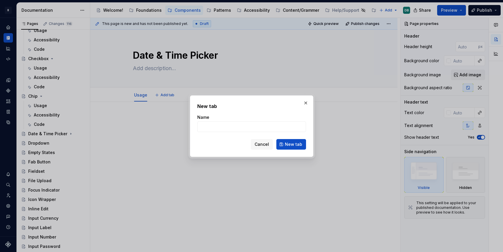
type textarea "*"
type input "Ac"
type textarea "*"
type input "Accessibility"
click at [293, 145] on span "New tab" at bounding box center [293, 145] width 17 height 6
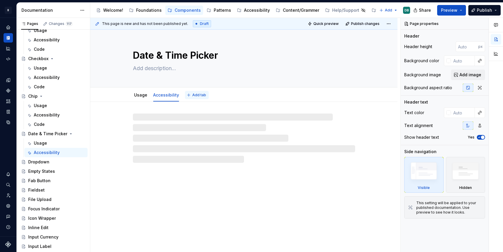
click at [198, 95] on span "Add tab" at bounding box center [199, 95] width 14 height 5
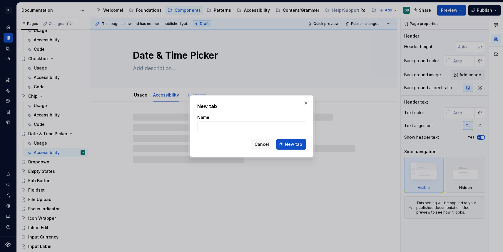
type textarea "*"
type input "C"
type textarea "*"
type input "Code"
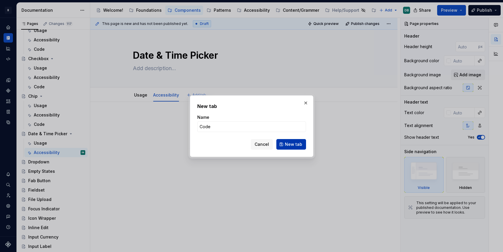
click at [291, 142] on span "New tab" at bounding box center [293, 145] width 17 height 6
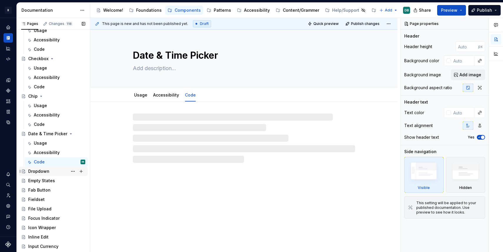
click at [45, 172] on div "Dropdown" at bounding box center [38, 172] width 21 height 6
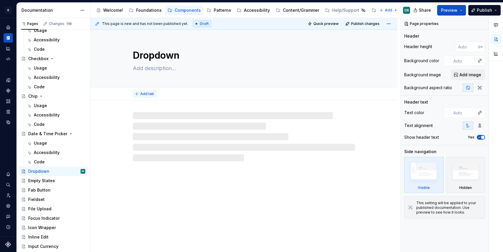
click at [145, 93] on span "Add tab" at bounding box center [147, 94] width 14 height 5
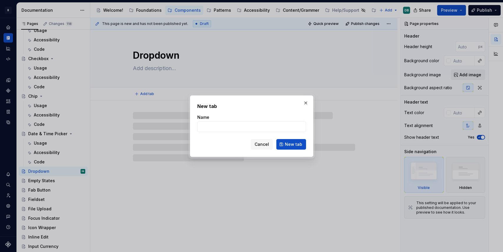
type textarea "*"
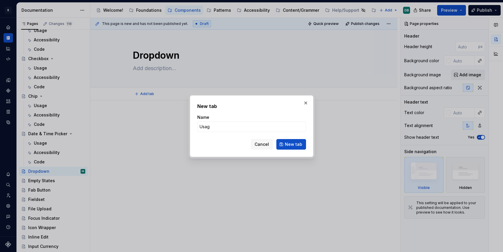
type input "Usage"
type textarea "*"
type input "Usage"
click at [291, 144] on span "New tab" at bounding box center [293, 145] width 17 height 6
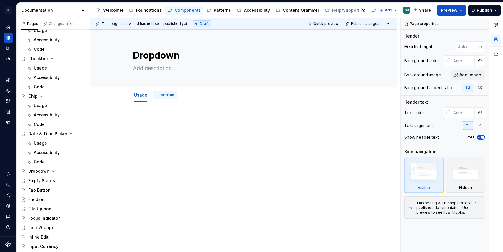
click at [163, 96] on span "Add tab" at bounding box center [167, 95] width 14 height 5
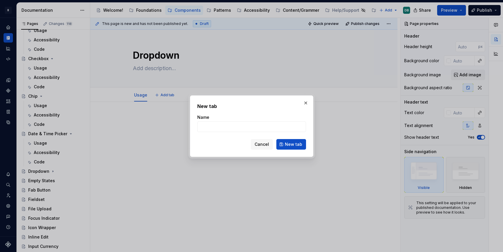
type textarea "*"
type input "Ac"
type textarea "*"
type input "Accessibility"
click at [294, 144] on span "New tab" at bounding box center [293, 145] width 17 height 6
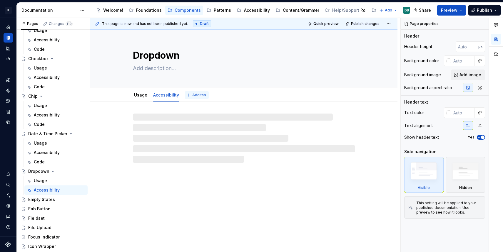
click at [199, 96] on span "Add tab" at bounding box center [199, 95] width 14 height 5
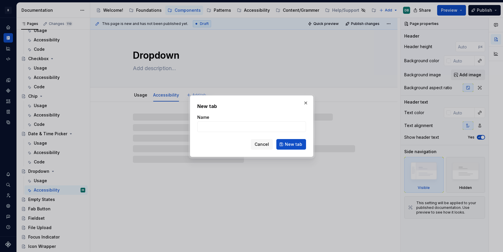
type textarea "*"
type input "C"
type textarea "*"
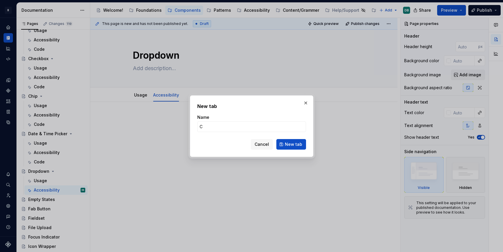
type input "Code"
click at [288, 144] on span "New tab" at bounding box center [293, 145] width 17 height 6
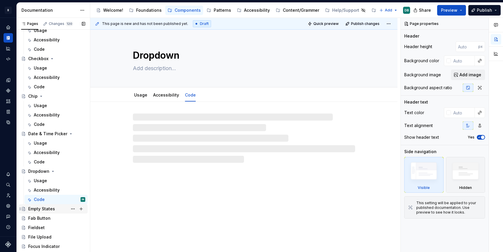
click at [47, 209] on div "Empty States" at bounding box center [41, 209] width 27 height 6
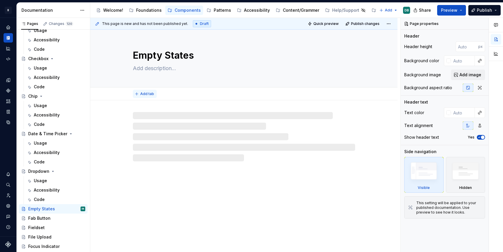
click at [145, 94] on span "Add tab" at bounding box center [147, 94] width 14 height 5
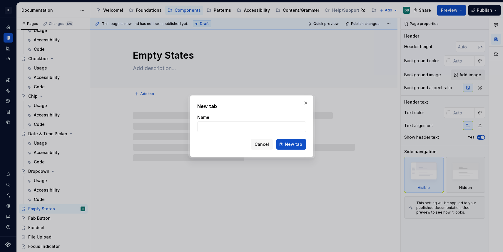
type textarea "*"
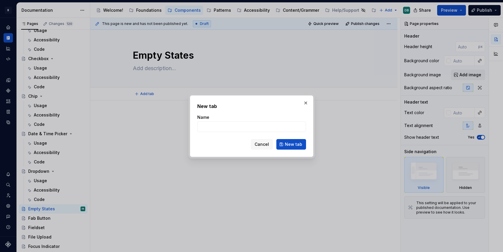
type input "U"
type textarea "*"
type input "Usage"
click at [290, 143] on span "New tab" at bounding box center [293, 145] width 17 height 6
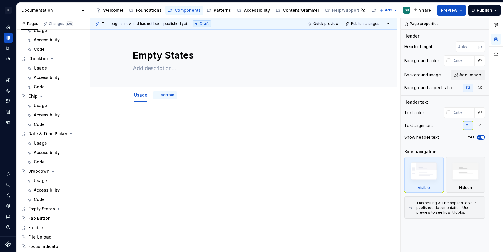
click at [168, 96] on span "Add tab" at bounding box center [167, 95] width 14 height 5
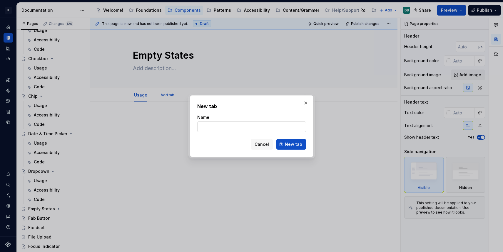
type textarea "*"
type input "Ac"
type textarea "*"
type input "Accessibility"
click at [298, 141] on button "New tab" at bounding box center [291, 144] width 30 height 11
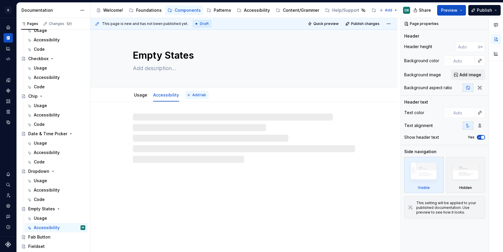
click at [198, 95] on span "Add tab" at bounding box center [199, 95] width 14 height 5
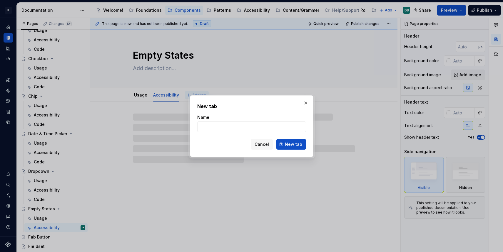
type textarea "*"
type input "Code"
type textarea "*"
type input "Code"
click at [292, 145] on span "New tab" at bounding box center [293, 145] width 17 height 6
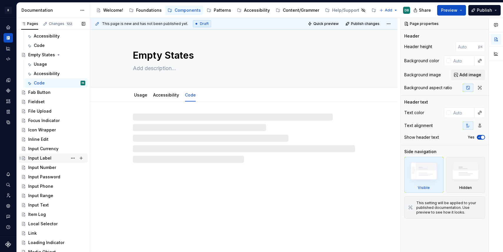
scroll to position [499, 0]
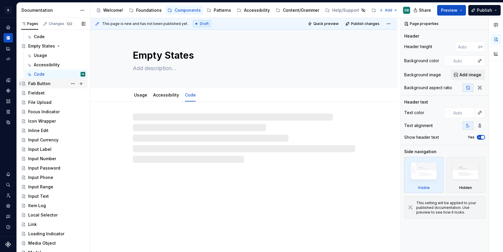
click at [41, 86] on div "Fab Button" at bounding box center [39, 84] width 22 height 6
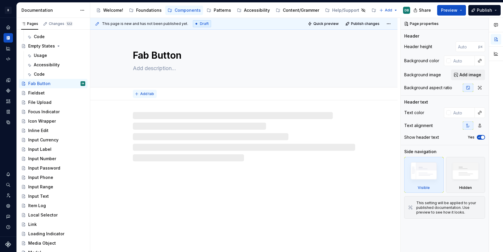
type textarea "*"
click at [145, 95] on span "Add tab" at bounding box center [147, 94] width 14 height 5
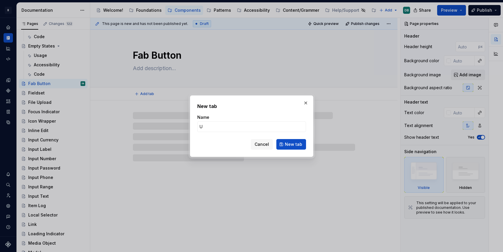
type input "Us"
type textarea "*"
type input "Usage"
click at [294, 144] on span "New tab" at bounding box center [293, 145] width 17 height 6
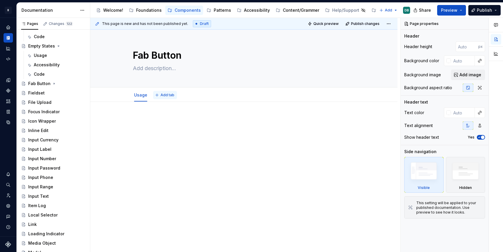
click at [167, 93] on span "Add tab" at bounding box center [167, 95] width 14 height 5
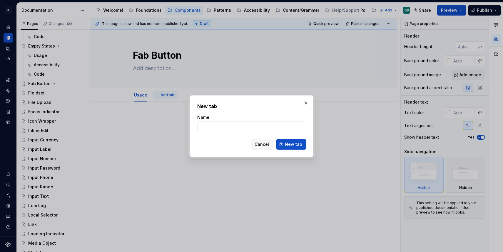
type textarea "*"
type input "A"
type textarea "*"
type input "Accessibility"
click at [293, 146] on span "New tab" at bounding box center [293, 145] width 17 height 6
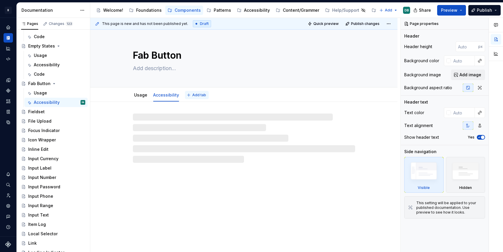
click at [198, 96] on span "Add tab" at bounding box center [199, 95] width 14 height 5
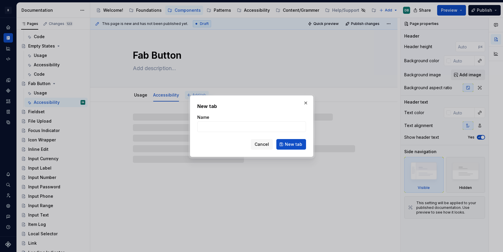
type textarea "*"
type input "Co"
type textarea "*"
type input "Code"
type textarea "*"
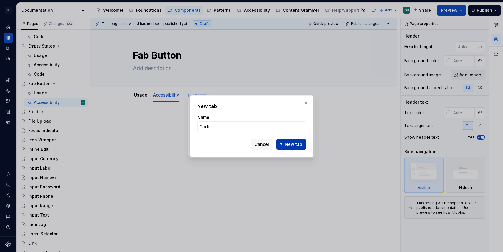
type input "Code"
click at [296, 143] on span "New tab" at bounding box center [293, 145] width 17 height 6
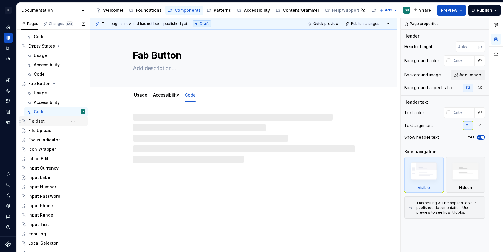
click at [37, 121] on div "Fieldset" at bounding box center [36, 121] width 16 height 6
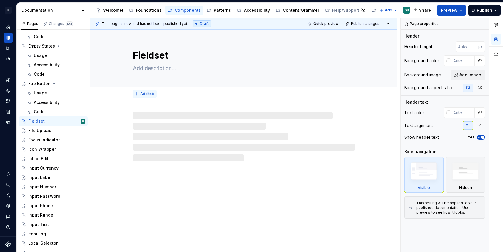
click at [144, 95] on span "Add tab" at bounding box center [147, 94] width 14 height 5
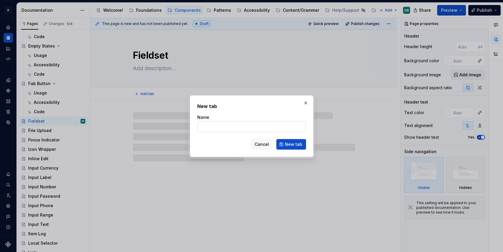
type textarea "*"
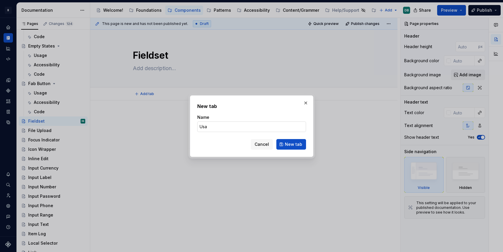
type input "Usag"
type textarea "*"
type input "Usage"
click at [298, 145] on span "New tab" at bounding box center [293, 145] width 17 height 6
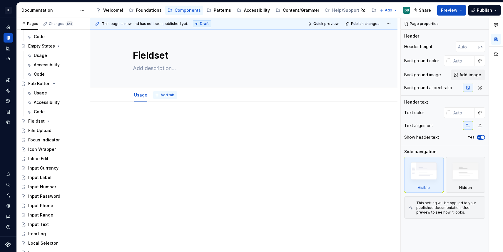
click at [168, 97] on span "Add tab" at bounding box center [167, 95] width 14 height 5
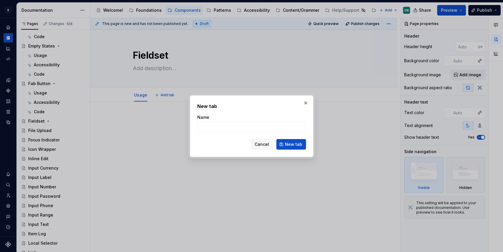
type textarea "*"
type input "Acc"
type textarea "*"
type input "Accessibility"
click at [292, 143] on span "New tab" at bounding box center [293, 145] width 17 height 6
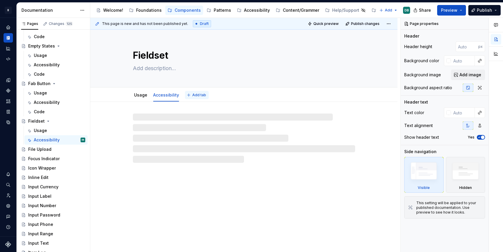
click at [198, 95] on span "Add tab" at bounding box center [199, 95] width 14 height 5
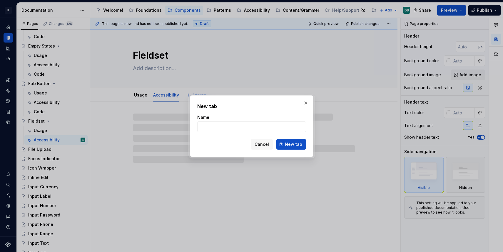
type textarea "*"
type input "Co"
type textarea "*"
type input "Code"
click at [296, 145] on span "New tab" at bounding box center [293, 145] width 17 height 6
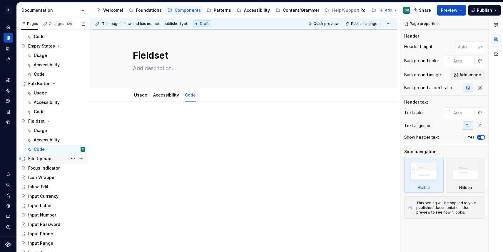
click at [41, 160] on div "File Upload" at bounding box center [39, 159] width 23 height 6
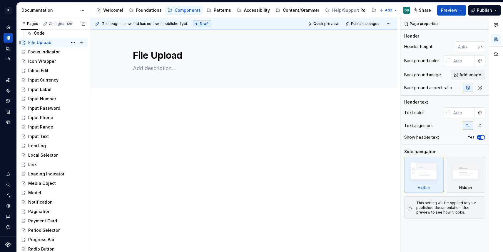
scroll to position [616, 0]
type textarea "*"
click at [147, 96] on span "Add tab" at bounding box center [147, 94] width 14 height 5
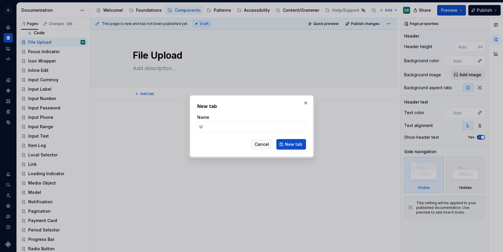
type input "Us"
type textarea "*"
type input "Usage"
click at [293, 146] on span "New tab" at bounding box center [293, 145] width 17 height 6
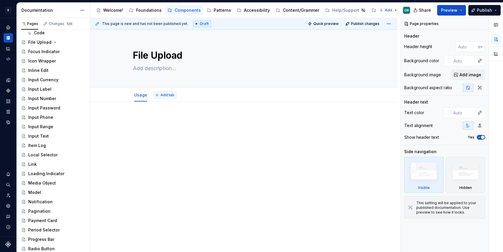
click at [168, 95] on span "Add tab" at bounding box center [167, 95] width 14 height 5
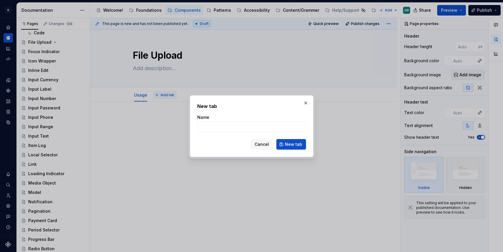
type textarea "*"
type input "A"
type textarea "*"
type input "Accessibility"
click at [290, 144] on span "New tab" at bounding box center [293, 145] width 17 height 6
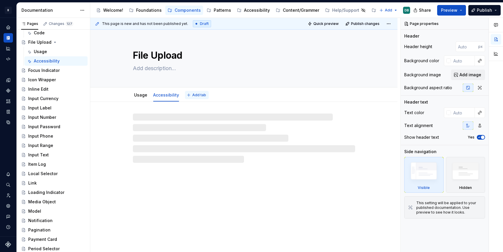
click at [198, 96] on span "Add tab" at bounding box center [199, 95] width 14 height 5
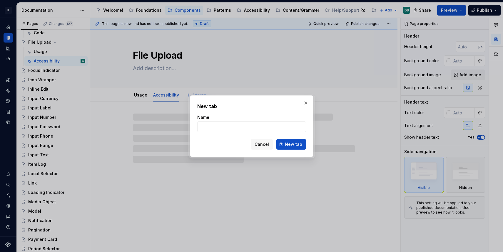
type textarea "*"
type input "C"
type textarea "*"
type input "Co"
type textarea "*"
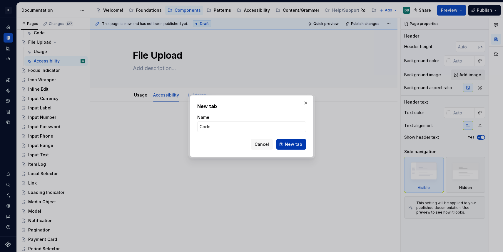
type input "Code"
click at [292, 146] on span "New tab" at bounding box center [293, 145] width 17 height 6
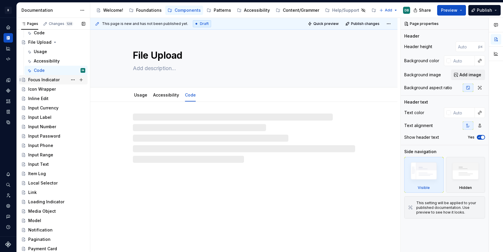
click at [40, 81] on div "Focus Indicator" at bounding box center [43, 80] width 31 height 6
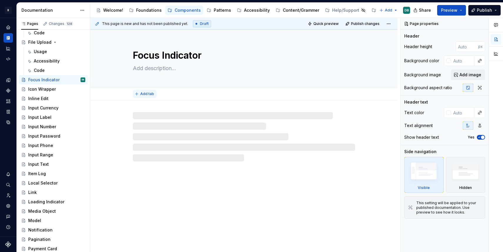
type textarea "*"
click at [145, 94] on span "Add tab" at bounding box center [147, 94] width 14 height 5
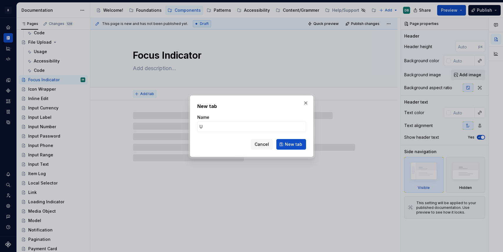
type input "Us"
type textarea "*"
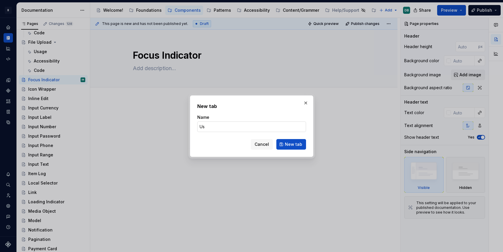
type input "Usage"
click at [298, 145] on span "New tab" at bounding box center [293, 145] width 17 height 6
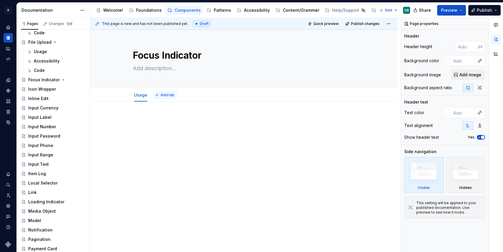
click at [167, 94] on span "Add tab" at bounding box center [167, 95] width 14 height 5
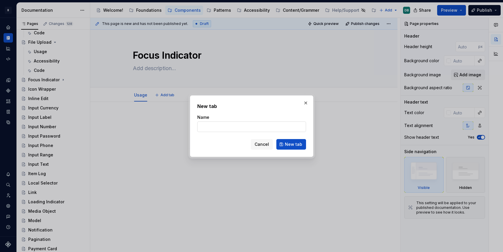
type textarea "*"
type input "Ac"
type textarea "*"
type input "Accessibility"
click at [292, 143] on span "New tab" at bounding box center [293, 145] width 17 height 6
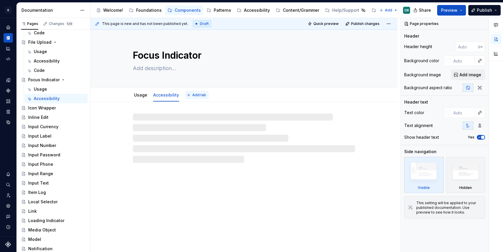
click at [197, 95] on span "Add tab" at bounding box center [199, 95] width 14 height 5
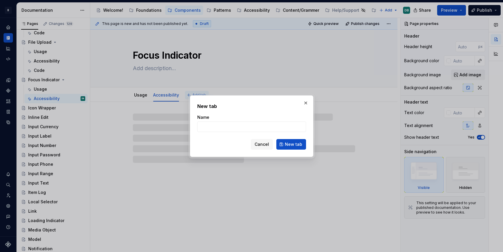
type textarea "*"
type input "Cod"
type textarea "*"
type input "Code"
type textarea "*"
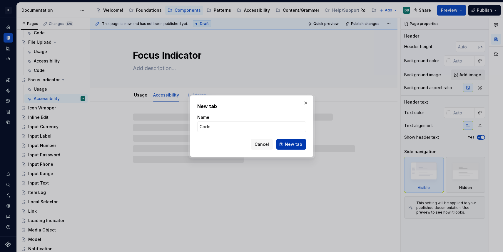
type input "Code"
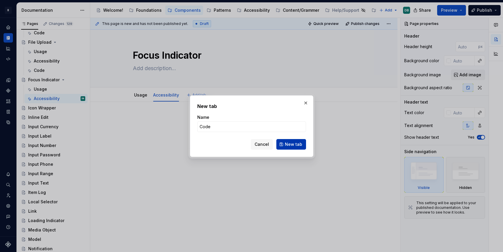
click at [291, 145] on span "New tab" at bounding box center [293, 145] width 17 height 6
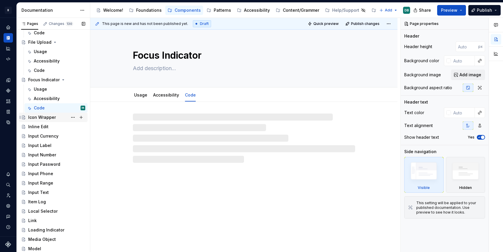
click at [46, 118] on div "Icon Wrapper" at bounding box center [42, 118] width 28 height 6
click at [145, 95] on span "Add tab" at bounding box center [147, 94] width 14 height 5
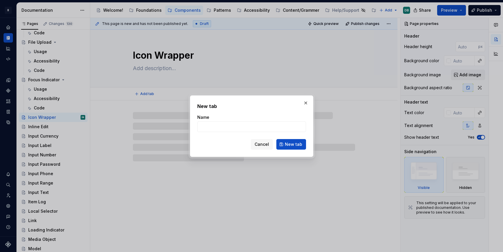
type textarea "*"
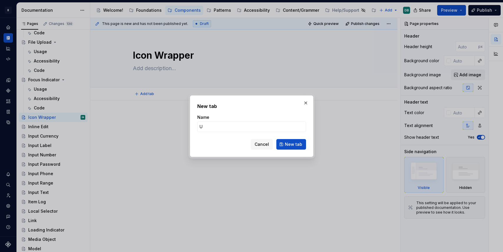
type input "Us"
type textarea "*"
type input "Usage"
click at [296, 144] on span "New tab" at bounding box center [293, 145] width 17 height 6
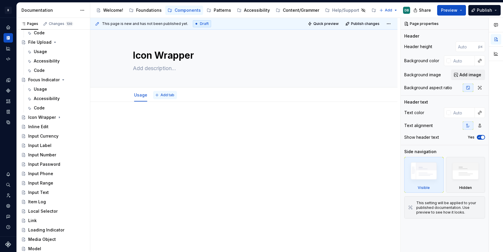
click at [168, 98] on button "Add tab" at bounding box center [165, 95] width 24 height 8
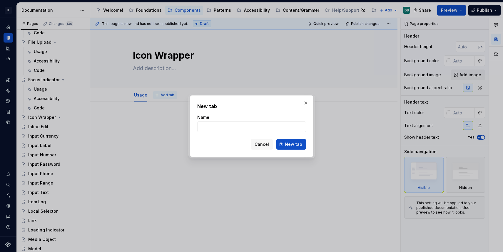
type textarea "*"
type input "Acc"
type textarea "*"
type input "Accessibility"
click at [297, 144] on span "New tab" at bounding box center [293, 145] width 17 height 6
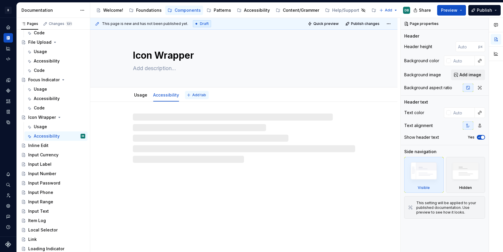
click at [197, 96] on span "Add tab" at bounding box center [199, 95] width 14 height 5
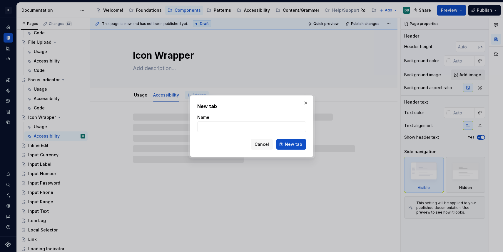
type textarea "*"
type input "C"
type textarea "*"
type input "Code"
click at [296, 147] on span "New tab" at bounding box center [293, 145] width 17 height 6
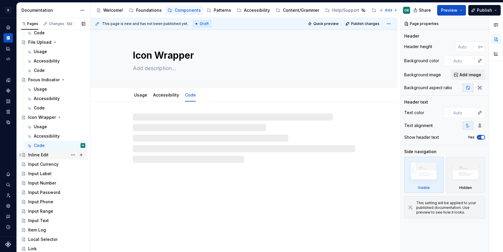
click at [38, 153] on div "Inline Edit" at bounding box center [38, 155] width 20 height 6
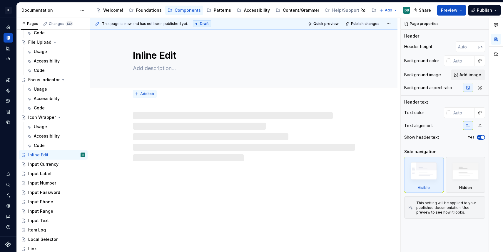
type textarea "*"
click at [147, 95] on span "Add tab" at bounding box center [147, 94] width 14 height 5
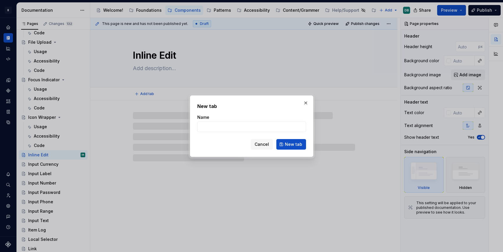
type input "U"
click at [292, 145] on span "New tab" at bounding box center [293, 145] width 17 height 6
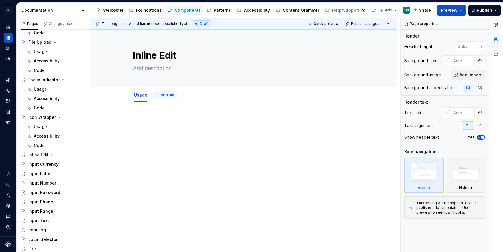
click at [165, 96] on span "Add tab" at bounding box center [167, 95] width 14 height 5
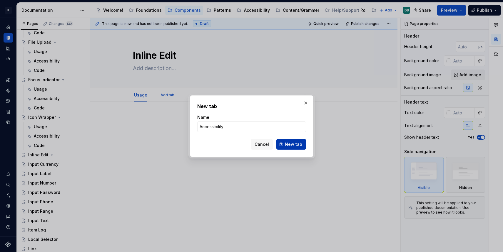
click at [296, 147] on span "New tab" at bounding box center [293, 145] width 17 height 6
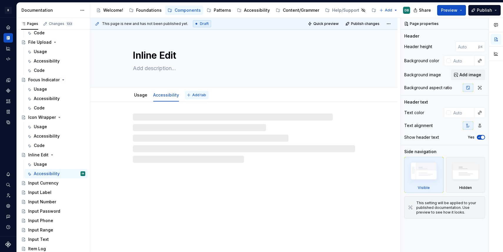
click at [197, 98] on button "Add tab" at bounding box center [197, 95] width 24 height 8
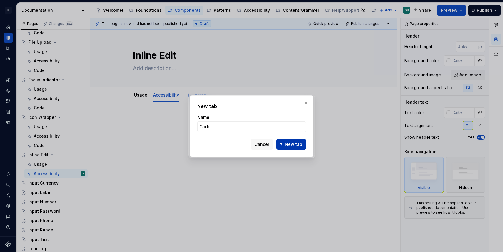
click at [297, 144] on span "New tab" at bounding box center [293, 145] width 17 height 6
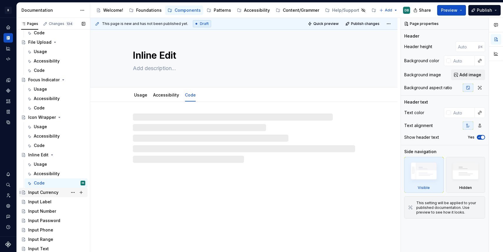
click at [50, 191] on div "Input Currency" at bounding box center [43, 193] width 30 height 6
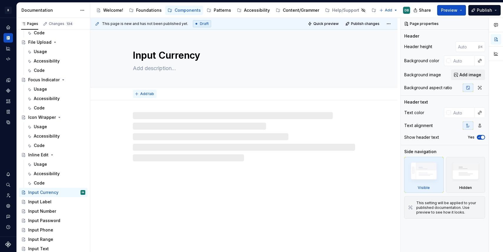
click at [145, 95] on span "Add tab" at bounding box center [147, 94] width 14 height 5
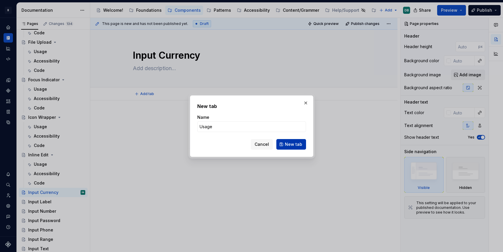
click at [293, 148] on button "New tab" at bounding box center [291, 144] width 30 height 11
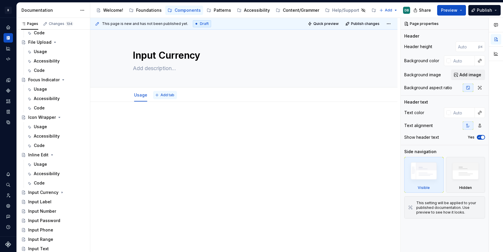
click at [167, 96] on span "Add tab" at bounding box center [167, 95] width 14 height 5
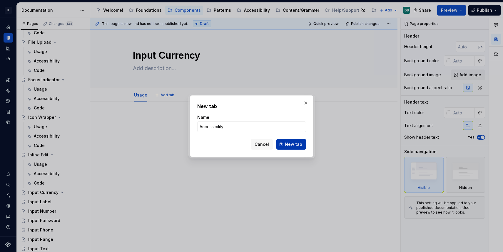
click at [303, 144] on button "New tab" at bounding box center [291, 144] width 30 height 11
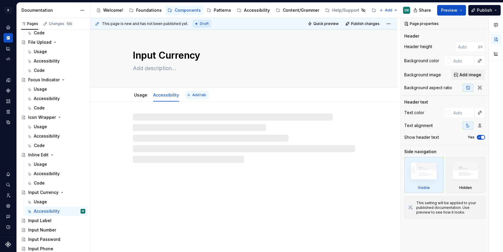
click at [196, 94] on span "Add tab" at bounding box center [199, 95] width 14 height 5
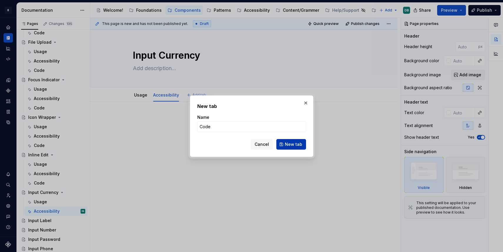
click at [298, 143] on span "New tab" at bounding box center [293, 145] width 17 height 6
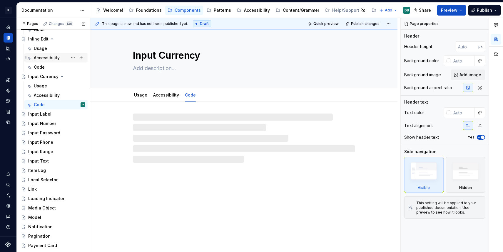
scroll to position [737, 0]
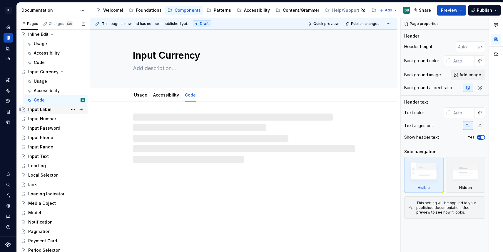
click at [38, 110] on div "Input Label" at bounding box center [39, 110] width 23 height 6
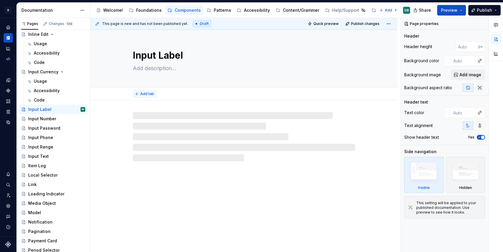
click at [141, 93] on button "Add tab" at bounding box center [145, 94] width 24 height 8
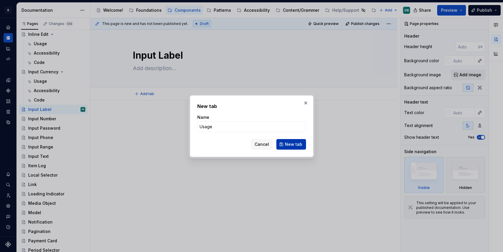
click at [292, 145] on span "New tab" at bounding box center [293, 145] width 17 height 6
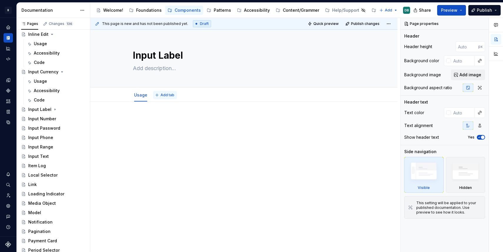
click at [165, 95] on span "Add tab" at bounding box center [167, 95] width 14 height 5
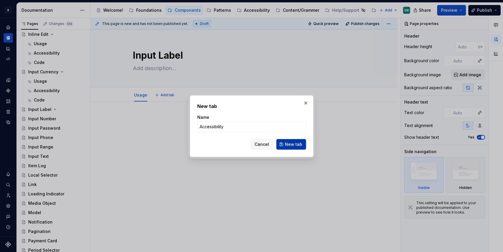
click at [292, 143] on span "New tab" at bounding box center [293, 145] width 17 height 6
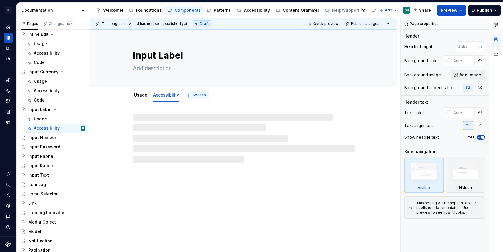
click at [201, 96] on span "Add tab" at bounding box center [199, 95] width 14 height 5
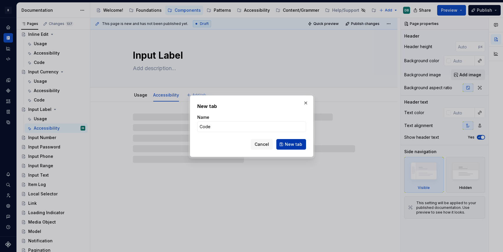
click at [294, 145] on span "New tab" at bounding box center [293, 145] width 17 height 6
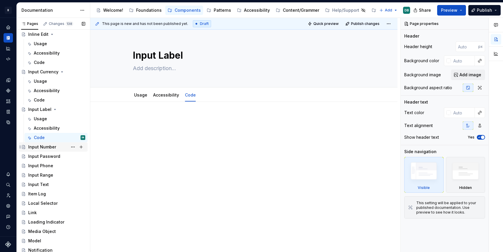
click at [44, 148] on div "Input Number" at bounding box center [42, 147] width 28 height 6
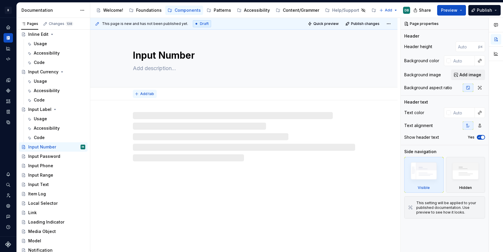
click at [144, 95] on span "Add tab" at bounding box center [147, 94] width 14 height 5
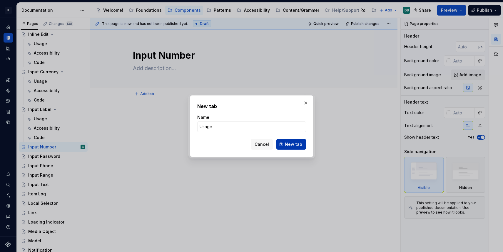
click at [295, 145] on span "New tab" at bounding box center [293, 145] width 17 height 6
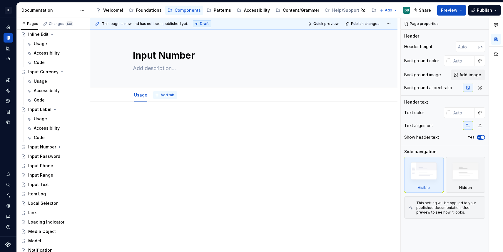
click at [167, 96] on span "Add tab" at bounding box center [167, 95] width 14 height 5
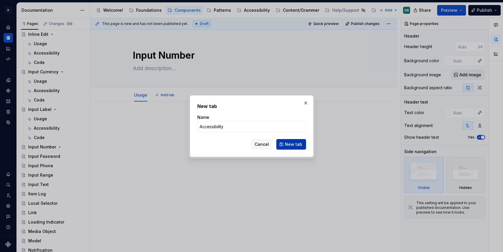
click at [294, 144] on span "New tab" at bounding box center [293, 145] width 17 height 6
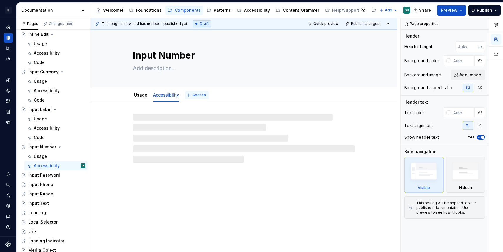
click at [199, 94] on span "Add tab" at bounding box center [199, 95] width 14 height 5
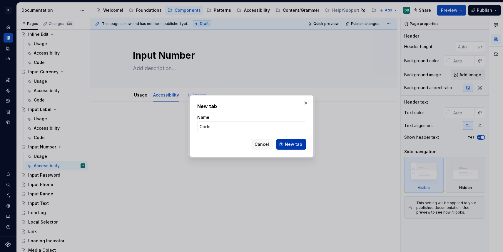
click at [298, 148] on button "New tab" at bounding box center [291, 144] width 30 height 11
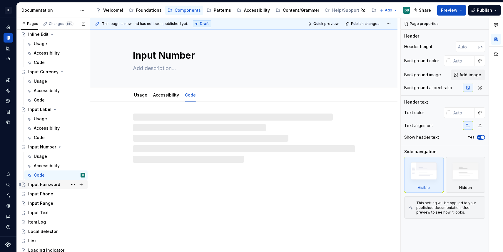
click at [43, 184] on div "Input Password" at bounding box center [44, 185] width 32 height 6
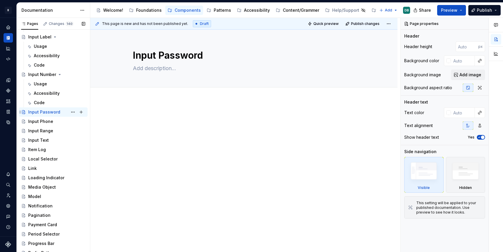
scroll to position [802, 0]
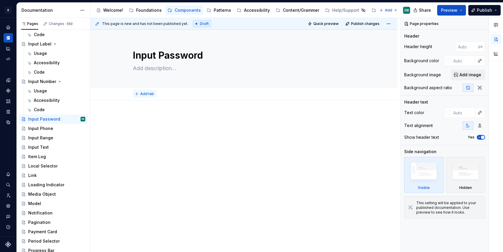
click at [145, 95] on span "Add tab" at bounding box center [147, 94] width 14 height 5
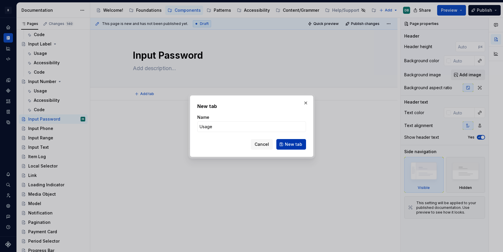
click at [293, 144] on span "New tab" at bounding box center [293, 145] width 17 height 6
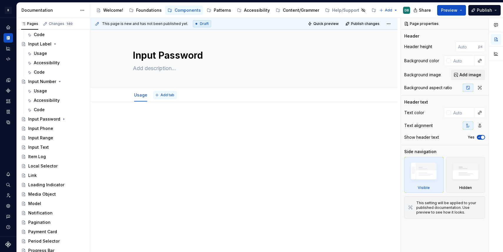
click at [165, 95] on span "Add tab" at bounding box center [167, 95] width 14 height 5
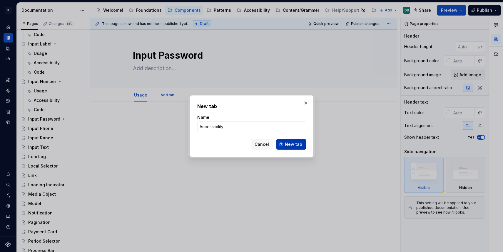
click at [291, 146] on span "New tab" at bounding box center [293, 145] width 17 height 6
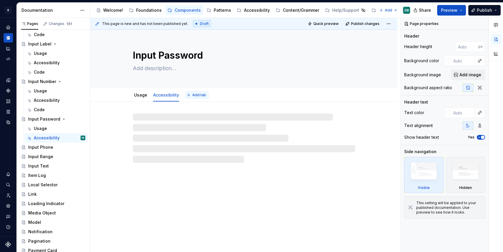
click at [201, 96] on span "Add tab" at bounding box center [199, 95] width 14 height 5
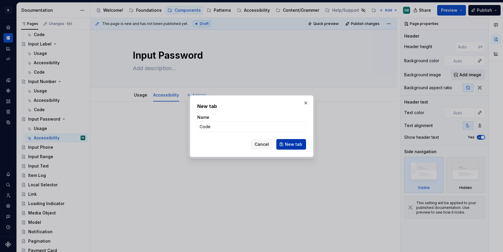
click at [292, 146] on span "New tab" at bounding box center [293, 145] width 17 height 6
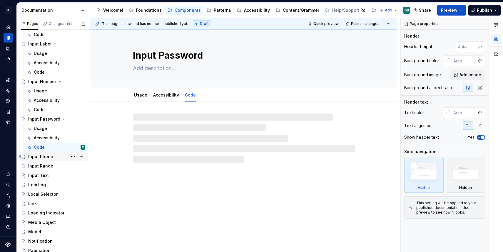
click at [45, 157] on div "Input Phone" at bounding box center [40, 157] width 25 height 6
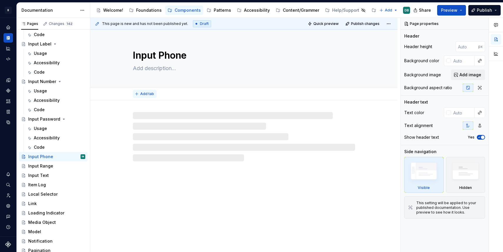
click at [141, 95] on span "Add tab" at bounding box center [147, 94] width 14 height 5
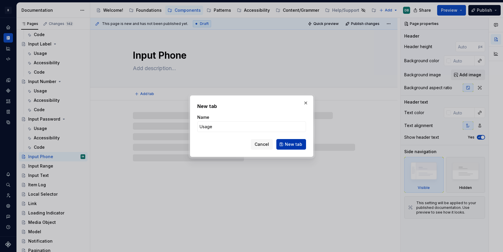
click at [294, 147] on span "New tab" at bounding box center [293, 145] width 17 height 6
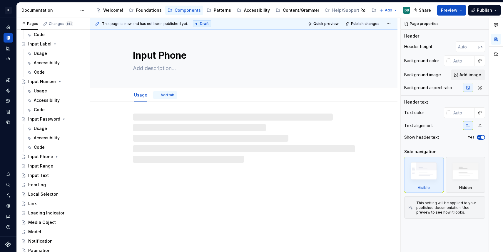
click at [170, 94] on span "Add tab" at bounding box center [167, 95] width 14 height 5
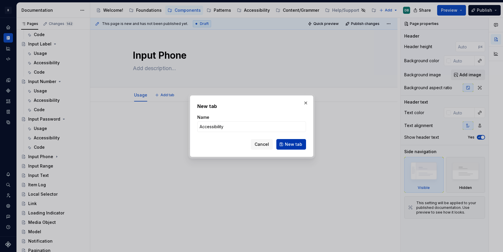
click at [298, 142] on span "New tab" at bounding box center [293, 145] width 17 height 6
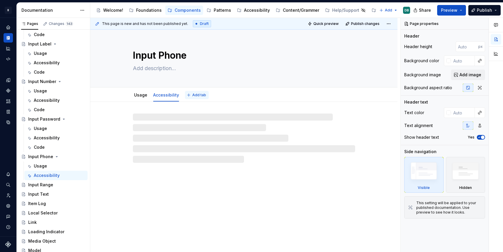
click at [194, 98] on button "Add tab" at bounding box center [197, 95] width 24 height 8
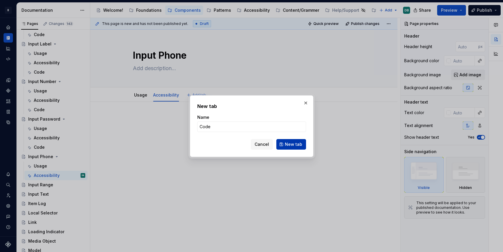
click at [291, 144] on span "New tab" at bounding box center [293, 145] width 17 height 6
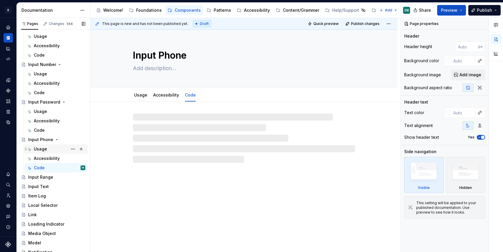
scroll to position [815, 0]
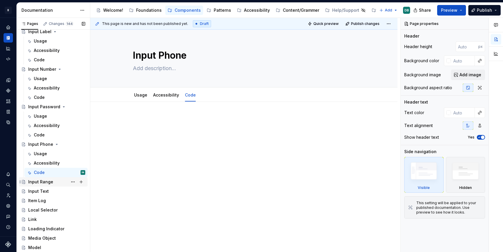
click at [43, 182] on div "Input Range" at bounding box center [40, 182] width 25 height 6
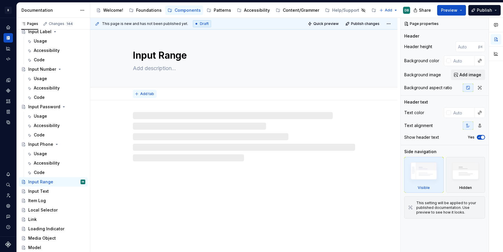
click at [143, 95] on span "Add tab" at bounding box center [147, 94] width 14 height 5
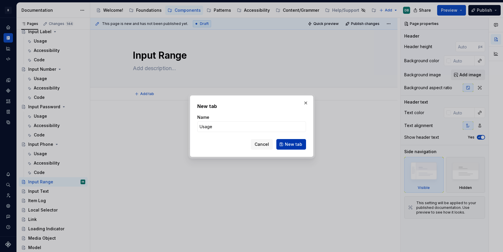
click at [293, 146] on span "New tab" at bounding box center [293, 145] width 17 height 6
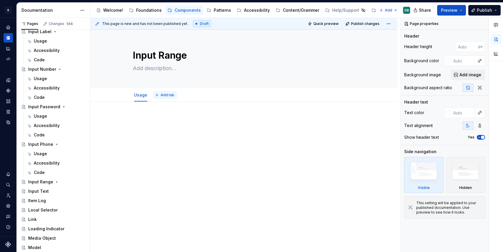
click at [169, 96] on span "Add tab" at bounding box center [167, 95] width 14 height 5
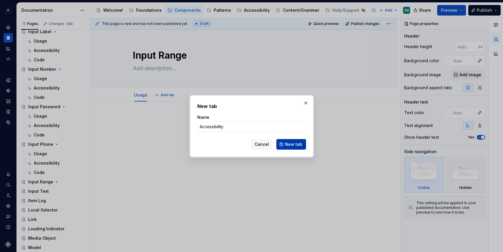
click at [290, 144] on span "New tab" at bounding box center [293, 145] width 17 height 6
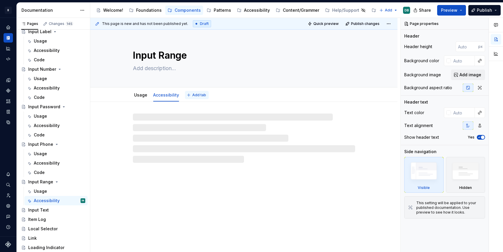
click at [196, 98] on button "Add tab" at bounding box center [197, 95] width 24 height 8
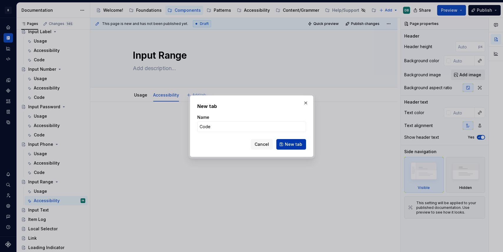
click at [291, 144] on span "New tab" at bounding box center [293, 145] width 17 height 6
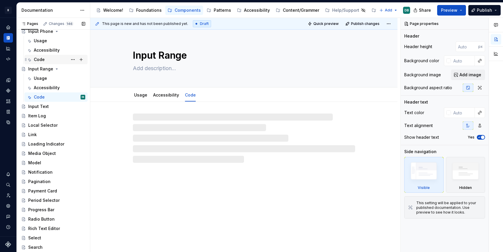
scroll to position [932, 0]
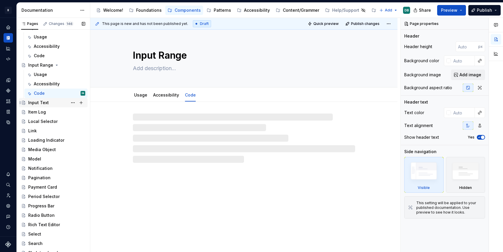
click at [34, 102] on div "Input Text" at bounding box center [38, 103] width 21 height 6
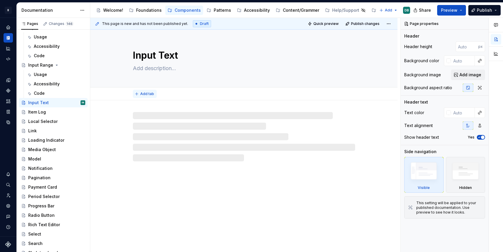
click at [144, 94] on span "Add tab" at bounding box center [147, 94] width 14 height 5
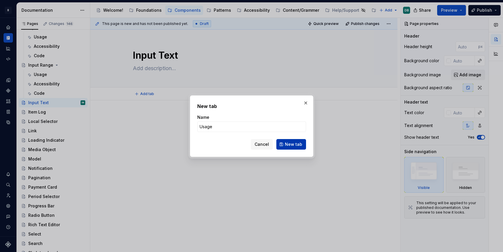
click at [299, 145] on span "New tab" at bounding box center [293, 145] width 17 height 6
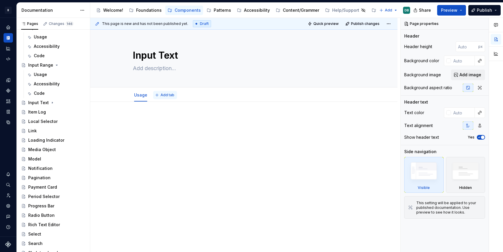
click at [166, 96] on span "Add tab" at bounding box center [167, 95] width 14 height 5
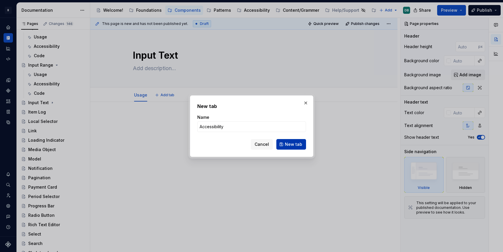
click at [291, 142] on span "New tab" at bounding box center [293, 145] width 17 height 6
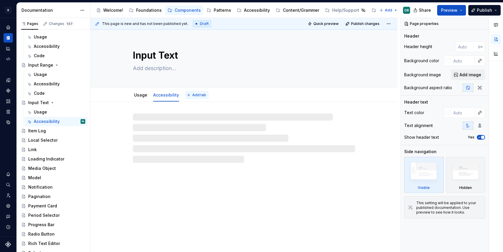
click at [199, 94] on span "Add tab" at bounding box center [199, 95] width 14 height 5
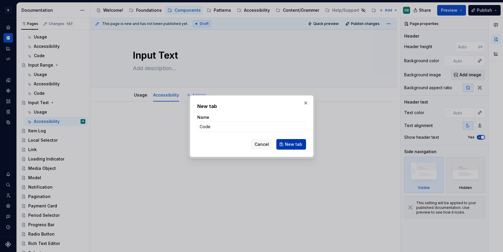
click at [290, 146] on span "New tab" at bounding box center [293, 145] width 17 height 6
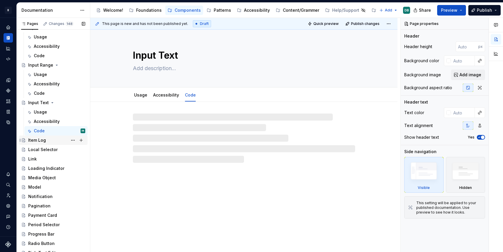
click at [38, 142] on div "Item Log" at bounding box center [37, 140] width 18 height 6
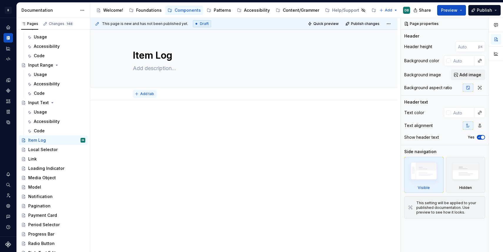
click at [146, 94] on span "Add tab" at bounding box center [147, 94] width 14 height 5
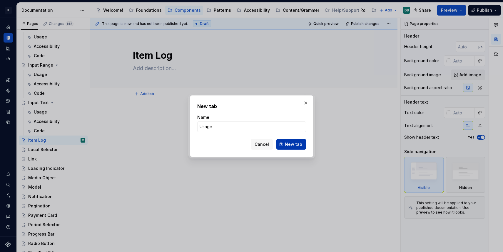
click at [291, 144] on span "New tab" at bounding box center [293, 145] width 17 height 6
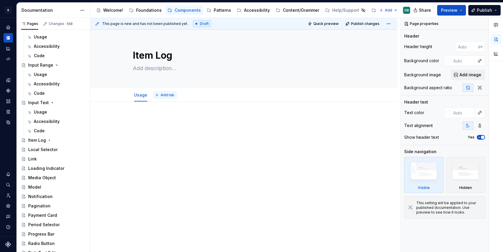
click at [166, 96] on span "Add tab" at bounding box center [167, 95] width 14 height 5
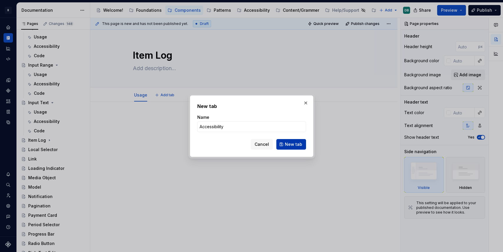
click at [291, 143] on span "New tab" at bounding box center [293, 145] width 17 height 6
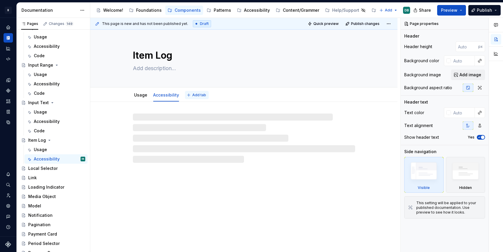
click at [194, 94] on span "Add tab" at bounding box center [199, 95] width 14 height 5
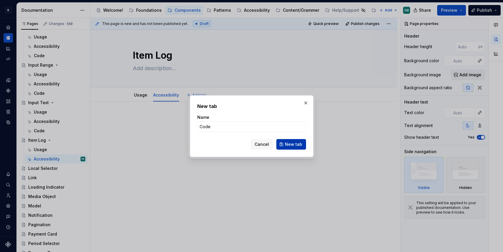
click at [292, 144] on span "New tab" at bounding box center [293, 145] width 17 height 6
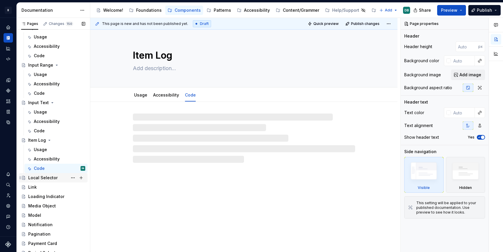
click at [45, 179] on div "Local Selector" at bounding box center [42, 178] width 29 height 6
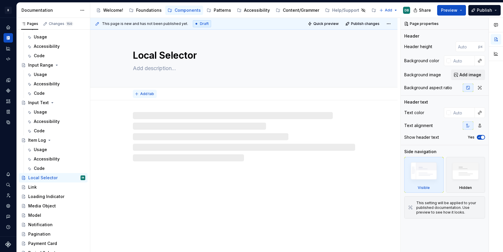
click at [145, 93] on span "Add tab" at bounding box center [147, 94] width 14 height 5
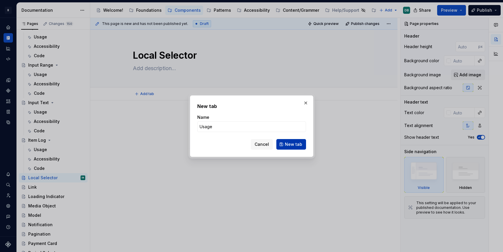
click at [296, 142] on span "New tab" at bounding box center [293, 145] width 17 height 6
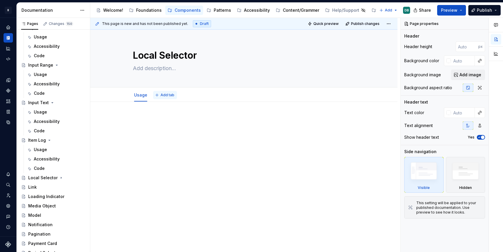
click at [170, 93] on span "Add tab" at bounding box center [167, 95] width 14 height 5
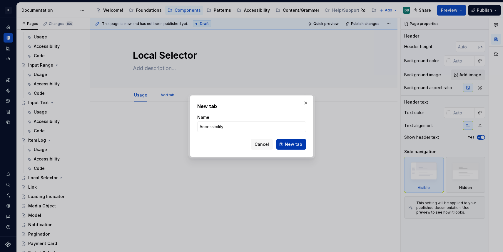
click at [294, 145] on span "New tab" at bounding box center [293, 145] width 17 height 6
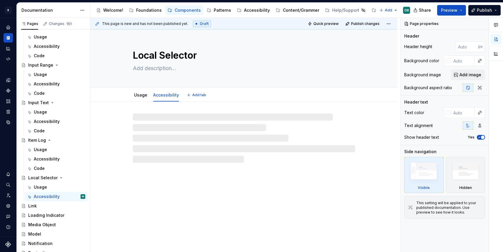
click at [200, 94] on span "Add tab" at bounding box center [199, 95] width 14 height 5
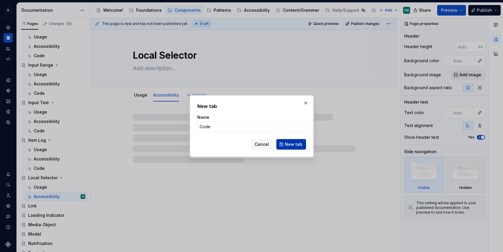
click at [291, 144] on span "New tab" at bounding box center [293, 145] width 17 height 6
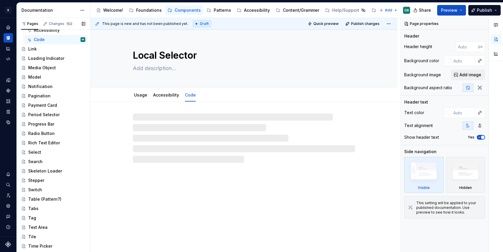
scroll to position [1105, 0]
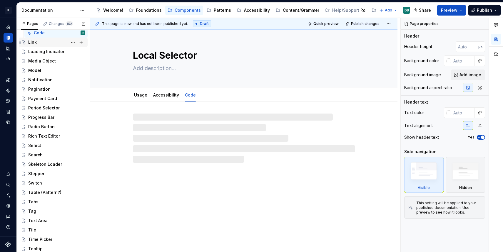
click at [33, 42] on div "Link" at bounding box center [32, 42] width 9 height 6
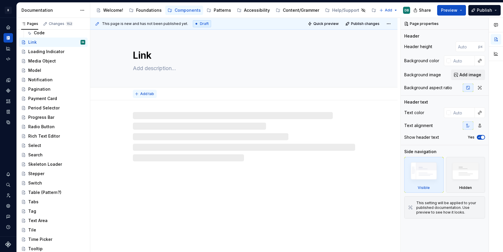
click at [149, 93] on span "Add tab" at bounding box center [147, 94] width 14 height 5
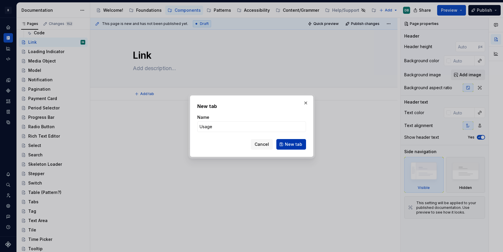
click at [289, 144] on span "New tab" at bounding box center [293, 145] width 17 height 6
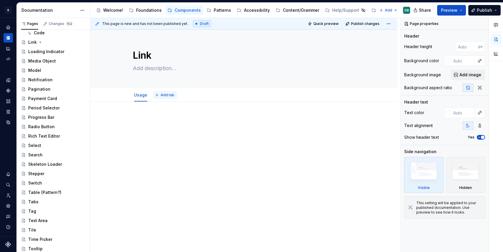
click at [161, 94] on span "Add tab" at bounding box center [167, 95] width 14 height 5
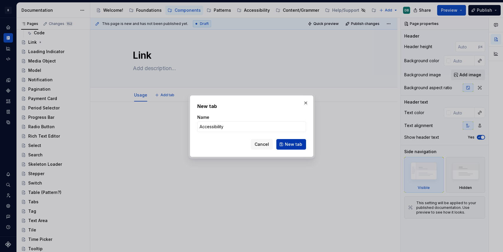
click at [294, 142] on span "New tab" at bounding box center [293, 145] width 17 height 6
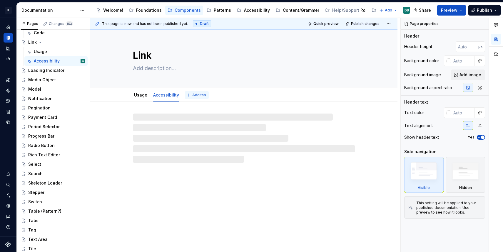
click at [193, 94] on span "Add tab" at bounding box center [199, 95] width 14 height 5
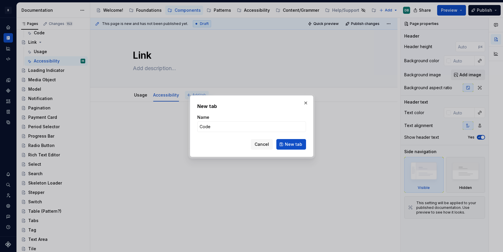
click button "New tab" at bounding box center [291, 144] width 30 height 11
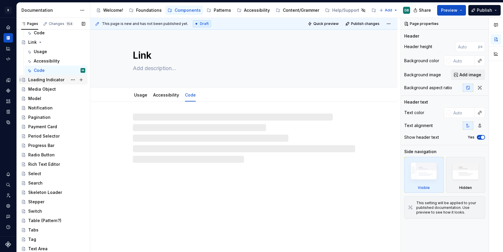
click at [41, 80] on div "Loading Indicator" at bounding box center [46, 80] width 36 height 6
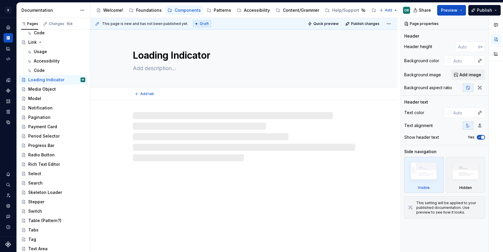
click at [141, 97] on button "Add tab" at bounding box center [145, 94] width 24 height 8
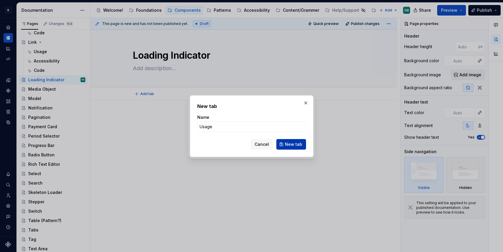
click at [294, 146] on span "New tab" at bounding box center [293, 145] width 17 height 6
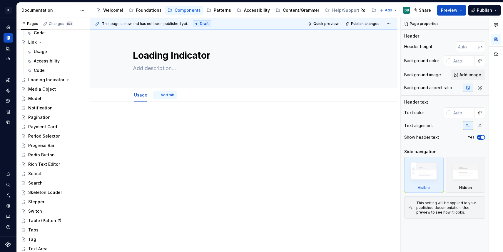
click at [165, 94] on span "Add tab" at bounding box center [167, 95] width 14 height 5
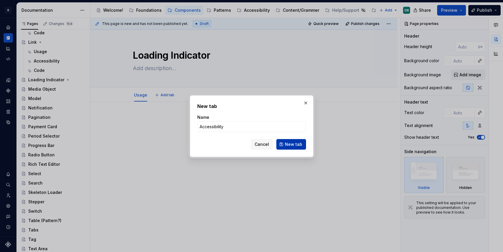
click at [292, 142] on span "New tab" at bounding box center [293, 145] width 17 height 6
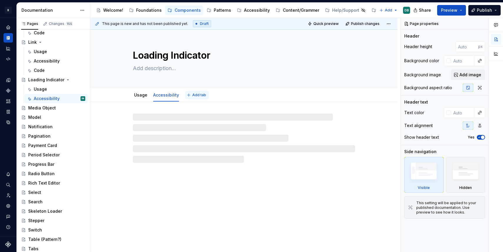
click at [194, 94] on span "Add tab" at bounding box center [199, 95] width 14 height 5
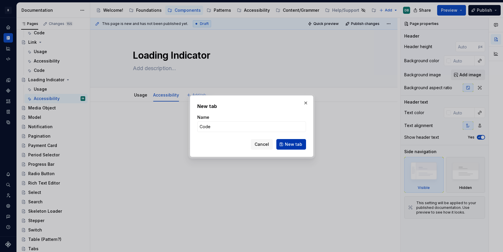
click at [291, 145] on span "New tab" at bounding box center [293, 145] width 17 height 6
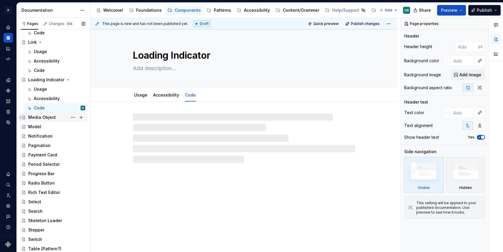
click at [43, 118] on div "Media Object" at bounding box center [42, 118] width 28 height 6
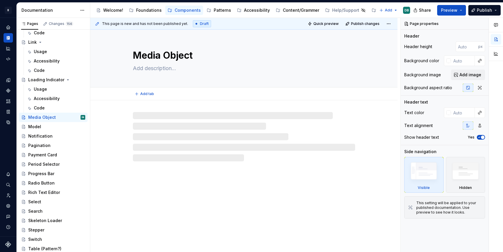
click at [142, 97] on button "Add tab" at bounding box center [145, 94] width 24 height 8
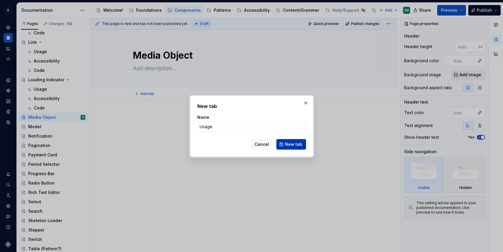
click at [293, 145] on span "New tab" at bounding box center [293, 145] width 17 height 6
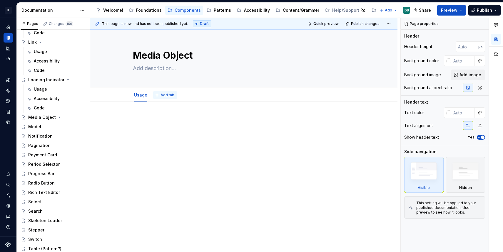
click at [164, 94] on span "Add tab" at bounding box center [167, 95] width 14 height 5
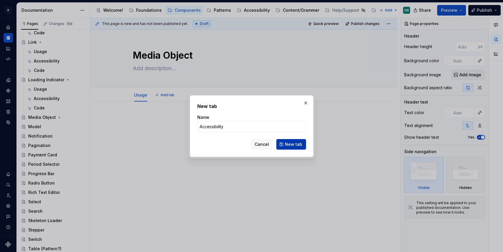
click at [296, 145] on span "New tab" at bounding box center [293, 145] width 17 height 6
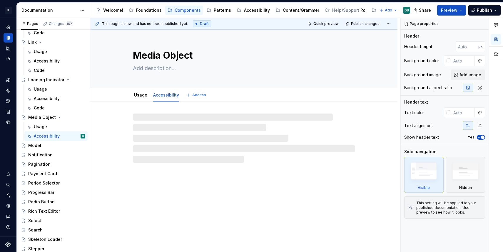
click at [200, 96] on span "Add tab" at bounding box center [199, 95] width 14 height 5
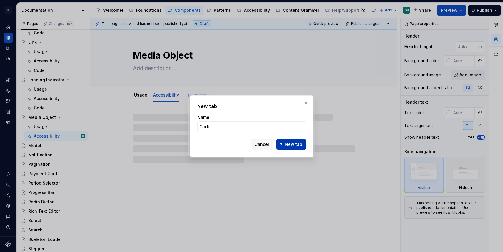
click at [296, 145] on span "New tab" at bounding box center [293, 145] width 17 height 6
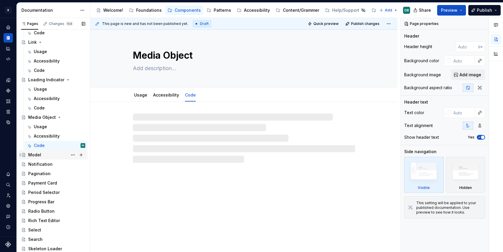
click at [35, 156] on div "Model" at bounding box center [34, 155] width 13 height 6
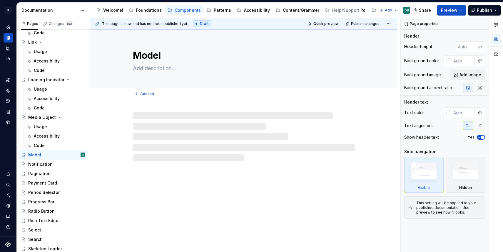
click at [142, 96] on span "Add tab" at bounding box center [147, 94] width 14 height 5
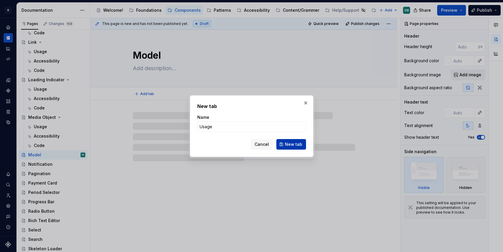
click at [293, 145] on span "New tab" at bounding box center [293, 145] width 17 height 6
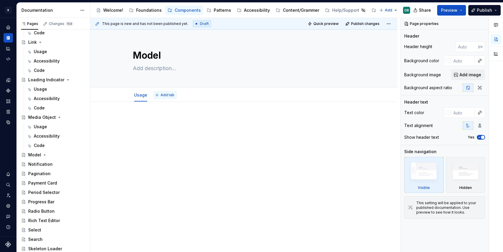
click at [167, 94] on span "Add tab" at bounding box center [167, 95] width 14 height 5
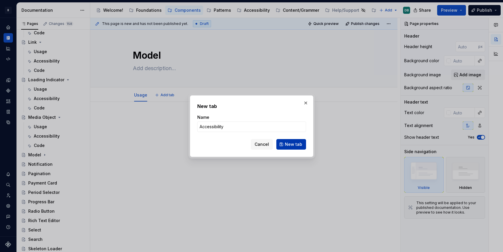
click at [297, 145] on span "New tab" at bounding box center [293, 145] width 17 height 6
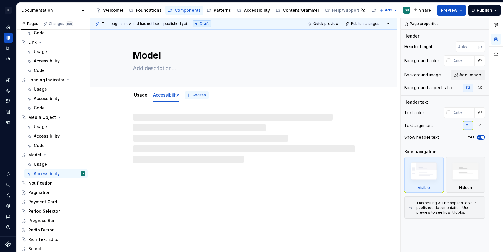
click at [196, 96] on span "Add tab" at bounding box center [199, 95] width 14 height 5
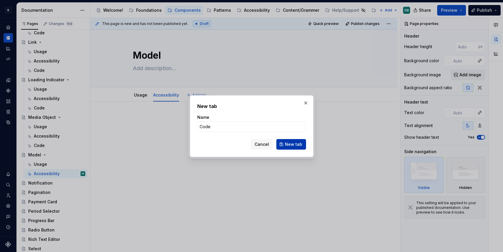
click at [290, 145] on span "New tab" at bounding box center [293, 145] width 17 height 6
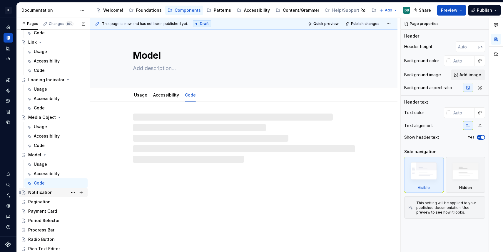
click at [40, 192] on div "Notification" at bounding box center [40, 193] width 24 height 6
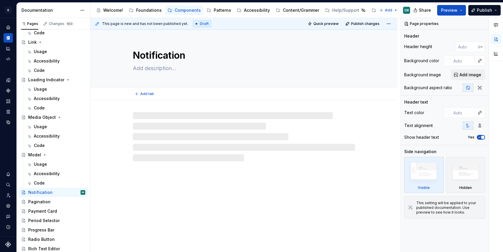
click at [141, 96] on span "Add tab" at bounding box center [147, 94] width 14 height 5
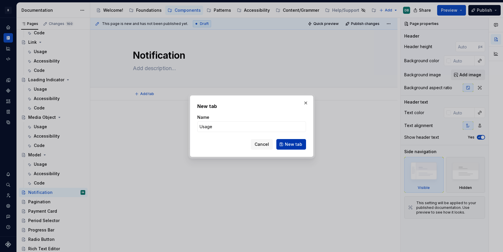
click at [290, 145] on span "New tab" at bounding box center [293, 145] width 17 height 6
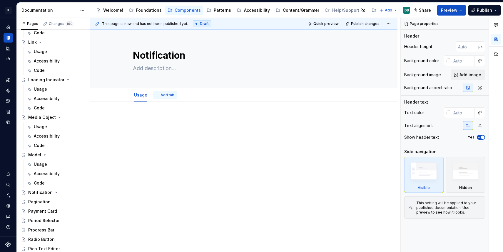
click at [161, 97] on span "Add tab" at bounding box center [167, 95] width 14 height 5
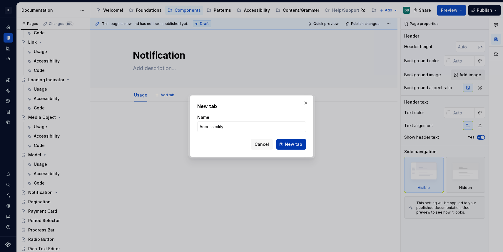
click at [293, 143] on span "New tab" at bounding box center [293, 145] width 17 height 6
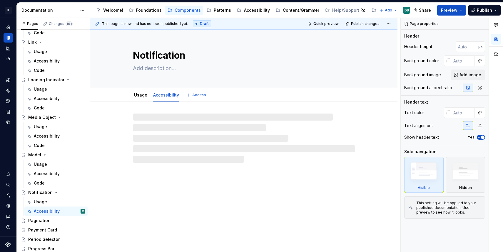
click at [198, 96] on span "Add tab" at bounding box center [199, 95] width 14 height 5
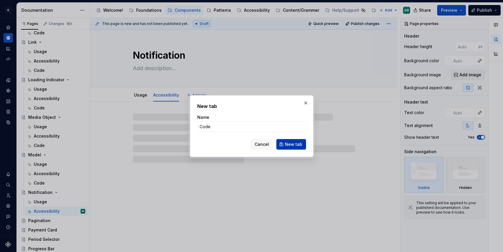
click at [291, 143] on span "New tab" at bounding box center [293, 145] width 17 height 6
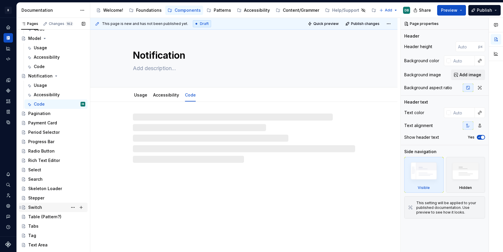
scroll to position [1232, 0]
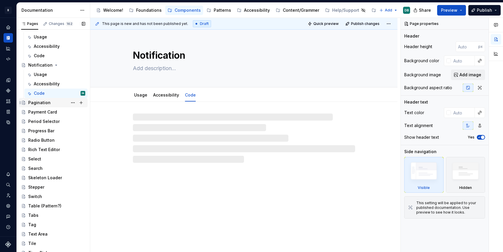
click at [36, 103] on div "Pagination" at bounding box center [39, 103] width 22 height 6
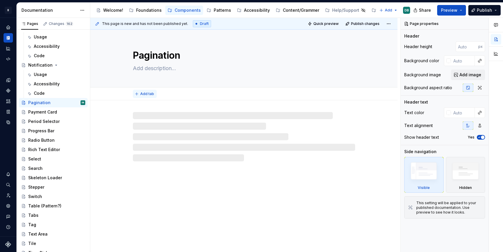
click at [145, 94] on span "Add tab" at bounding box center [147, 94] width 14 height 5
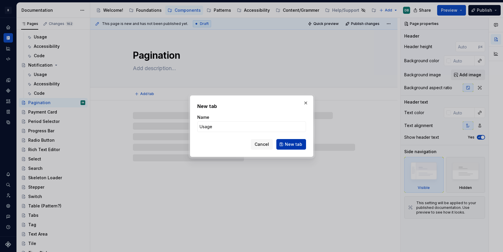
click at [293, 144] on span "New tab" at bounding box center [293, 145] width 17 height 6
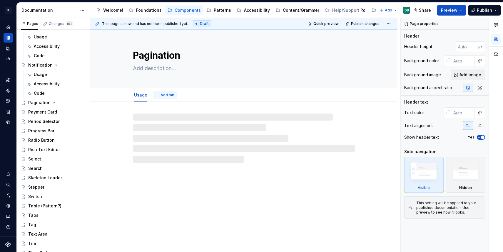
click at [166, 95] on span "Add tab" at bounding box center [167, 95] width 14 height 5
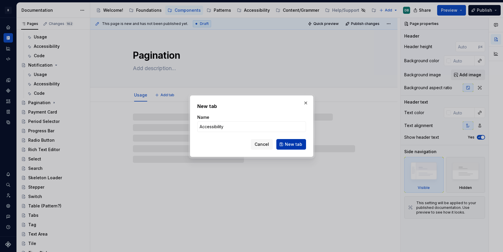
click at [295, 144] on span "New tab" at bounding box center [293, 145] width 17 height 6
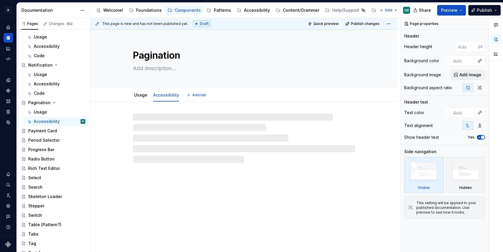
click at [194, 94] on span "Add tab" at bounding box center [199, 95] width 14 height 5
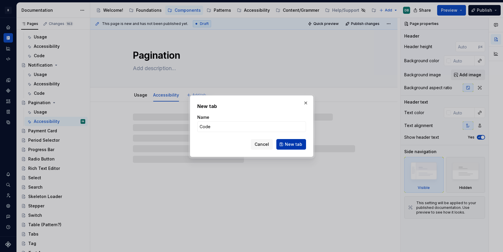
click at [295, 143] on span "New tab" at bounding box center [293, 145] width 17 height 6
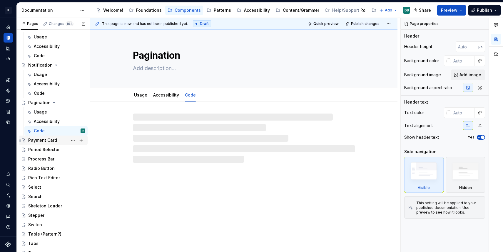
click at [36, 140] on div "Payment Card" at bounding box center [42, 140] width 29 height 6
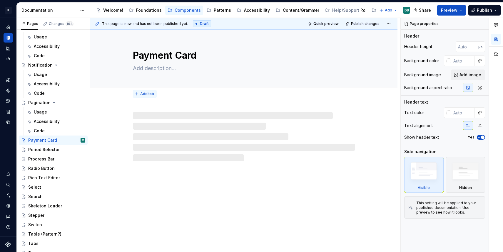
click at [145, 94] on span "Add tab" at bounding box center [147, 94] width 14 height 5
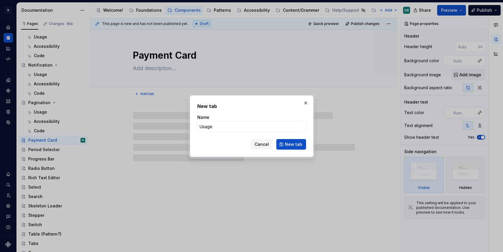
click at [293, 150] on div "New tab Name Usage Cancel New tab" at bounding box center [251, 126] width 123 height 62
click at [289, 146] on span "New tab" at bounding box center [293, 145] width 17 height 6
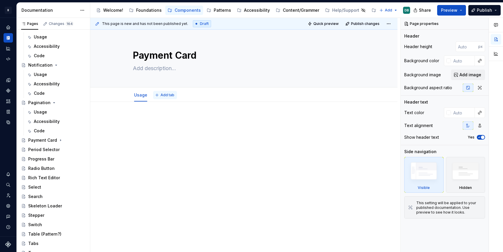
click at [161, 95] on span "Add tab" at bounding box center [167, 95] width 14 height 5
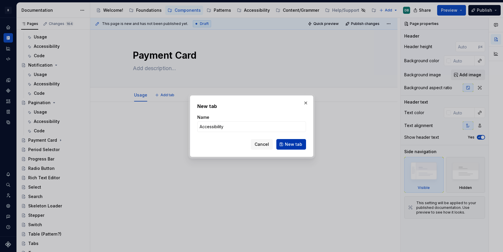
click at [296, 144] on span "New tab" at bounding box center [293, 145] width 17 height 6
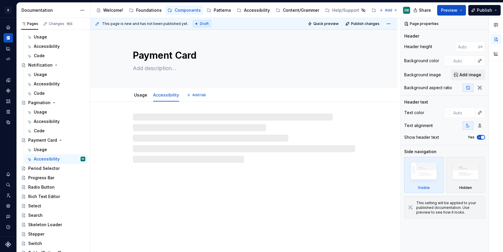
click at [197, 95] on span "Add tab" at bounding box center [199, 95] width 14 height 5
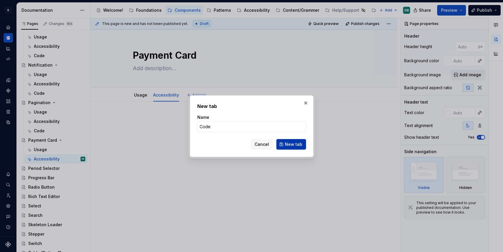
click at [288, 144] on span "New tab" at bounding box center [293, 145] width 17 height 6
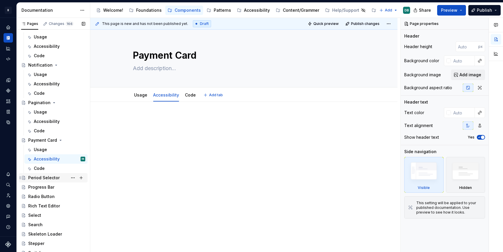
click at [38, 177] on div "Period Selector" at bounding box center [43, 178] width 31 height 6
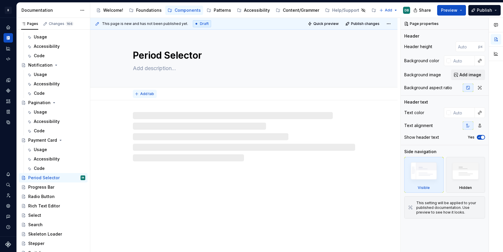
click at [147, 95] on span "Add tab" at bounding box center [147, 94] width 14 height 5
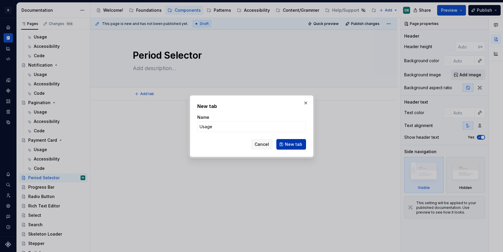
click at [289, 144] on span "New tab" at bounding box center [293, 145] width 17 height 6
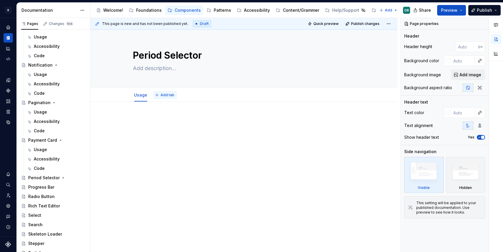
click at [167, 96] on span "Add tab" at bounding box center [167, 95] width 14 height 5
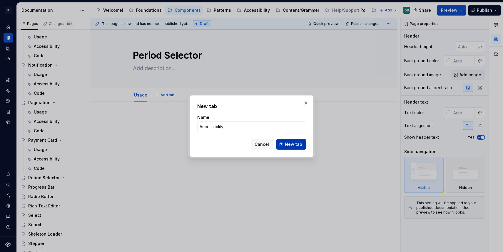
click at [296, 144] on span "New tab" at bounding box center [293, 145] width 17 height 6
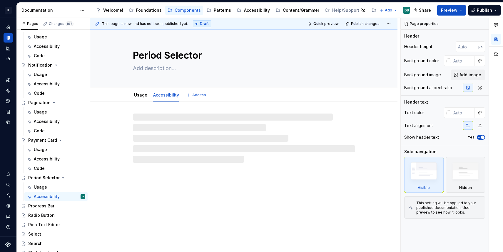
click at [194, 95] on span "Add tab" at bounding box center [199, 95] width 14 height 5
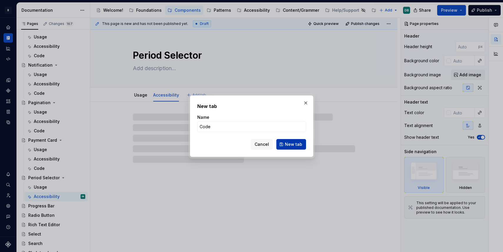
click at [293, 144] on span "New tab" at bounding box center [293, 145] width 17 height 6
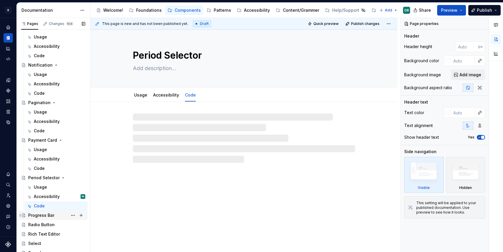
click at [42, 217] on div "Progress Bar" at bounding box center [41, 216] width 26 height 6
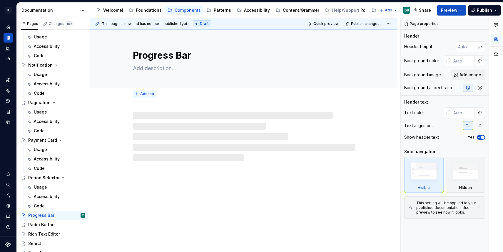
click at [142, 95] on span "Add tab" at bounding box center [147, 94] width 14 height 5
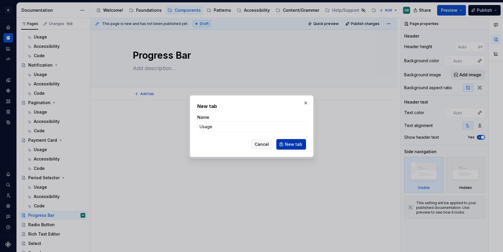
click at [293, 145] on span "New tab" at bounding box center [293, 145] width 17 height 6
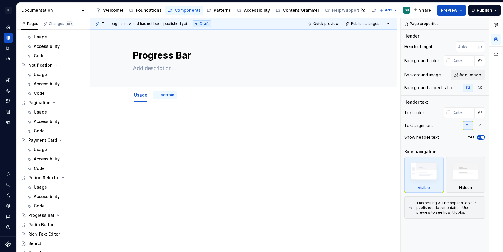
click at [167, 95] on span "Add tab" at bounding box center [167, 95] width 14 height 5
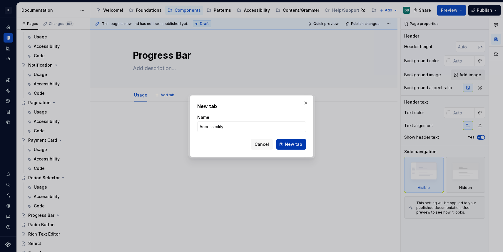
click at [298, 146] on span "New tab" at bounding box center [293, 145] width 17 height 6
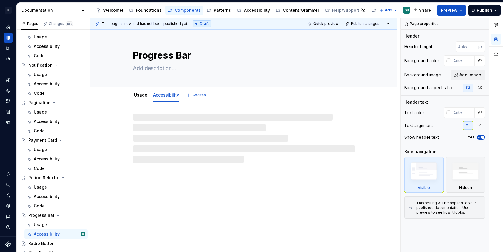
click at [193, 97] on span "Add tab" at bounding box center [199, 95] width 14 height 5
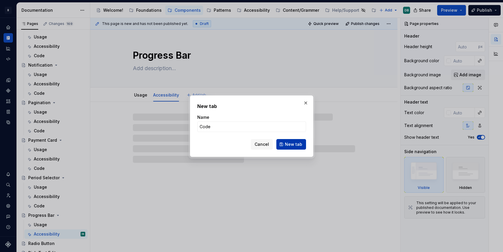
click at [292, 145] on span "New tab" at bounding box center [293, 145] width 17 height 6
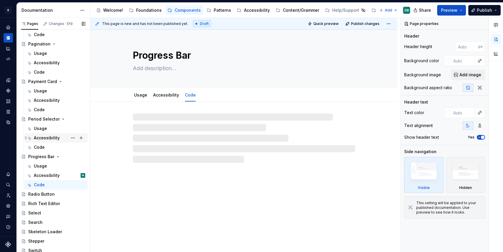
scroll to position [1359, 0]
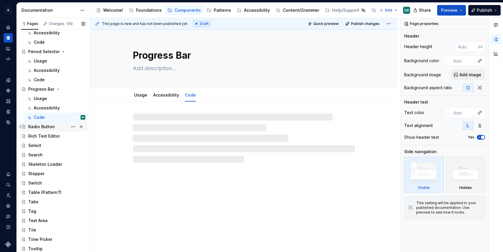
click at [36, 128] on div "Radio Button" at bounding box center [41, 127] width 26 height 6
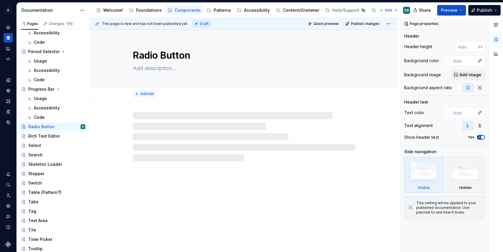
click at [145, 95] on span "Add tab" at bounding box center [147, 94] width 14 height 5
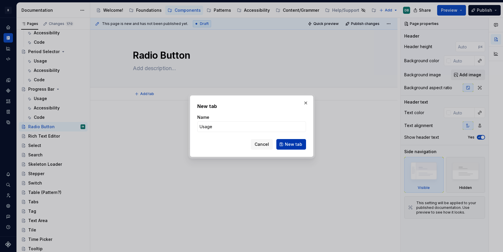
click at [293, 144] on span "New tab" at bounding box center [293, 145] width 17 height 6
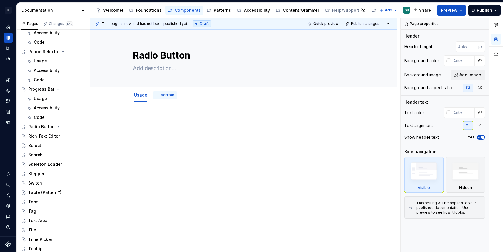
click at [164, 93] on span "Add tab" at bounding box center [167, 95] width 14 height 5
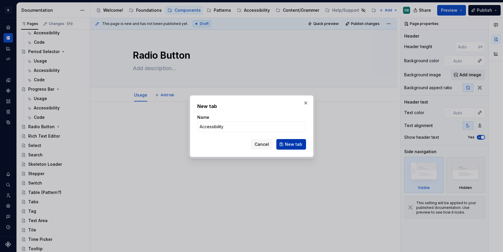
click at [294, 143] on span "New tab" at bounding box center [293, 145] width 17 height 6
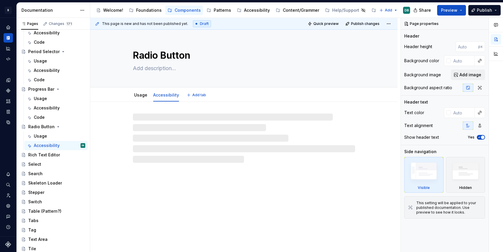
click at [194, 95] on span "Add tab" at bounding box center [199, 95] width 14 height 5
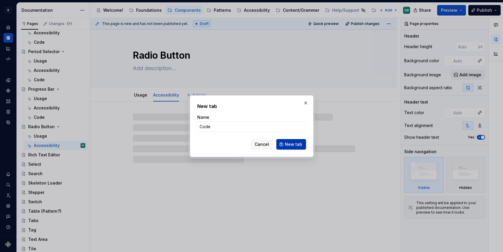
click at [293, 143] on span "New tab" at bounding box center [293, 145] width 17 height 6
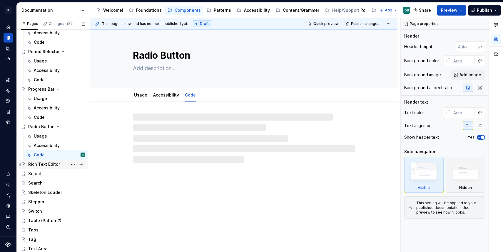
click at [45, 164] on div "Rich Text Editor" at bounding box center [44, 165] width 32 height 6
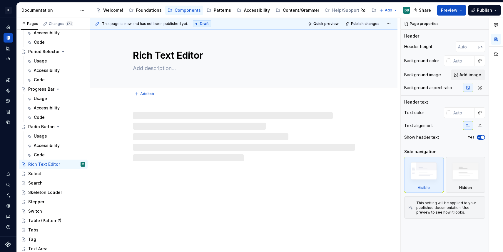
click at [139, 97] on button "Add tab" at bounding box center [145, 94] width 24 height 8
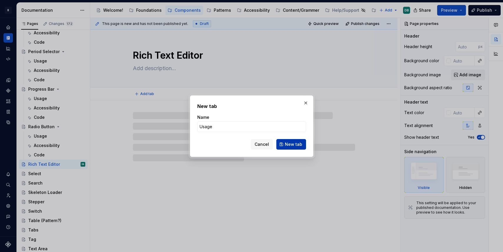
click at [297, 143] on span "New tab" at bounding box center [293, 145] width 17 height 6
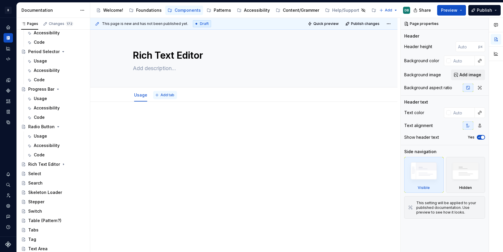
click at [165, 94] on span "Add tab" at bounding box center [167, 95] width 14 height 5
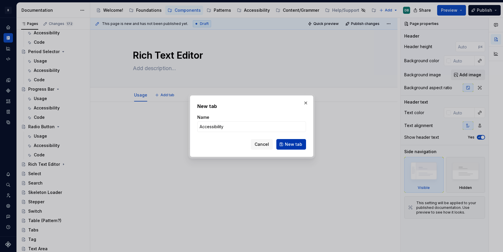
click at [296, 144] on span "New tab" at bounding box center [293, 145] width 17 height 6
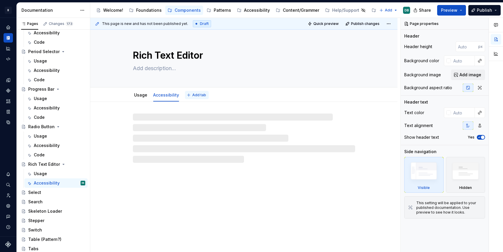
click at [193, 96] on span "Add tab" at bounding box center [199, 95] width 14 height 5
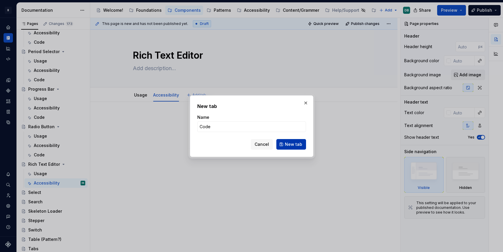
click at [290, 143] on span "New tab" at bounding box center [293, 145] width 17 height 6
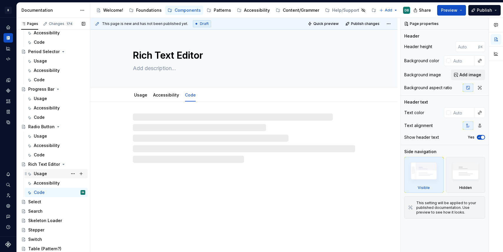
scroll to position [1415, 0]
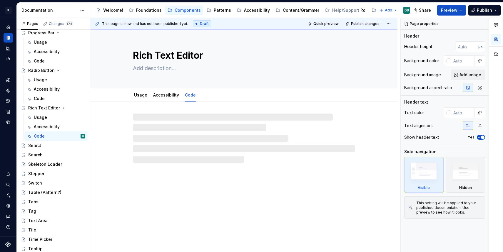
click at [35, 147] on div "Select" at bounding box center [34, 146] width 13 height 6
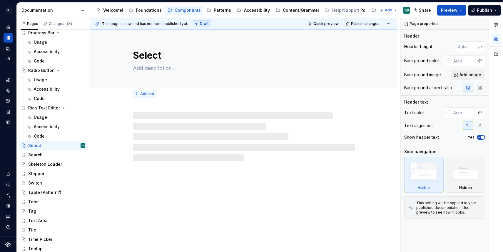
click at [144, 95] on span "Add tab" at bounding box center [147, 94] width 14 height 5
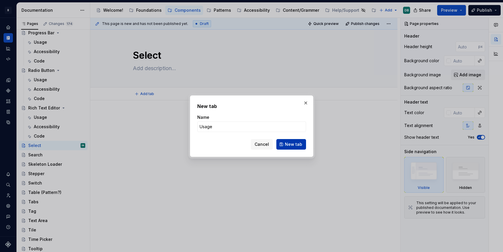
click at [293, 144] on span "New tab" at bounding box center [293, 145] width 17 height 6
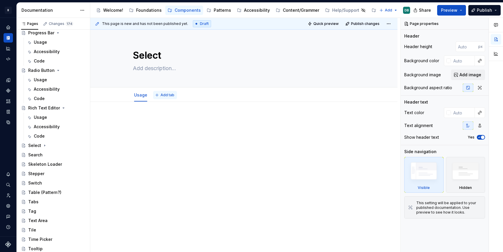
click at [168, 95] on span "Add tab" at bounding box center [167, 95] width 14 height 5
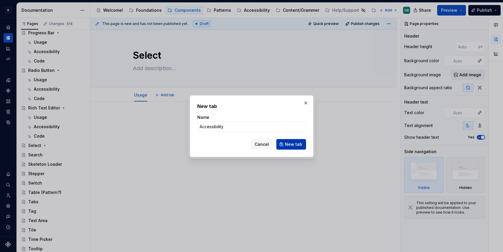
click at [291, 145] on span "New tab" at bounding box center [293, 145] width 17 height 6
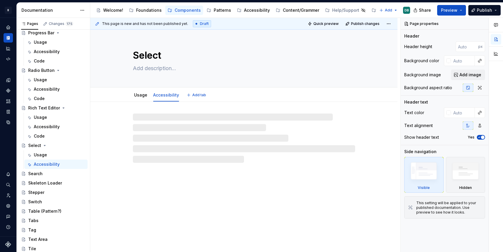
click at [197, 96] on span "Add tab" at bounding box center [199, 95] width 14 height 5
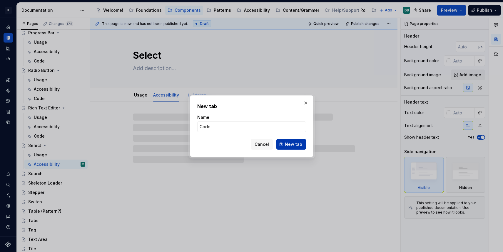
click at [296, 142] on span "New tab" at bounding box center [293, 145] width 17 height 6
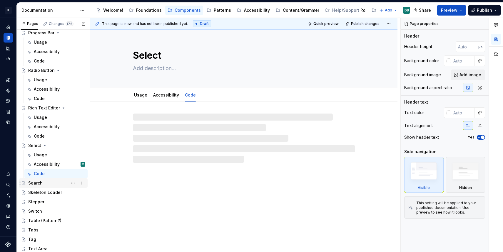
click at [39, 182] on div "Search" at bounding box center [35, 183] width 14 height 6
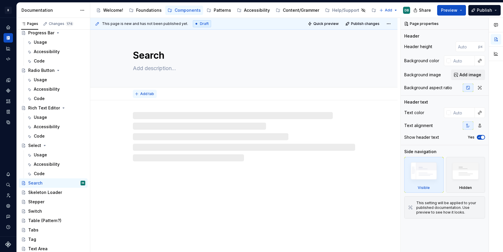
click at [147, 94] on span "Add tab" at bounding box center [147, 94] width 14 height 5
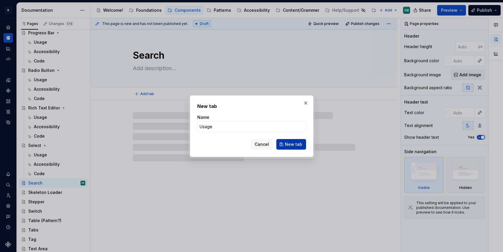
click at [290, 145] on span "New tab" at bounding box center [293, 145] width 17 height 6
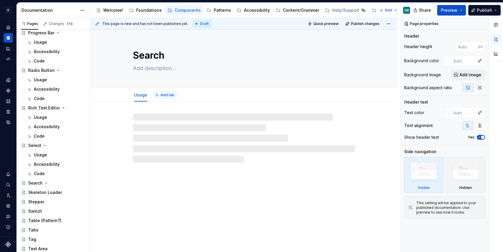
click at [169, 96] on span "Add tab" at bounding box center [167, 95] width 14 height 5
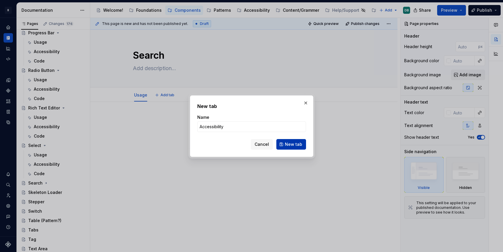
click at [286, 146] on span "New tab" at bounding box center [293, 145] width 17 height 6
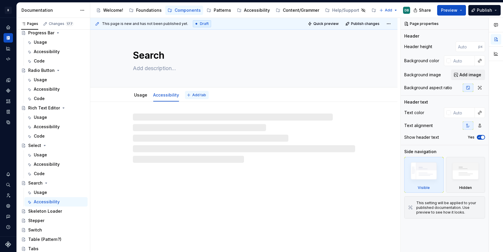
click at [198, 96] on span "Add tab" at bounding box center [199, 95] width 14 height 5
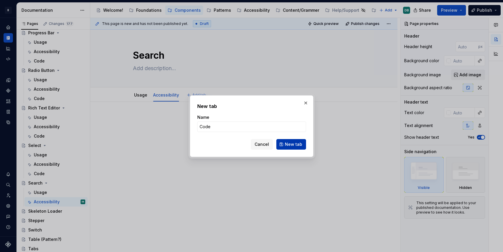
click at [291, 145] on span "New tab" at bounding box center [293, 145] width 17 height 6
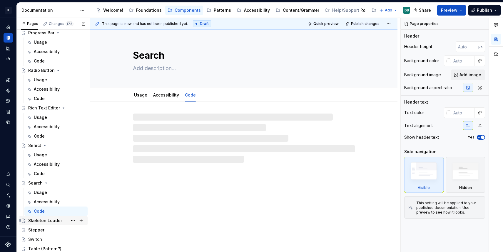
click at [41, 222] on div "Skeleton Loader" at bounding box center [45, 221] width 34 height 6
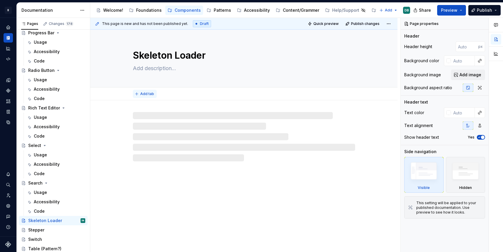
click at [144, 94] on span "Add tab" at bounding box center [147, 94] width 14 height 5
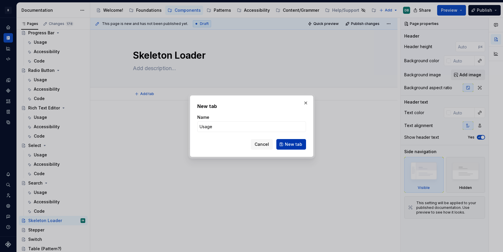
click at [292, 144] on span "New tab" at bounding box center [293, 145] width 17 height 6
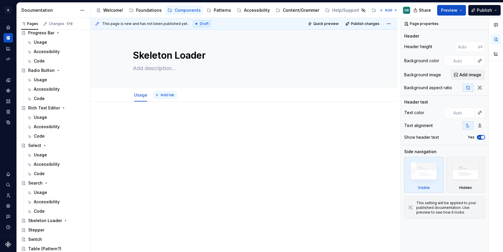
click at [160, 94] on button "Add tab" at bounding box center [165, 95] width 24 height 8
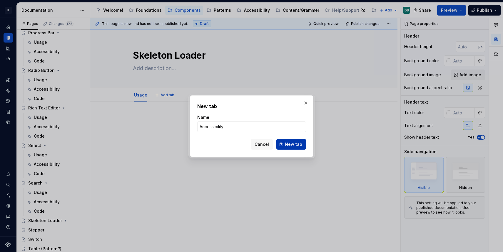
click at [299, 144] on span "New tab" at bounding box center [293, 145] width 17 height 6
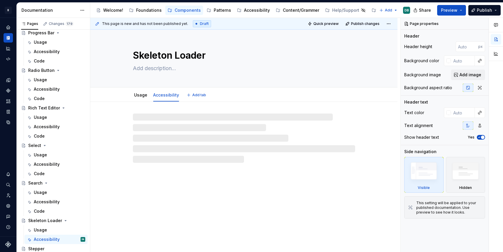
click at [198, 96] on span "Add tab" at bounding box center [199, 95] width 14 height 5
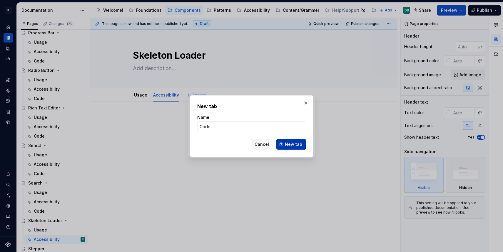
click at [290, 141] on button "New tab" at bounding box center [291, 144] width 30 height 11
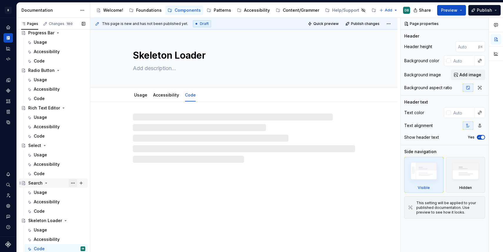
scroll to position [1500, 0]
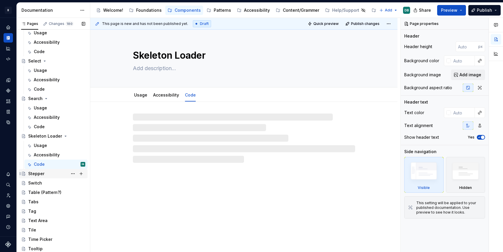
click at [38, 174] on div "Stepper" at bounding box center [36, 174] width 16 height 6
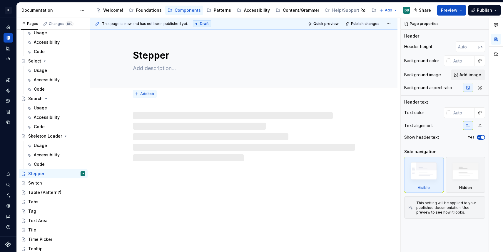
click at [145, 94] on span "Add tab" at bounding box center [147, 94] width 14 height 5
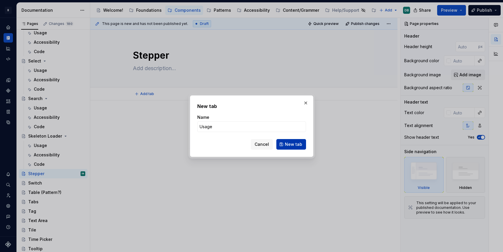
click at [294, 145] on span "New tab" at bounding box center [293, 145] width 17 height 6
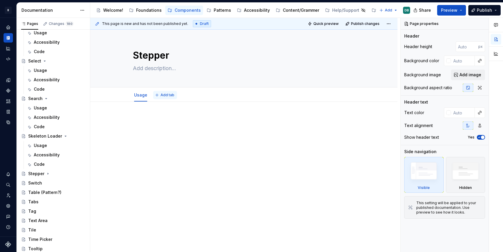
click at [167, 97] on span "Add tab" at bounding box center [167, 95] width 14 height 5
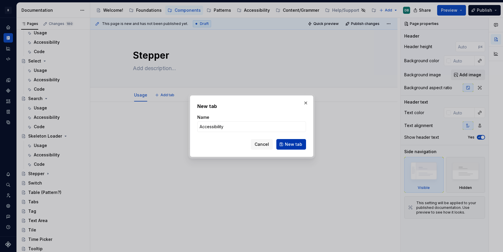
click at [295, 146] on span "New tab" at bounding box center [293, 145] width 17 height 6
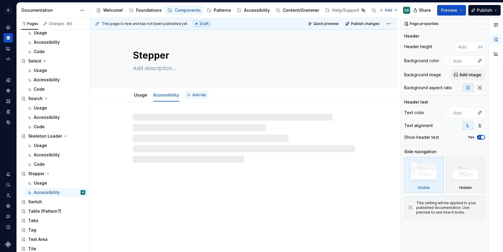
click at [194, 94] on span "Add tab" at bounding box center [199, 95] width 14 height 5
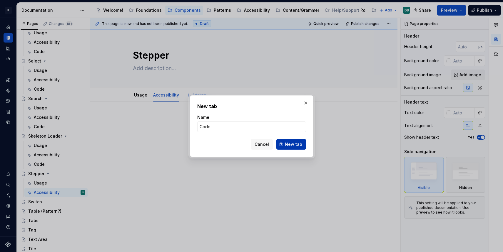
click at [295, 143] on span "New tab" at bounding box center [293, 145] width 17 height 6
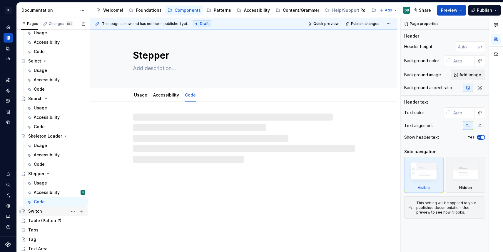
click at [41, 211] on div "Switch" at bounding box center [35, 212] width 14 height 6
click at [144, 94] on span "Add tab" at bounding box center [147, 94] width 14 height 5
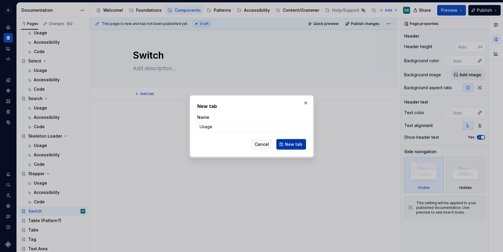
click at [291, 144] on span "New tab" at bounding box center [293, 145] width 17 height 6
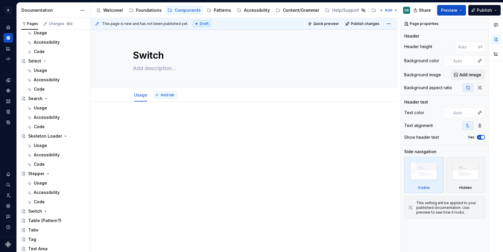
click at [165, 92] on button "Add tab" at bounding box center [165, 95] width 24 height 8
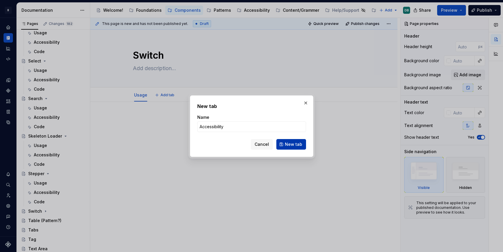
click at [295, 145] on span "New tab" at bounding box center [293, 145] width 17 height 6
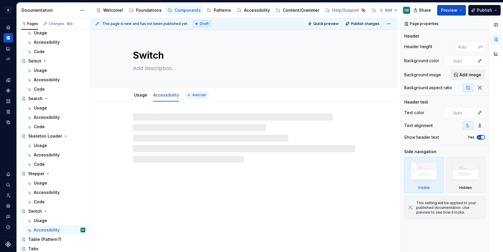
click at [199, 95] on span "Add tab" at bounding box center [199, 95] width 14 height 5
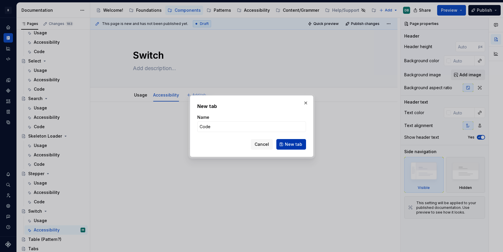
click at [292, 147] on span "New tab" at bounding box center [293, 145] width 17 height 6
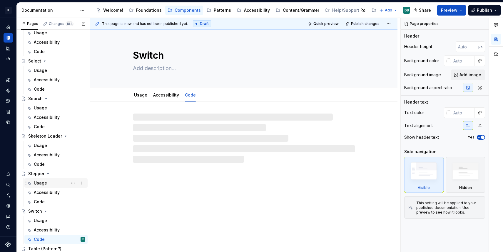
scroll to position [1556, 0]
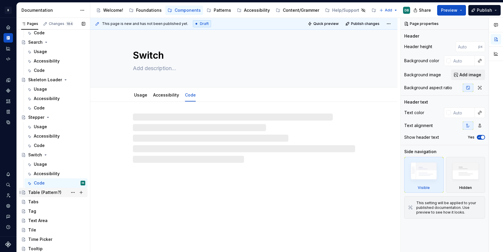
click at [34, 193] on div "Table (Pattern?)" at bounding box center [44, 193] width 33 height 6
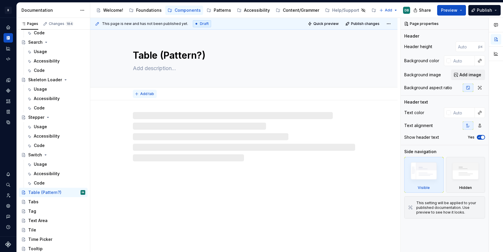
click at [149, 92] on span "Add tab" at bounding box center [147, 94] width 14 height 5
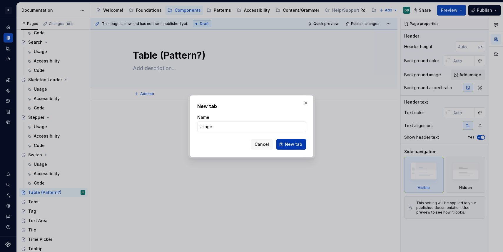
click at [295, 143] on span "New tab" at bounding box center [293, 145] width 17 height 6
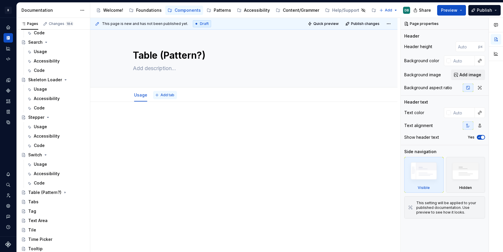
click at [169, 95] on span "Add tab" at bounding box center [167, 95] width 14 height 5
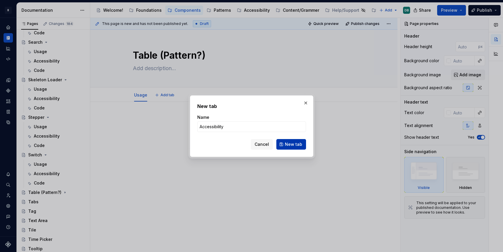
click at [293, 145] on span "New tab" at bounding box center [293, 145] width 17 height 6
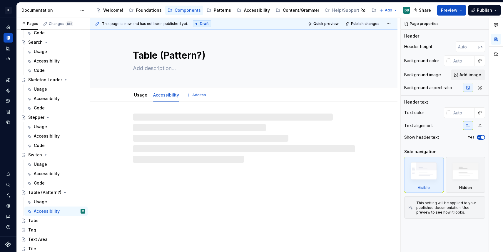
click at [194, 97] on div "Usage Accessibility Add tab" at bounding box center [243, 95] width 229 height 13
click at [194, 95] on span "Add tab" at bounding box center [199, 95] width 14 height 5
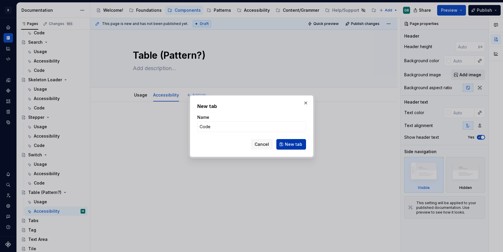
click at [290, 142] on span "New tab" at bounding box center [293, 145] width 17 height 6
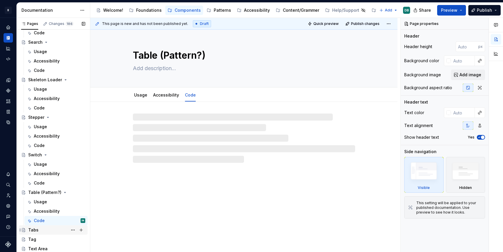
click at [36, 231] on div "Tabs" at bounding box center [33, 230] width 10 height 6
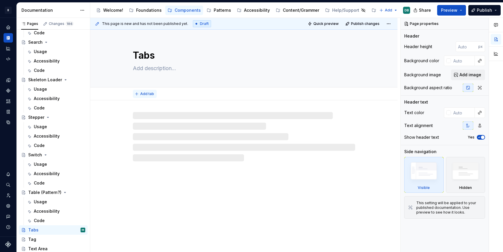
click at [143, 94] on span "Add tab" at bounding box center [147, 94] width 14 height 5
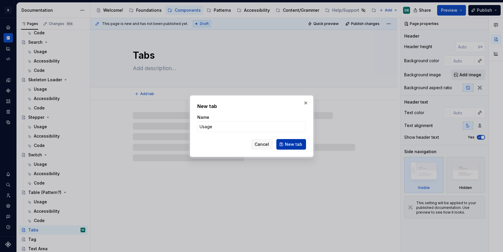
click at [290, 144] on span "New tab" at bounding box center [293, 145] width 17 height 6
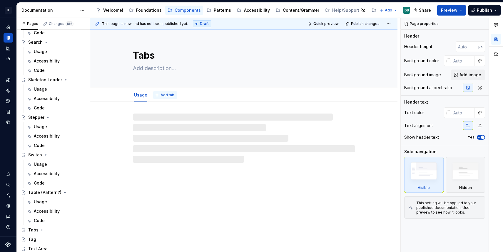
click at [167, 95] on span "Add tab" at bounding box center [167, 95] width 14 height 5
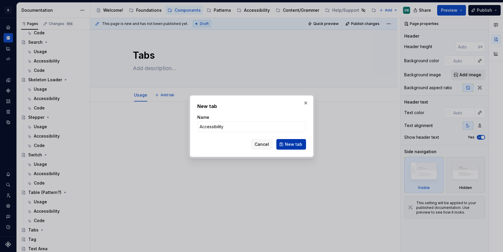
click at [292, 143] on span "New tab" at bounding box center [293, 145] width 17 height 6
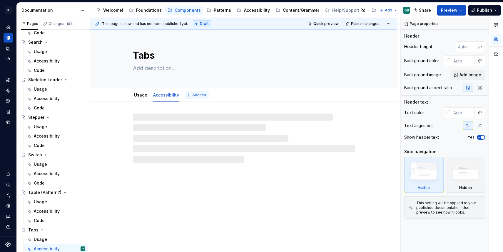
click at [194, 96] on span "Add tab" at bounding box center [199, 95] width 14 height 5
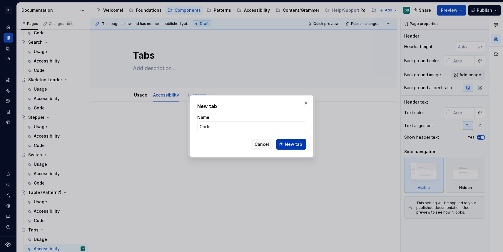
click at [293, 145] on span "New tab" at bounding box center [293, 145] width 17 height 6
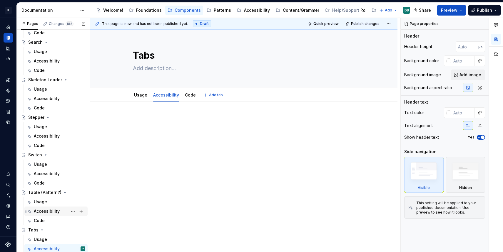
scroll to position [1613, 0]
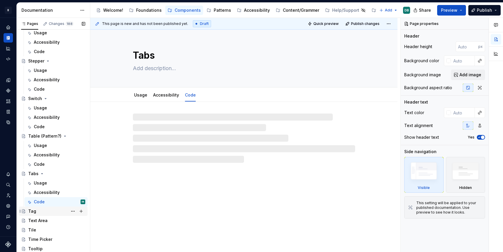
click at [33, 213] on div "Tag" at bounding box center [32, 212] width 8 height 6
click at [141, 93] on button "Add tab" at bounding box center [145, 94] width 24 height 8
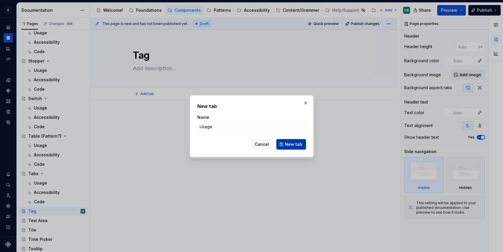
click at [297, 147] on span "New tab" at bounding box center [293, 145] width 17 height 6
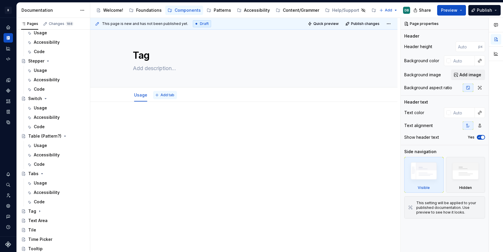
click at [168, 95] on span "Add tab" at bounding box center [167, 95] width 14 height 5
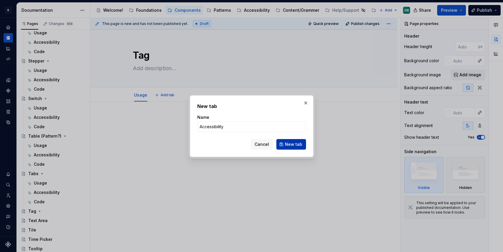
click at [288, 144] on span "New tab" at bounding box center [293, 145] width 17 height 6
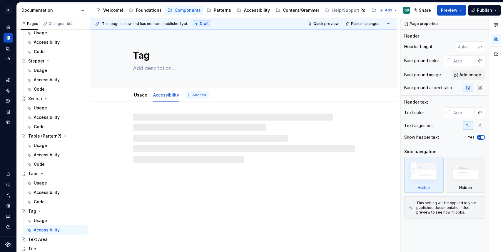
click at [193, 97] on span "Add tab" at bounding box center [199, 95] width 14 height 5
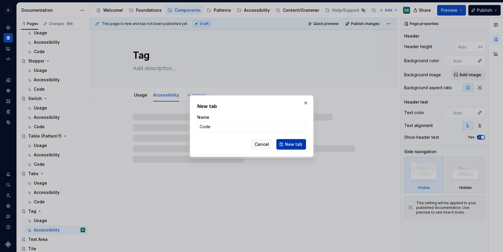
click at [292, 144] on span "New tab" at bounding box center [293, 145] width 17 height 6
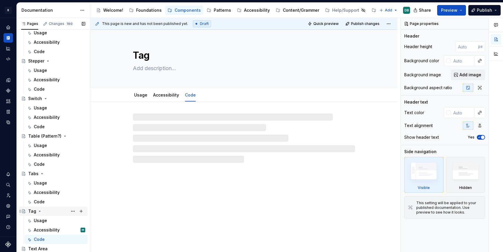
scroll to position [1641, 0]
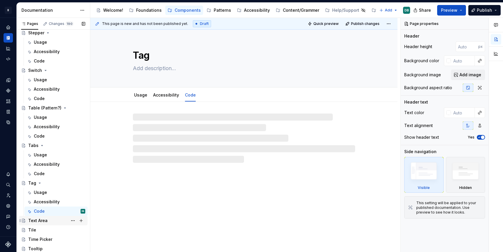
click at [48, 219] on div "Text Area" at bounding box center [56, 221] width 57 height 8
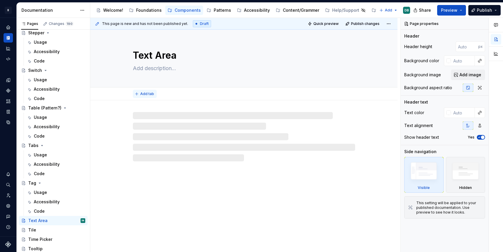
click at [143, 95] on span "Add tab" at bounding box center [147, 94] width 14 height 5
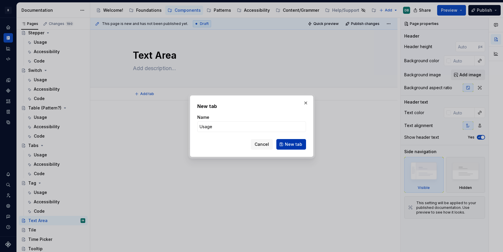
click at [292, 143] on span "New tab" at bounding box center [293, 145] width 17 height 6
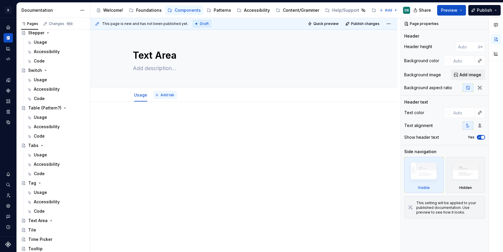
click at [167, 95] on span "Add tab" at bounding box center [167, 95] width 14 height 5
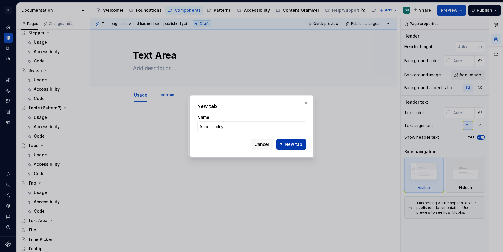
click at [296, 143] on span "New tab" at bounding box center [293, 145] width 17 height 6
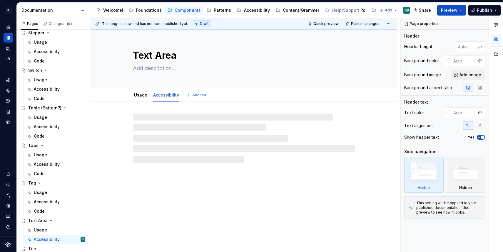
click at [198, 95] on div "Usage Accessibility Add tab" at bounding box center [243, 95] width 229 height 13
click at [198, 95] on span "Add tab" at bounding box center [199, 95] width 14 height 5
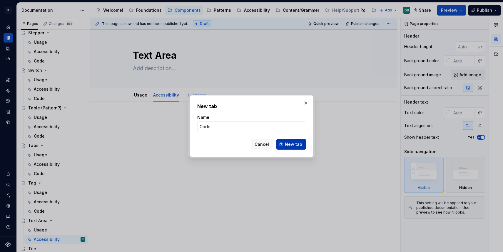
click at [289, 142] on span "New tab" at bounding box center [293, 145] width 17 height 6
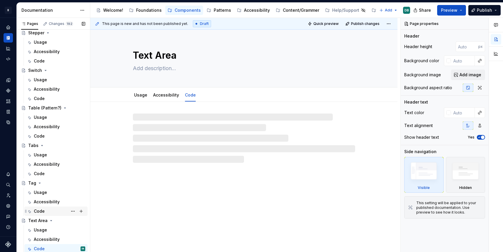
scroll to position [1669, 0]
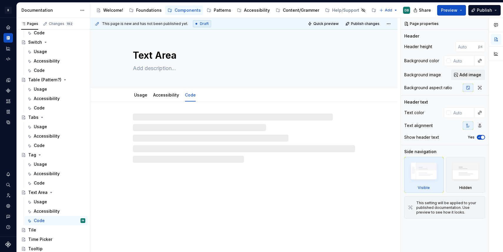
click at [32, 231] on div "Tile" at bounding box center [32, 230] width 8 height 6
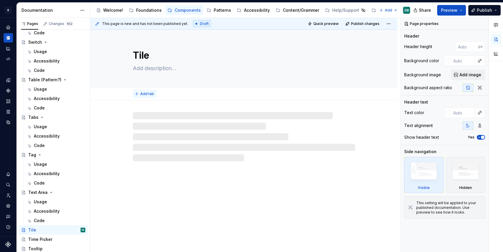
click at [145, 93] on span "Add tab" at bounding box center [147, 94] width 14 height 5
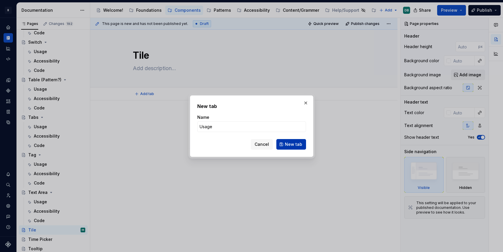
click at [295, 144] on span "New tab" at bounding box center [293, 145] width 17 height 6
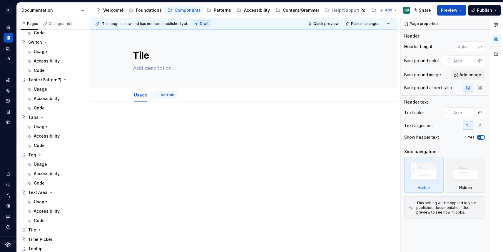
click at [167, 96] on span "Add tab" at bounding box center [167, 95] width 14 height 5
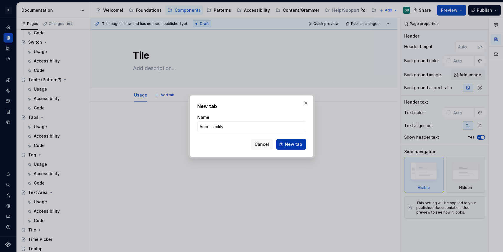
click at [290, 146] on span "New tab" at bounding box center [293, 145] width 17 height 6
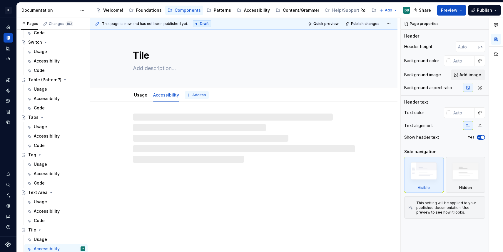
click at [195, 97] on span "Add tab" at bounding box center [199, 95] width 14 height 5
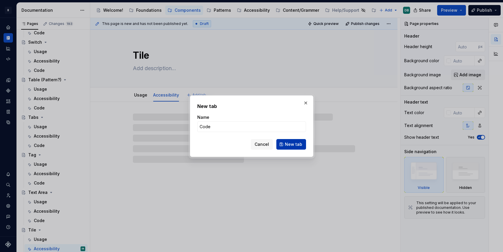
click at [290, 145] on span "New tab" at bounding box center [293, 145] width 17 height 6
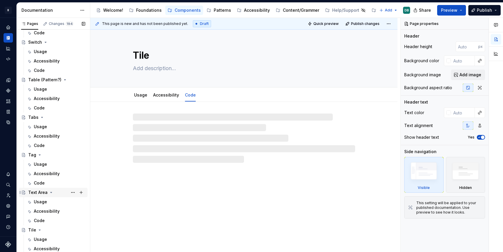
scroll to position [1697, 0]
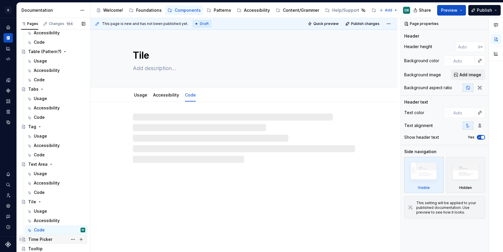
click at [42, 239] on div "Time Picker" at bounding box center [40, 240] width 24 height 6
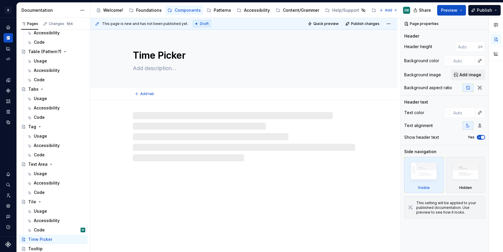
click at [143, 96] on button "Add tab" at bounding box center [145, 94] width 24 height 8
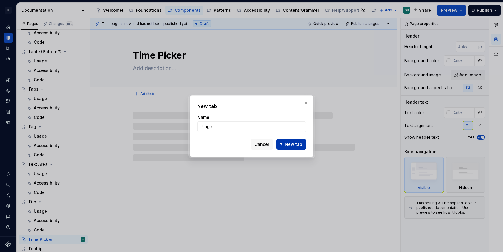
click at [291, 142] on span "New tab" at bounding box center [293, 145] width 17 height 6
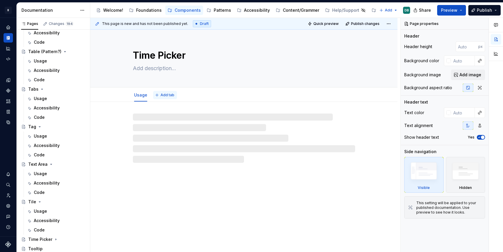
click at [164, 93] on span "Add tab" at bounding box center [167, 95] width 14 height 5
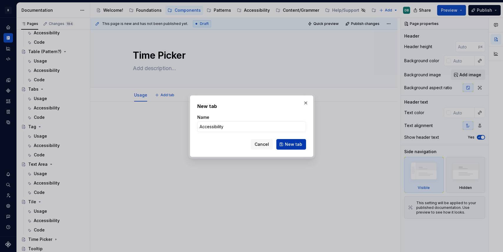
click at [291, 145] on span "New tab" at bounding box center [293, 145] width 17 height 6
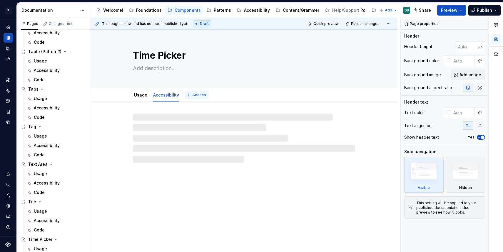
click at [197, 95] on span "Add tab" at bounding box center [199, 95] width 14 height 5
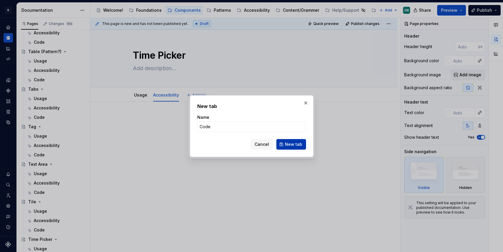
click at [296, 145] on span "New tab" at bounding box center [293, 145] width 17 height 6
